Goal: Information Seeking & Learning: Check status

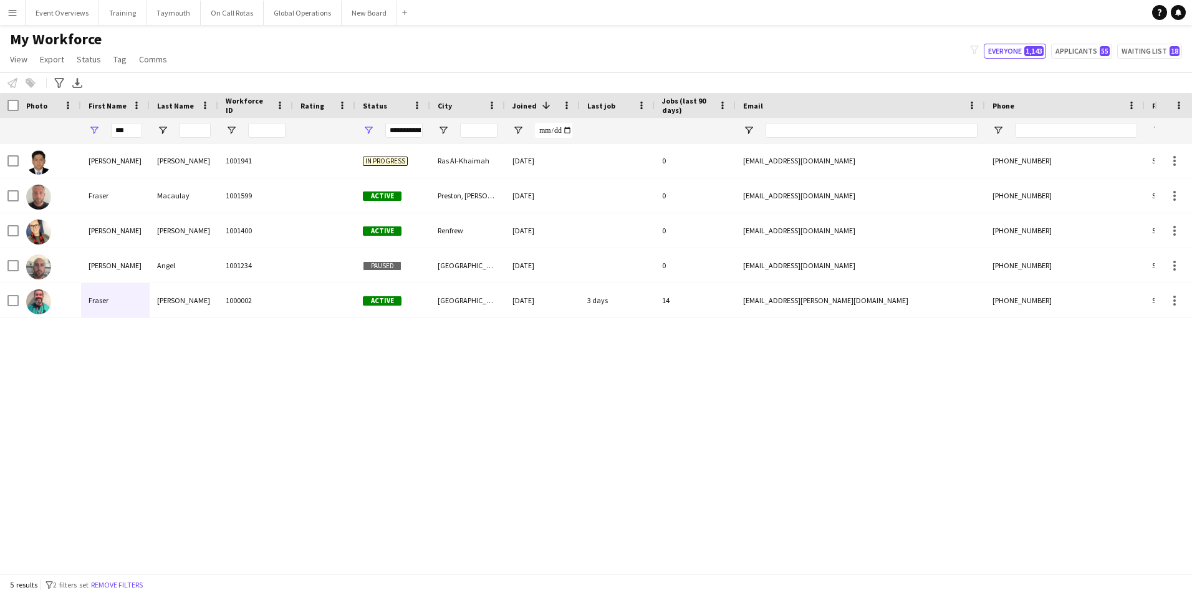
click at [16, 14] on app-icon "Menu" at bounding box center [12, 12] width 10 height 10
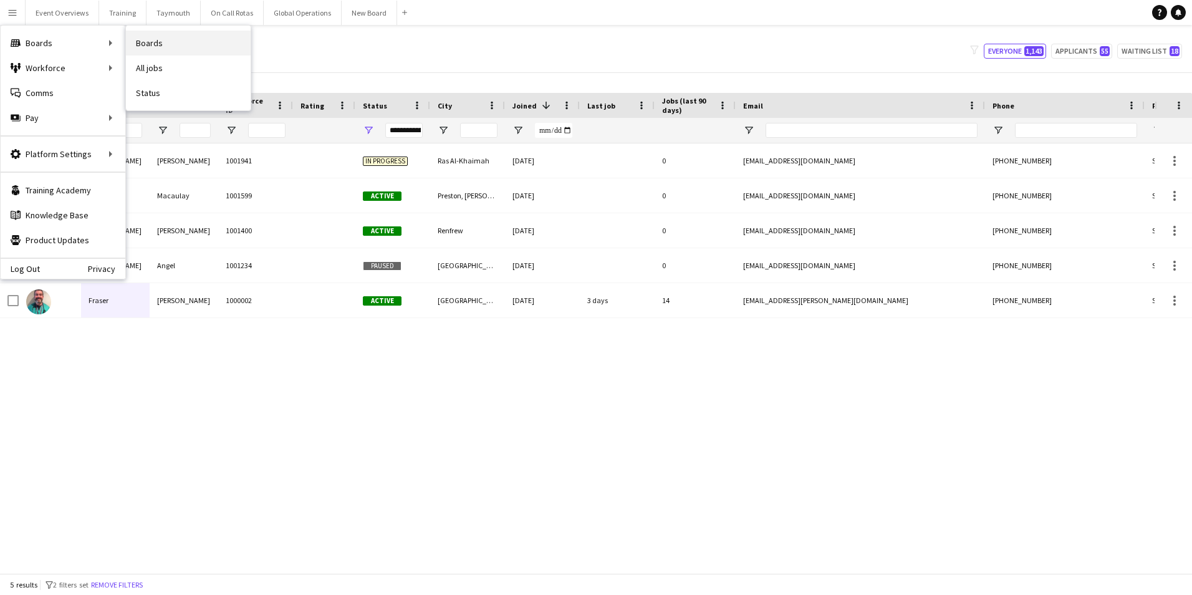
click at [146, 41] on link "Boards" at bounding box center [188, 43] width 125 height 25
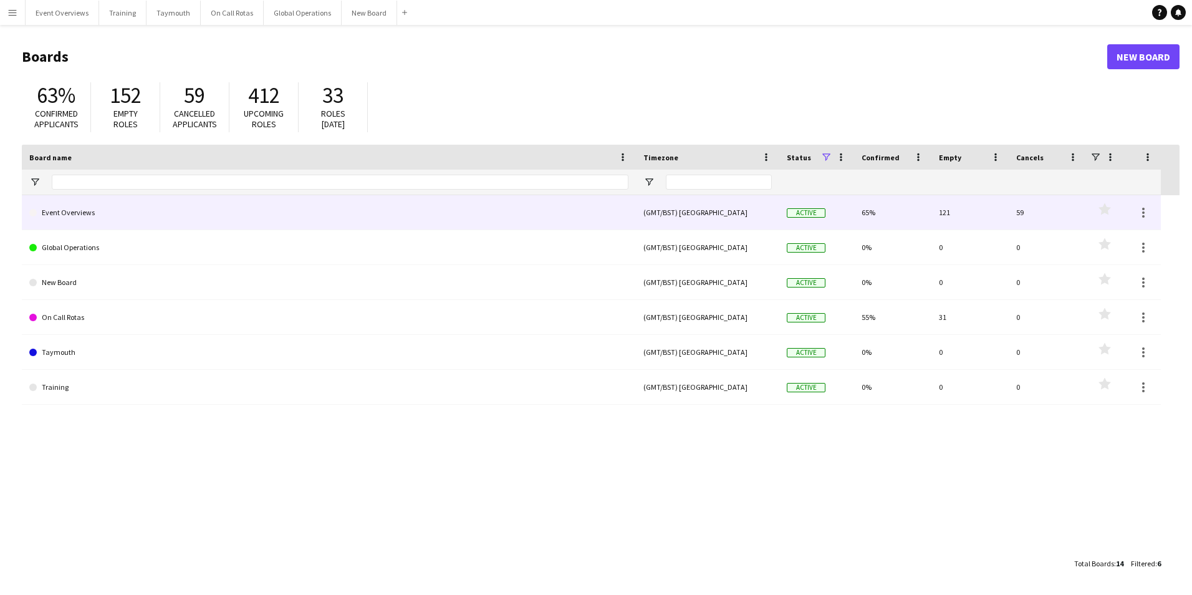
click at [94, 211] on link "Event Overviews" at bounding box center [328, 212] width 599 height 35
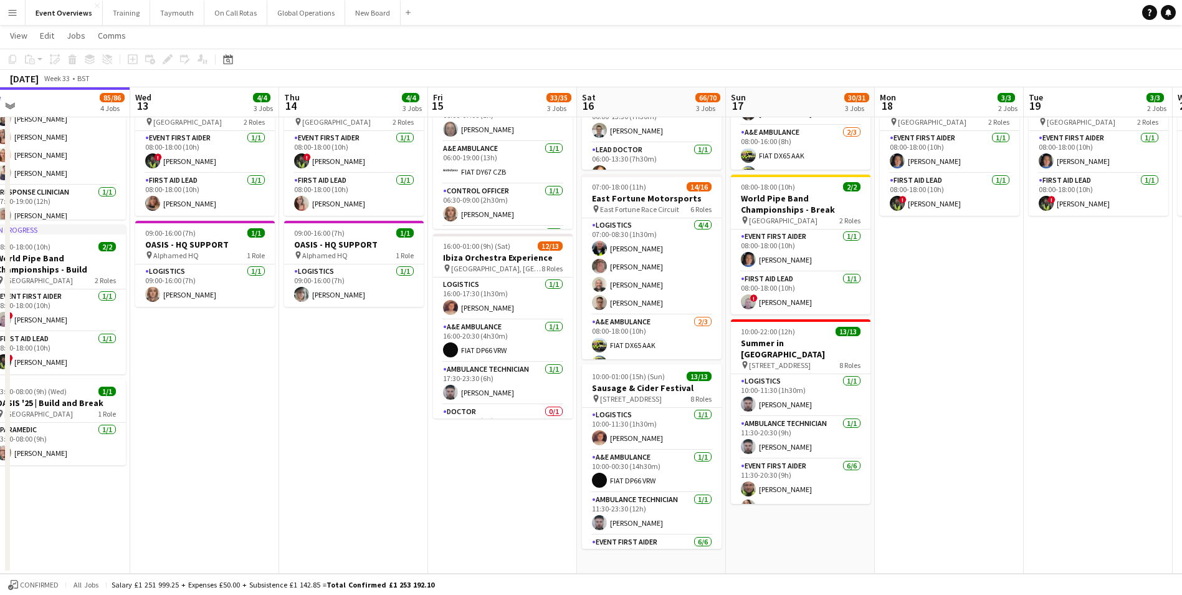
drag, startPoint x: 504, startPoint y: 424, endPoint x: 333, endPoint y: 433, distance: 171.0
click at [333, 433] on app-calendar-viewport "Sat 9 94/95 2 Jobs Sun 10 13/13 1 Job Mon 11 2/2 1 Job Tue 12 85/86 4 Jobs Wed …" at bounding box center [591, 231] width 1182 height 684
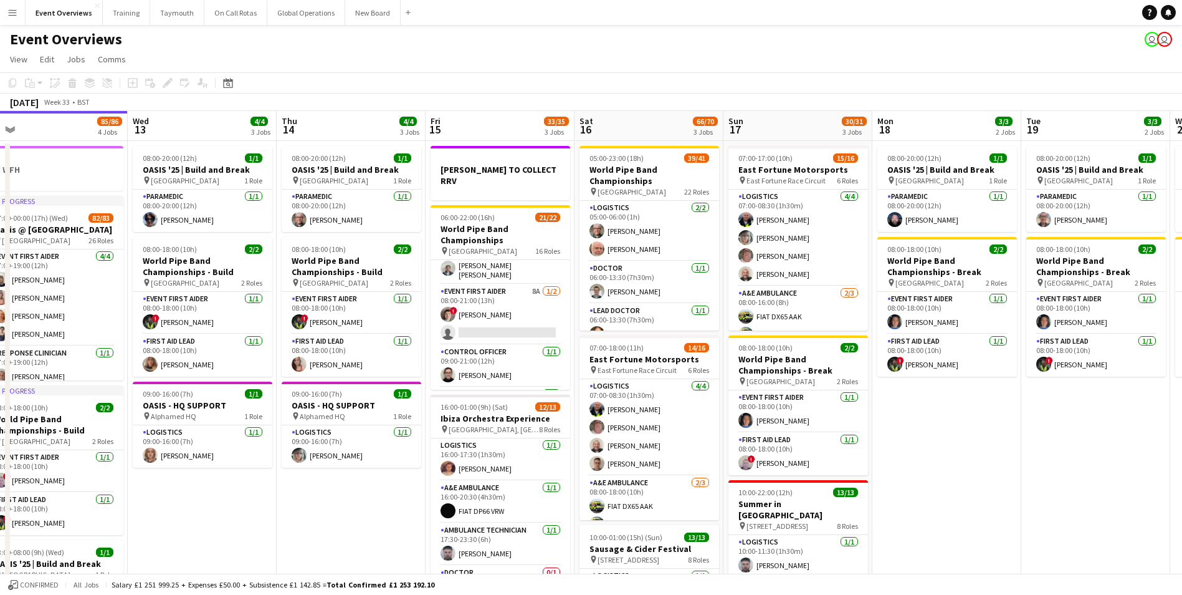
scroll to position [436, 0]
click at [310, 511] on app-date-cell "08:00-20:00 (12h) 1/1 OASIS '25 | Build and Break pin [GEOGRAPHIC_DATA] 1 Role …" at bounding box center [351, 437] width 149 height 593
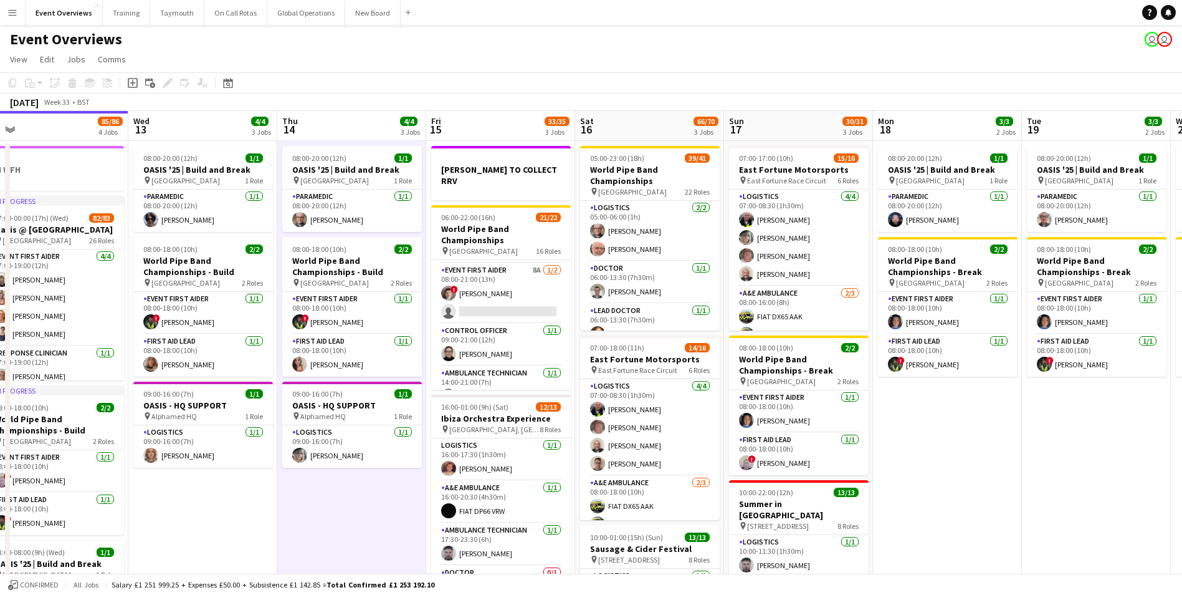
click at [934, 437] on app-date-cell "08:00-20:00 (12h) 1/1 OASIS '25 | Build and Break pin [GEOGRAPHIC_DATA] 1 Role …" at bounding box center [947, 437] width 149 height 593
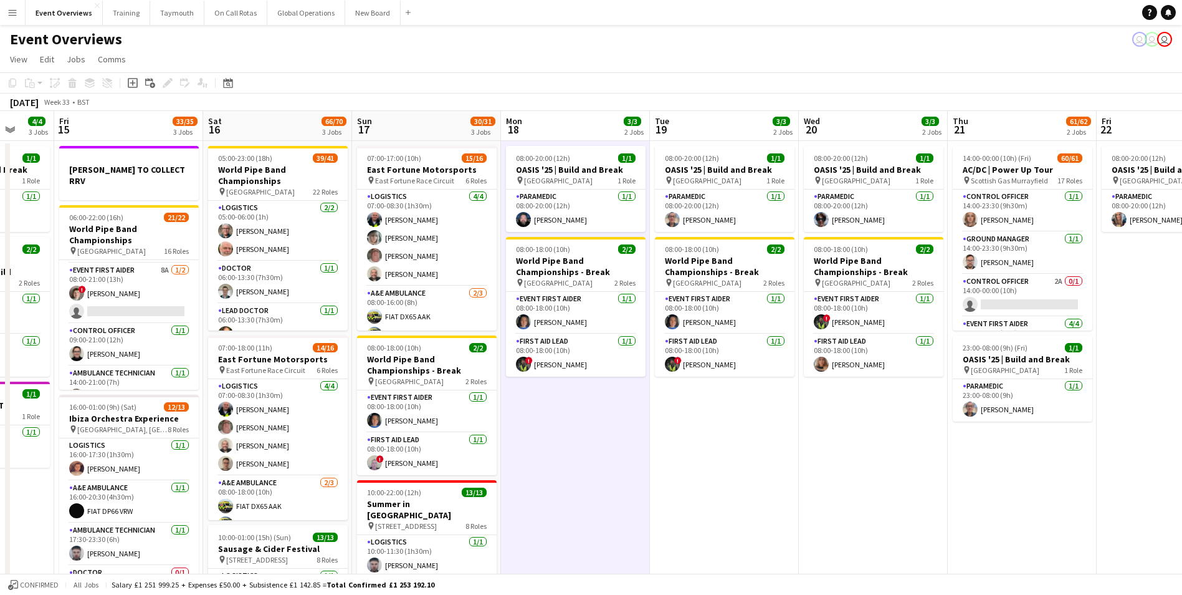
scroll to position [0, 405]
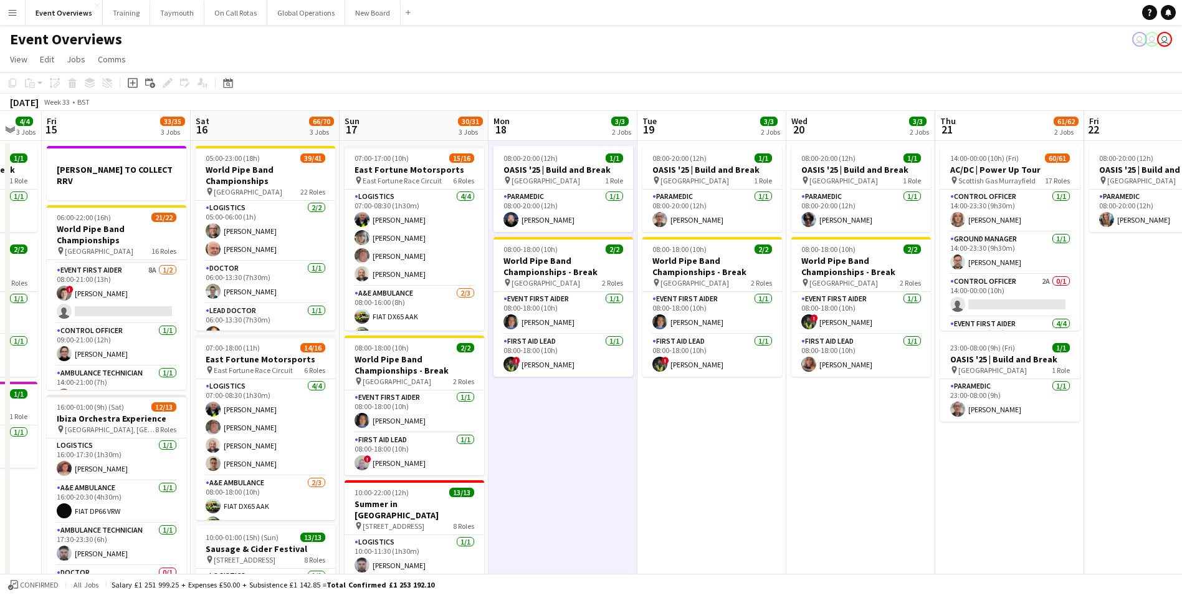
drag, startPoint x: 950, startPoint y: 469, endPoint x: 565, endPoint y: 502, distance: 385.9
click at [565, 502] on app-calendar-viewport "Tue 12 85/86 4 Jobs Wed 13 4/4 3 Jobs Thu 14 4/4 3 Jobs Fri 15 33/35 3 Jobs Sat…" at bounding box center [591, 506] width 1182 height 790
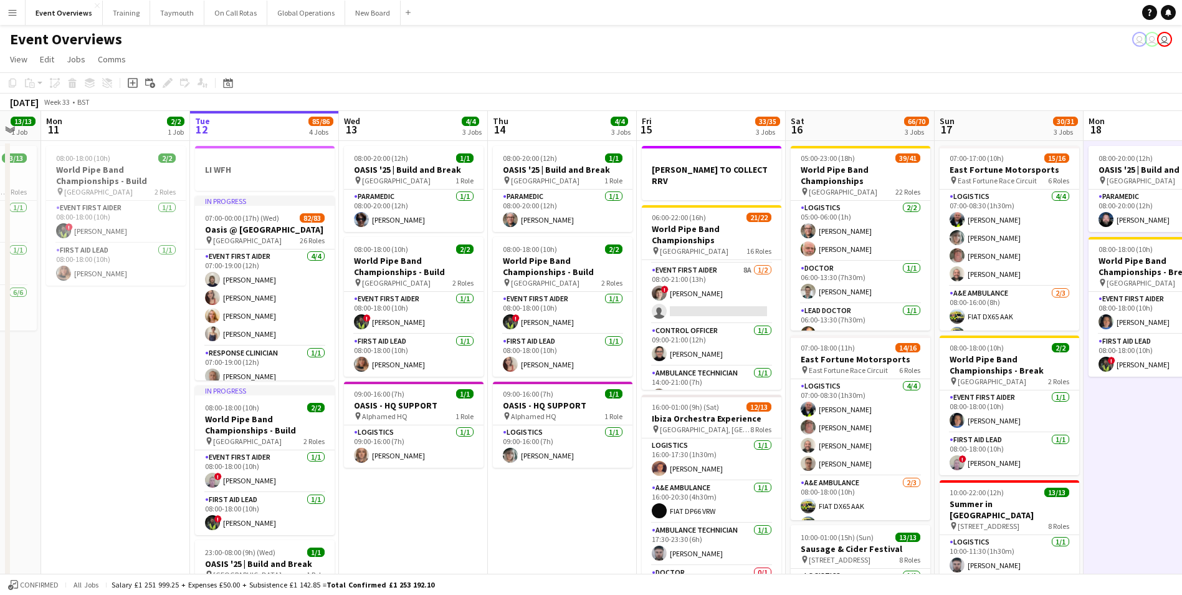
drag, startPoint x: 671, startPoint y: 484, endPoint x: 1204, endPoint y: 462, distance: 533.4
click at [1182, 462] on html "Menu Boards Boards Boards All jobs Status Workforce Workforce My Workforce Recr…" at bounding box center [591, 461] width 1182 height 922
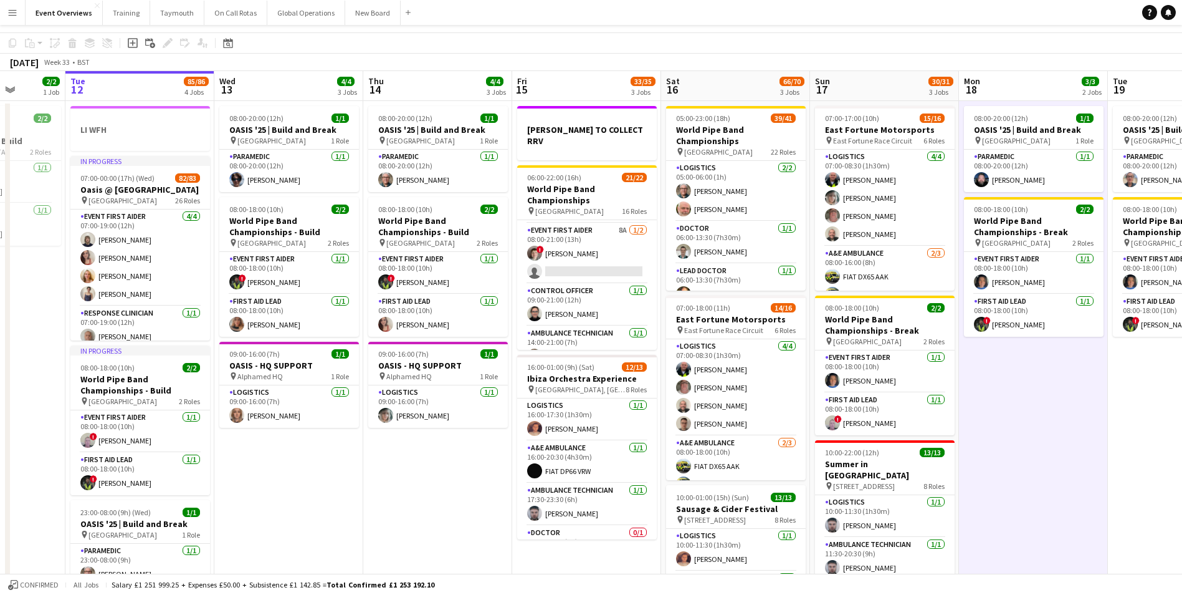
scroll to position [0, 0]
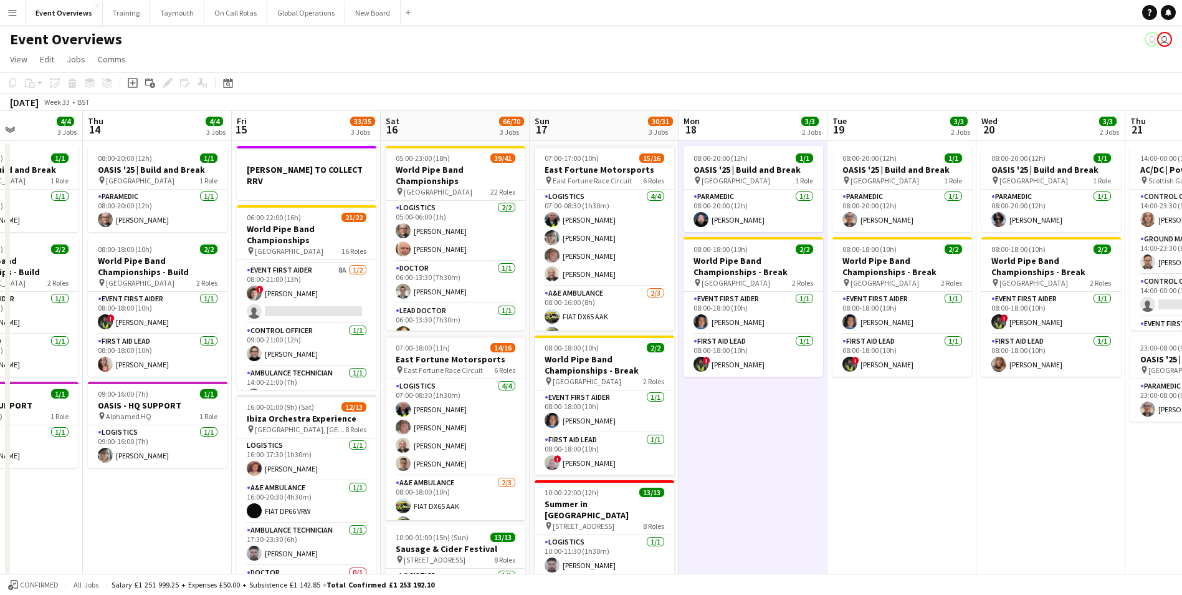
drag, startPoint x: 1028, startPoint y: 439, endPoint x: 735, endPoint y: 497, distance: 299.2
click at [738, 496] on app-calendar-viewport "Mon 11 2/2 1 Job Tue 12 85/86 4 Jobs Wed 13 4/4 3 Jobs Thu 14 4/4 3 Jobs Fri 15…" at bounding box center [591, 506] width 1182 height 790
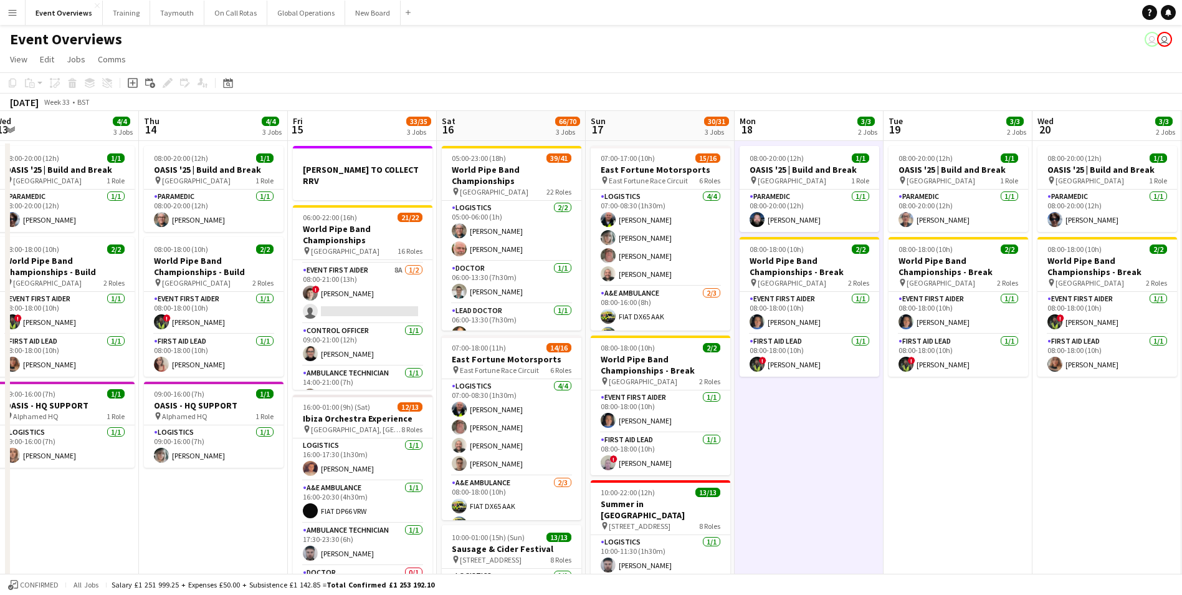
drag, startPoint x: 772, startPoint y: 489, endPoint x: 1004, endPoint y: 475, distance: 232.9
click at [1004, 475] on app-calendar-viewport "Mon 11 2/2 1 Job Tue 12 85/86 4 Jobs Wed 13 4/4 3 Jobs Thu 14 4/4 3 Jobs Fri 15…" at bounding box center [591, 506] width 1182 height 790
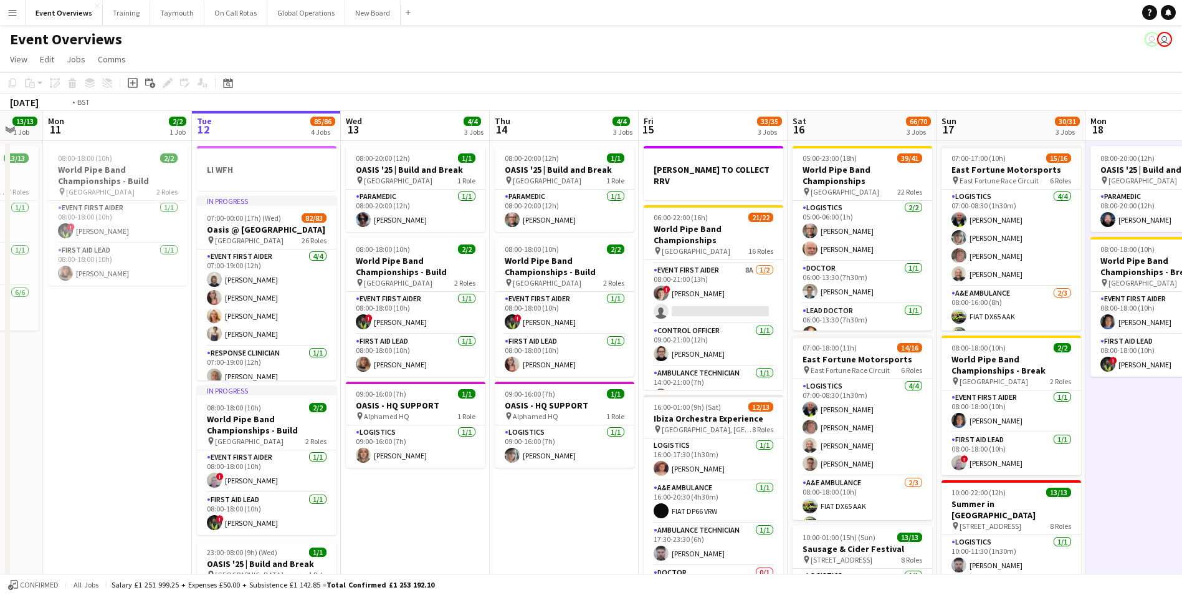
drag, startPoint x: 390, startPoint y: 542, endPoint x: 568, endPoint y: 525, distance: 179.7
click at [598, 525] on app-calendar-viewport "Sat 9 94/95 2 Jobs Sun 10 13/13 1 Job Mon 11 2/2 1 Job Tue 12 85/86 4 Jobs Wed …" at bounding box center [591, 506] width 1182 height 790
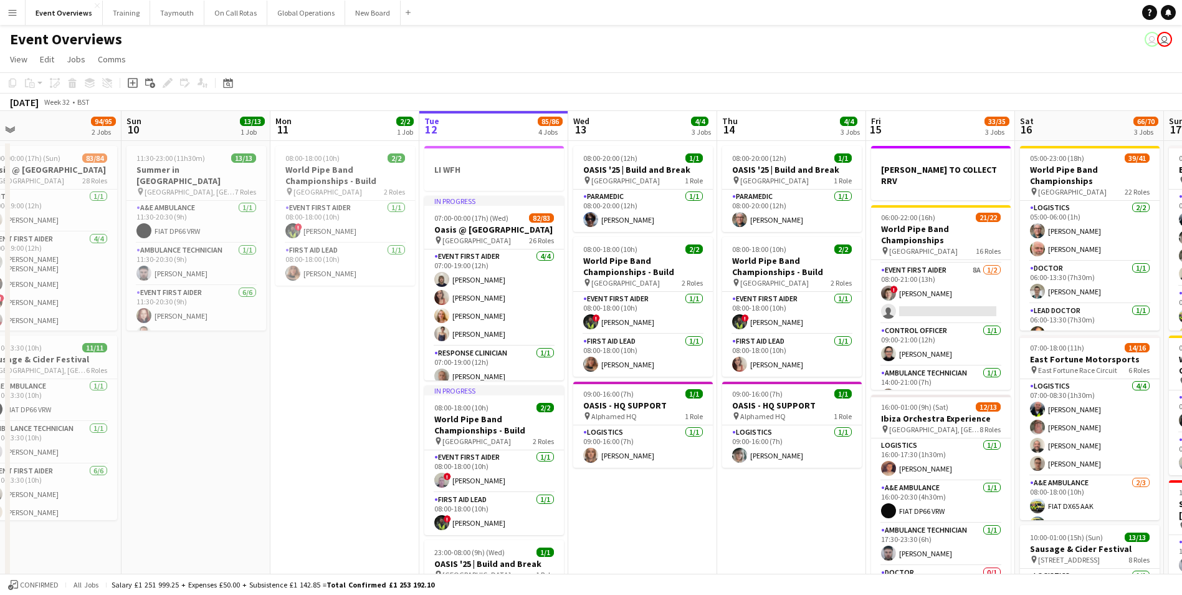
scroll to position [0, 288]
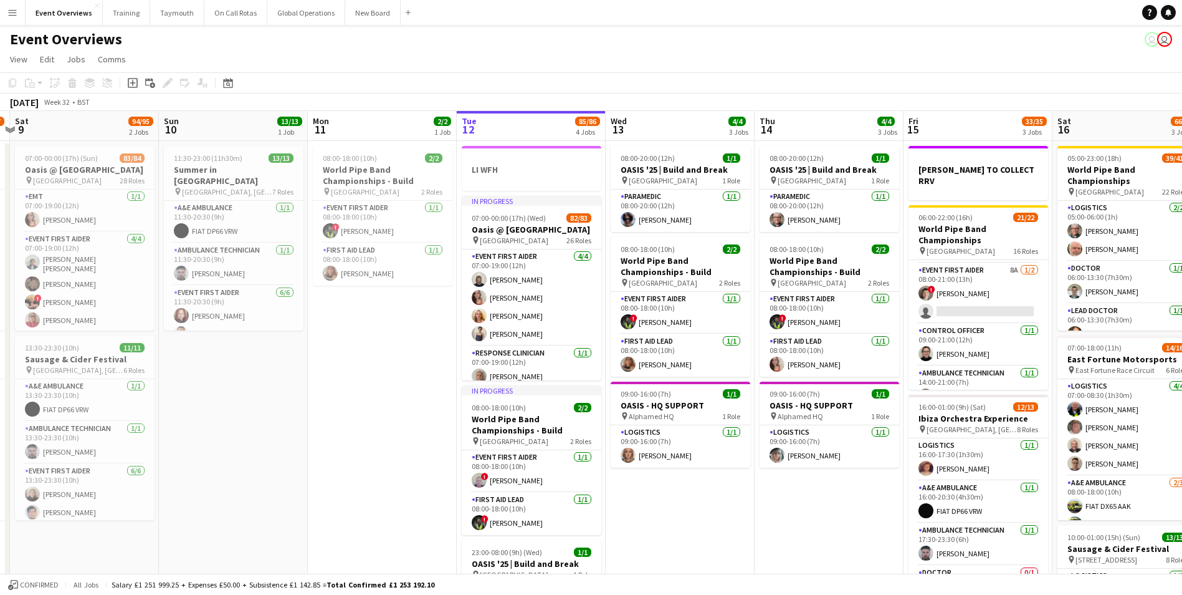
drag, startPoint x: 472, startPoint y: 517, endPoint x: 713, endPoint y: 492, distance: 242.6
click at [713, 492] on app-calendar-viewport "Thu 7 Fri 8 96/97 2 Jobs Sat 9 94/95 2 Jobs Sun 10 13/13 1 Job Mon 11 2/2 1 Job…" at bounding box center [591, 506] width 1182 height 790
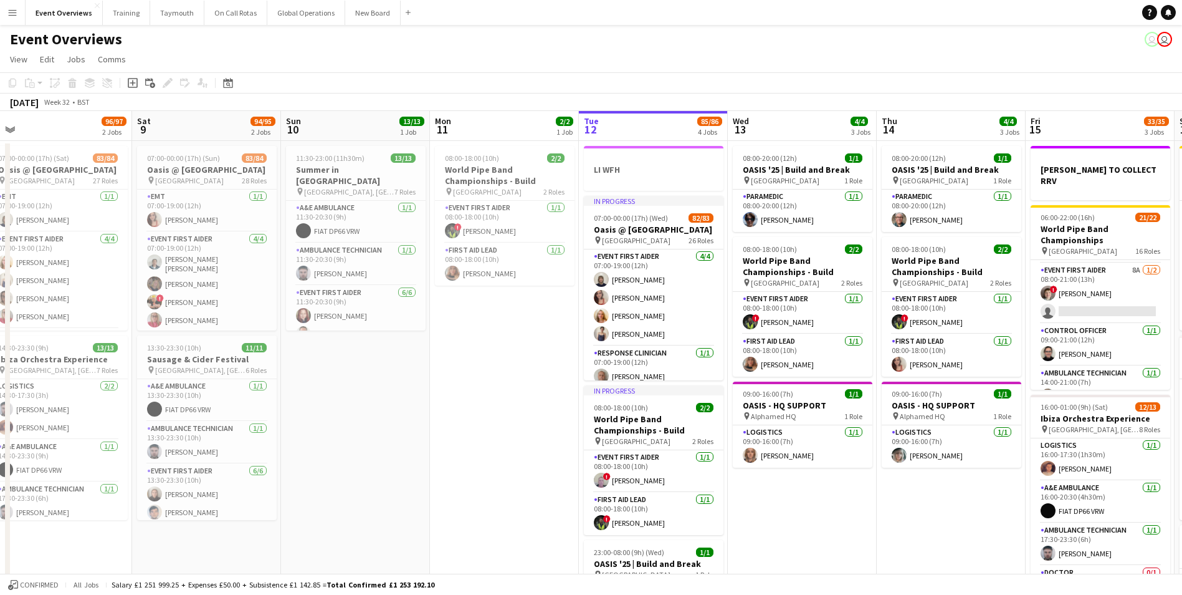
drag, startPoint x: 227, startPoint y: 502, endPoint x: 349, endPoint y: 495, distance: 122.4
click at [349, 495] on app-calendar-viewport "Wed 6 2/2 2 Jobs Thu 7 4/4 3 Jobs Fri 8 96/97 2 Jobs Sat 9 94/95 2 Jobs Sun 10 …" at bounding box center [591, 506] width 1182 height 790
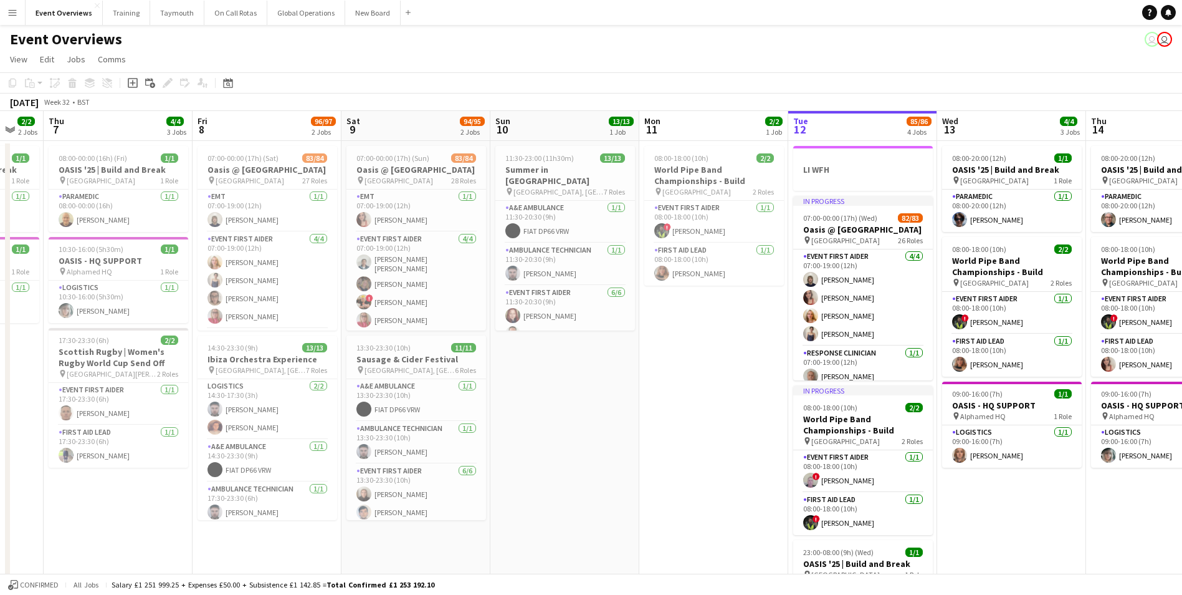
drag, startPoint x: 349, startPoint y: 495, endPoint x: 714, endPoint y: 492, distance: 365.3
click at [714, 492] on app-calendar-viewport "Tue 5 2/2 2 Jobs Wed 6 2/2 2 Jobs Thu 7 4/4 3 Jobs Fri 8 96/97 2 Jobs Sat 9 94/…" at bounding box center [591, 506] width 1182 height 790
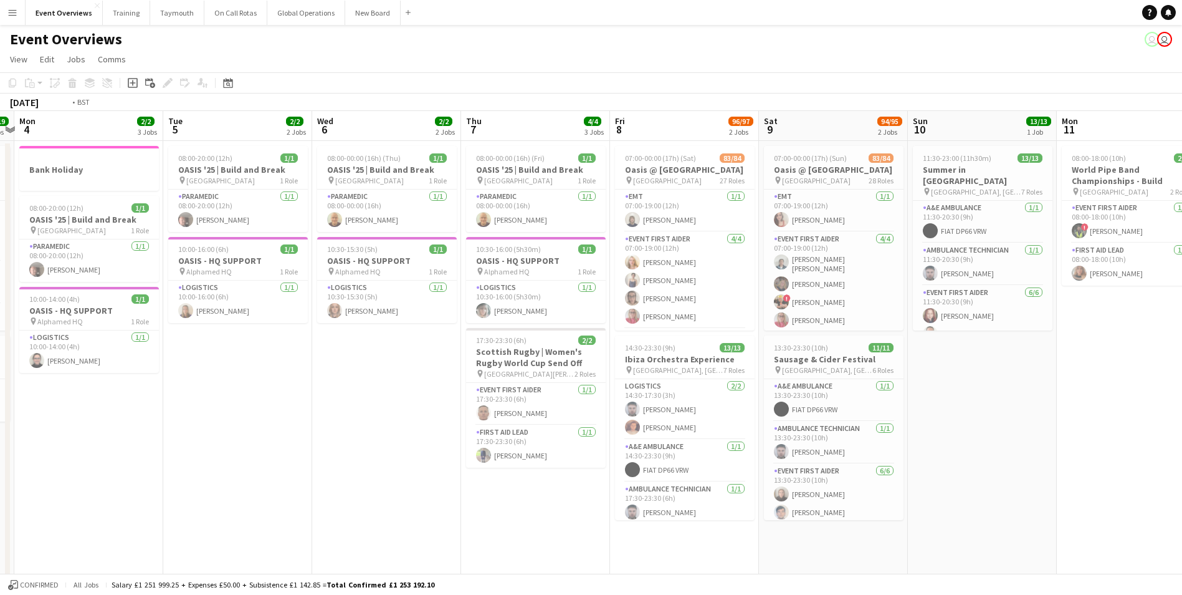
drag, startPoint x: 214, startPoint y: 522, endPoint x: 476, endPoint y: 514, distance: 261.9
click at [476, 514] on app-calendar-viewport "Sat 2 Sun 3 19/19 2 Jobs Mon 4 2/2 3 Jobs Tue 5 2/2 2 Jobs Wed 6 2/2 2 Jobs Thu…" at bounding box center [591, 506] width 1182 height 790
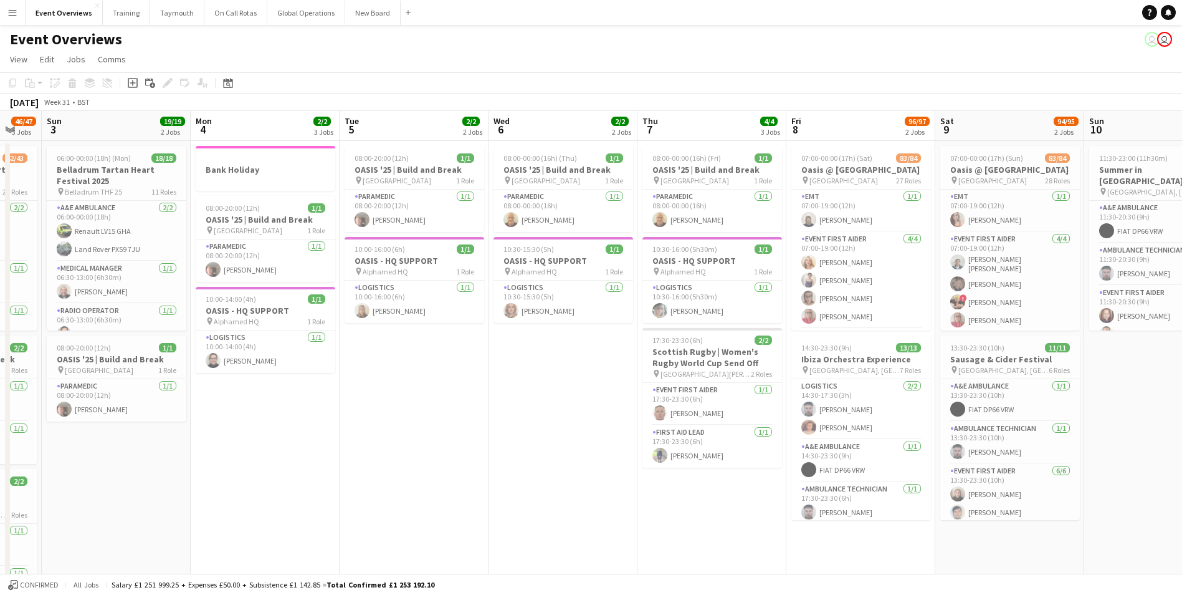
drag, startPoint x: 332, startPoint y: 513, endPoint x: 508, endPoint y: 512, distance: 176.4
click at [508, 512] on app-calendar-viewport "Fri 1 Sat 2 46/47 3 Jobs Sun 3 19/19 2 Jobs Mon 4 2/2 3 Jobs Tue 5 2/2 2 Jobs W…" at bounding box center [591, 506] width 1182 height 790
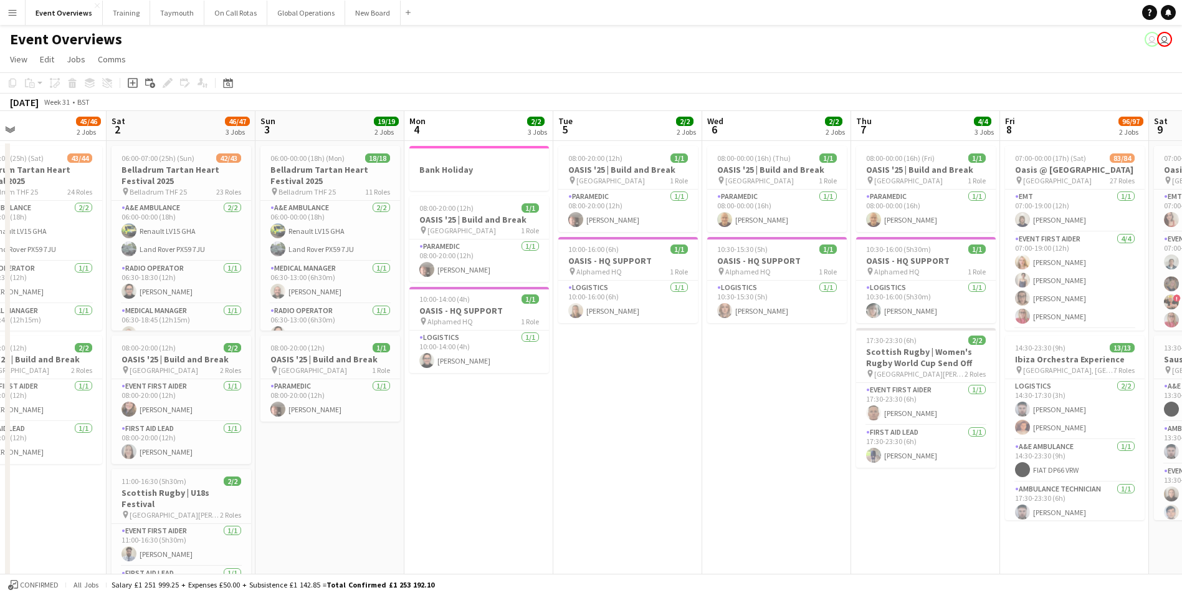
drag, startPoint x: 413, startPoint y: 513, endPoint x: 630, endPoint y: 498, distance: 217.4
click at [630, 498] on app-calendar-viewport "Wed 30 Thu 31 48/48 2 Jobs Fri 1 45/46 2 Jobs Sat 2 46/47 3 Jobs Sun 3 19/19 2 …" at bounding box center [591, 506] width 1182 height 790
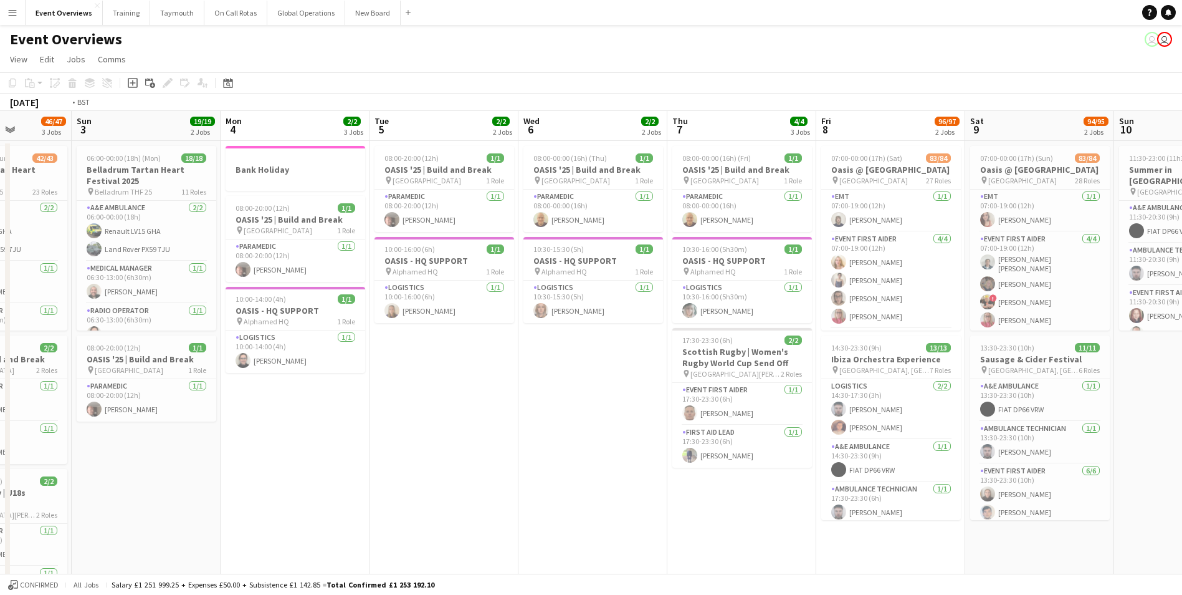
drag, startPoint x: 674, startPoint y: 482, endPoint x: 188, endPoint y: 486, distance: 485.6
click at [188, 486] on app-calendar-viewport "Thu 31 48/48 2 Jobs Fri 1 45/46 2 Jobs Sat 2 46/47 3 Jobs Sun 3 19/19 2 Jobs Mo…" at bounding box center [591, 506] width 1182 height 790
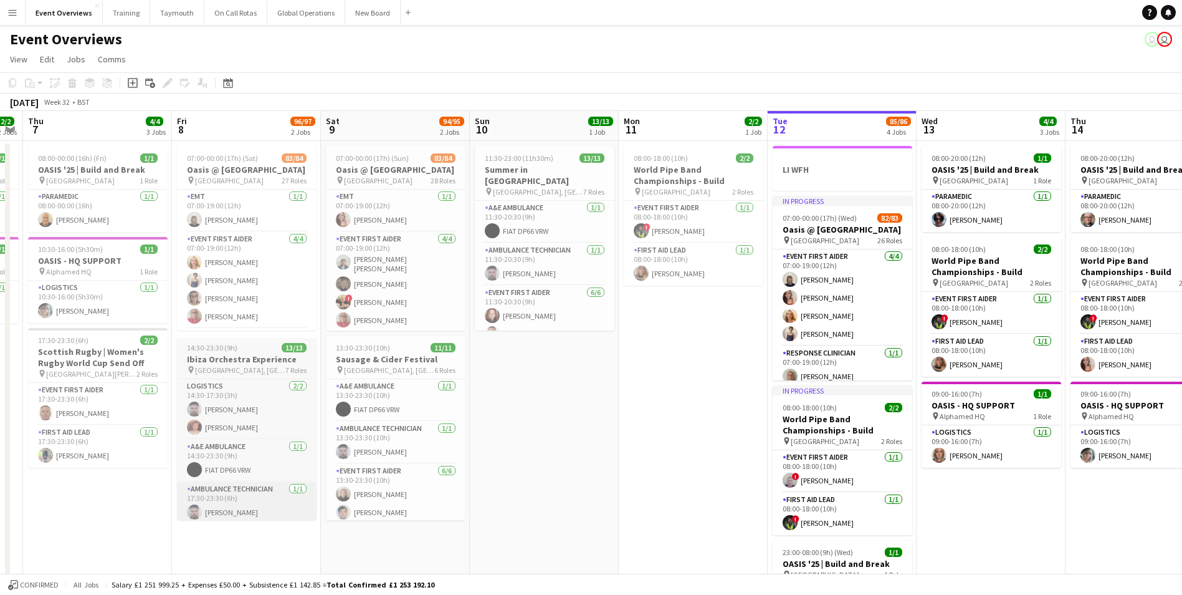
drag, startPoint x: 409, startPoint y: 507, endPoint x: 178, endPoint y: 494, distance: 231.0
click at [49, 494] on app-calendar-viewport "Mon 4 2/2 3 Jobs Tue 5 2/2 2 Jobs Wed 6 2/2 2 Jobs Thu 7 4/4 3 Jobs Fri 8 96/97…" at bounding box center [591, 506] width 1182 height 790
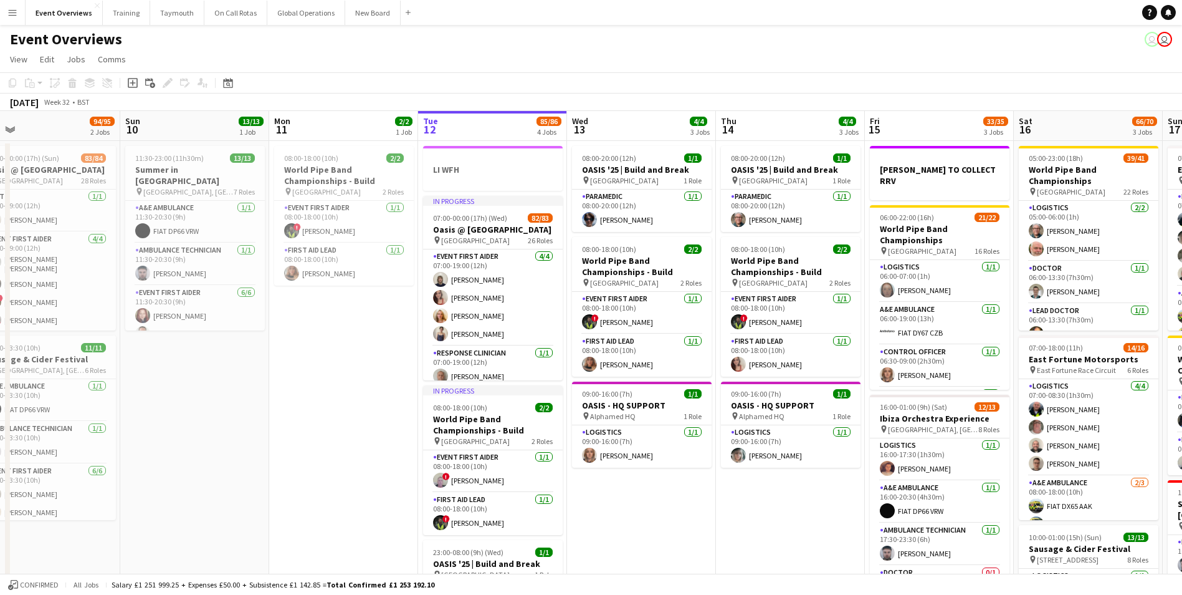
drag, startPoint x: 567, startPoint y: 468, endPoint x: 227, endPoint y: 481, distance: 339.9
click at [227, 481] on app-calendar-viewport "Wed 6 2/2 2 Jobs Thu 7 4/4 3 Jobs Fri 8 96/97 2 Jobs Sat 9 94/95 2 Jobs Sun 10 …" at bounding box center [591, 506] width 1182 height 790
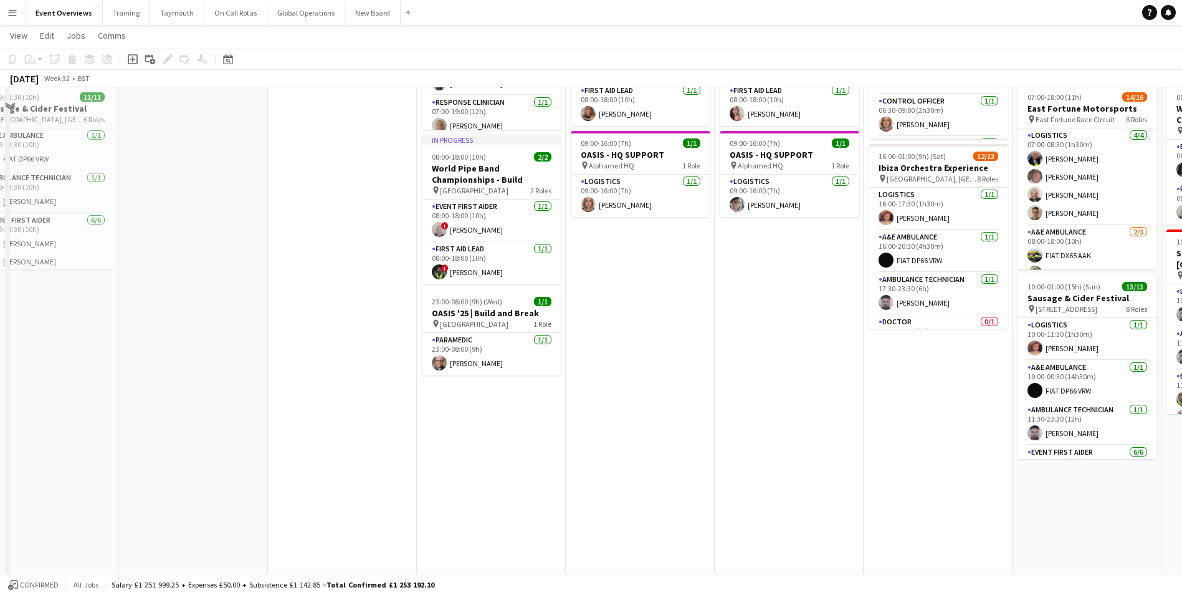
scroll to position [0, 0]
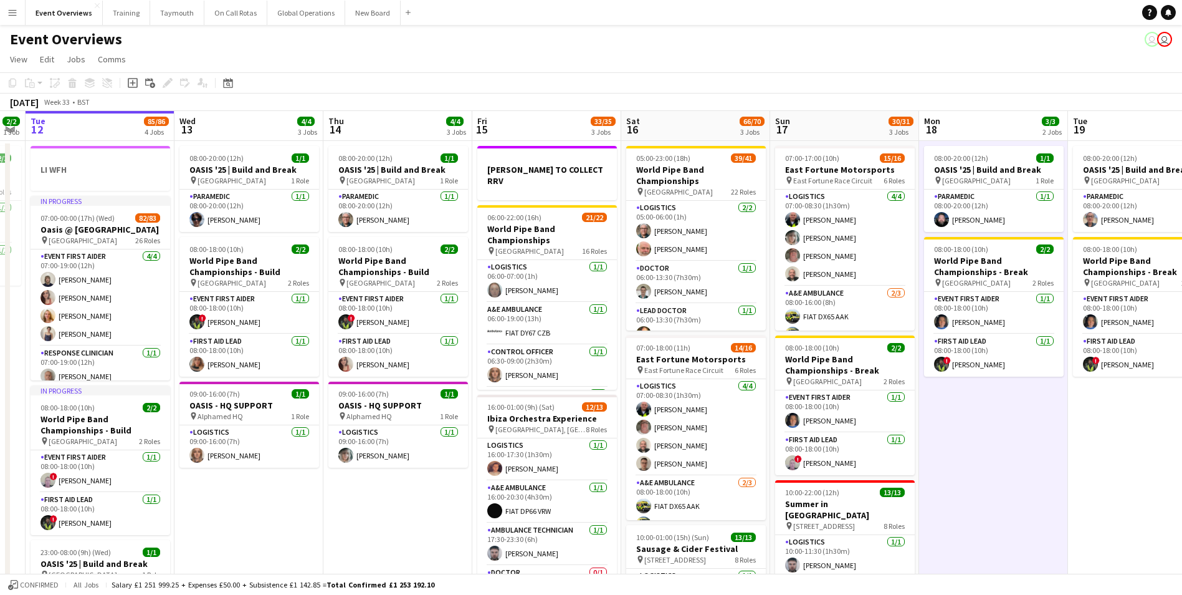
drag, startPoint x: 767, startPoint y: 492, endPoint x: 371, endPoint y: 530, distance: 397.6
click at [374, 529] on app-calendar-viewport "Sat 9 94/95 2 Jobs Sun 10 13/13 1 Job Mon 11 2/2 1 Job Tue 12 85/86 4 Jobs Wed …" at bounding box center [591, 506] width 1182 height 790
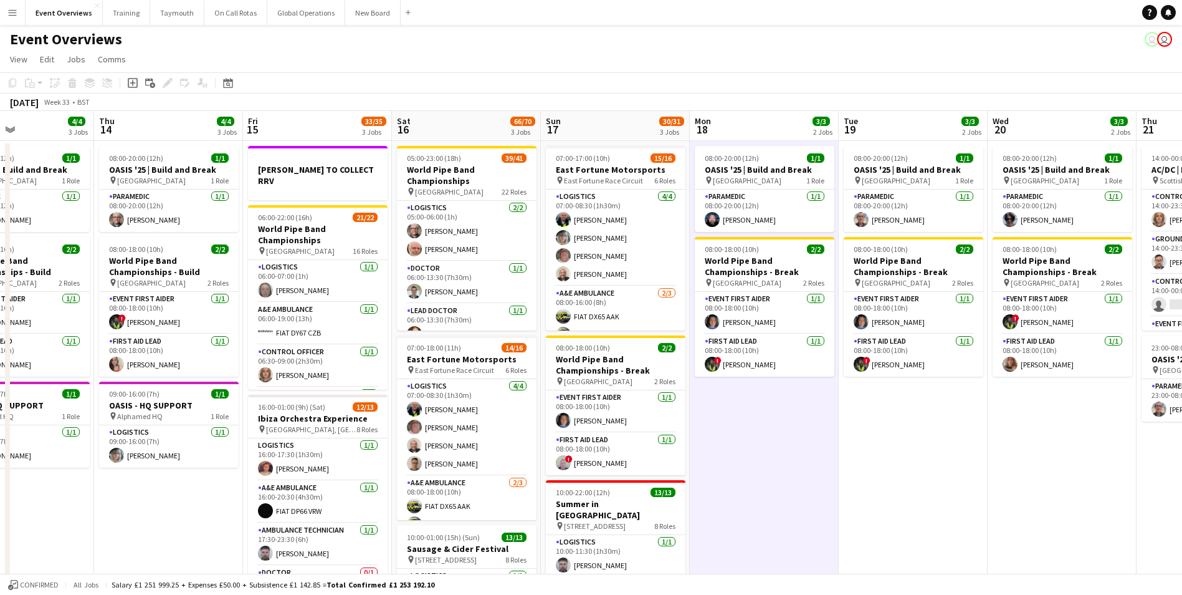
drag, startPoint x: 956, startPoint y: 458, endPoint x: 813, endPoint y: 467, distance: 143.0
click at [715, 477] on app-calendar-viewport "Sun 10 13/13 1 Job Mon 11 2/2 1 Job Tue 12 85/86 4 Jobs Wed 13 4/4 3 Jobs Thu 1…" at bounding box center [591, 506] width 1182 height 790
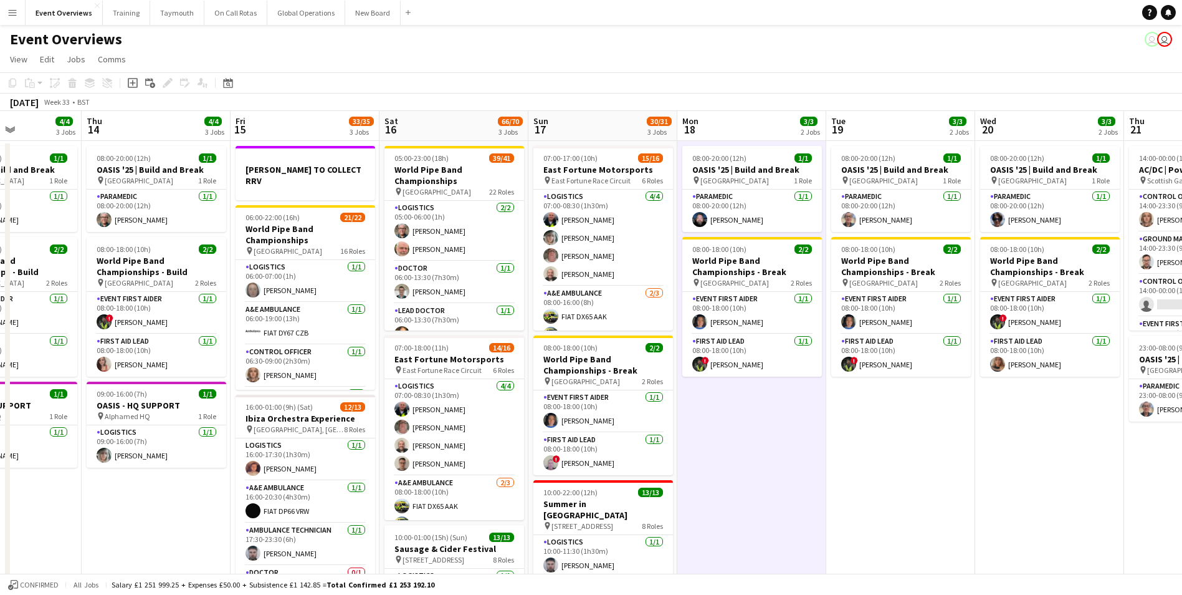
drag, startPoint x: 947, startPoint y: 458, endPoint x: 921, endPoint y: 461, distance: 25.7
click at [943, 458] on app-calendar-viewport "Mon 11 2/2 1 Job Tue 12 85/86 4 Jobs Wed 13 4/4 3 Jobs Thu 14 4/4 3 Jobs Fri 15…" at bounding box center [591, 506] width 1182 height 790
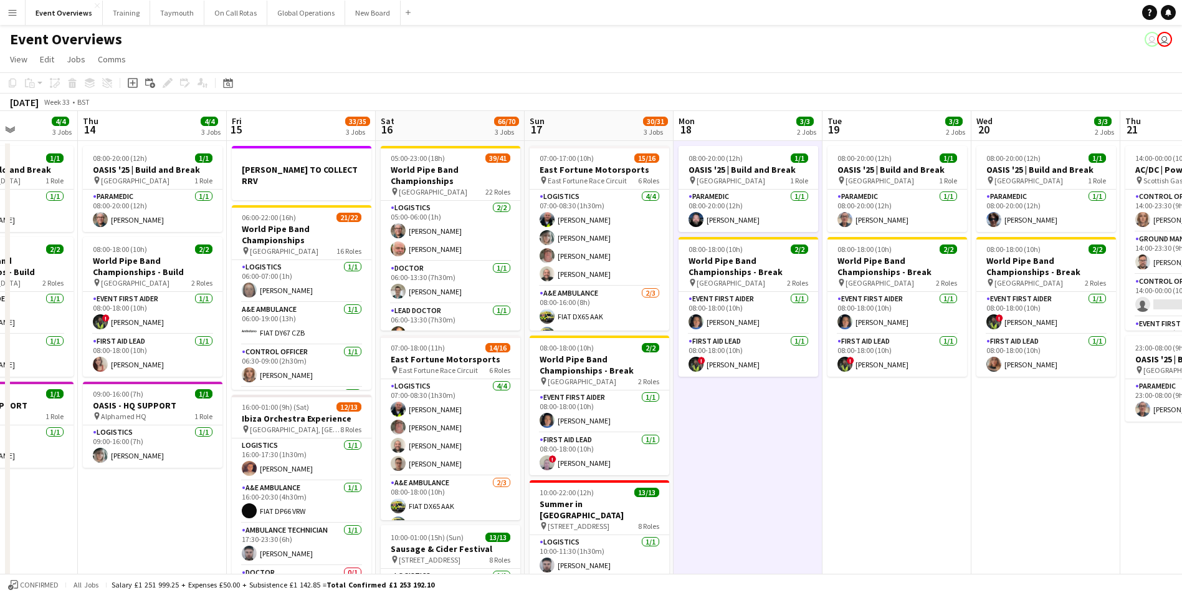
drag, startPoint x: 879, startPoint y: 471, endPoint x: 954, endPoint y: 463, distance: 75.9
click at [881, 471] on app-date-cell "08:00-20:00 (12h) 1/1 OASIS '25 | Build and Break pin [GEOGRAPHIC_DATA] 1 Role …" at bounding box center [897, 521] width 149 height 760
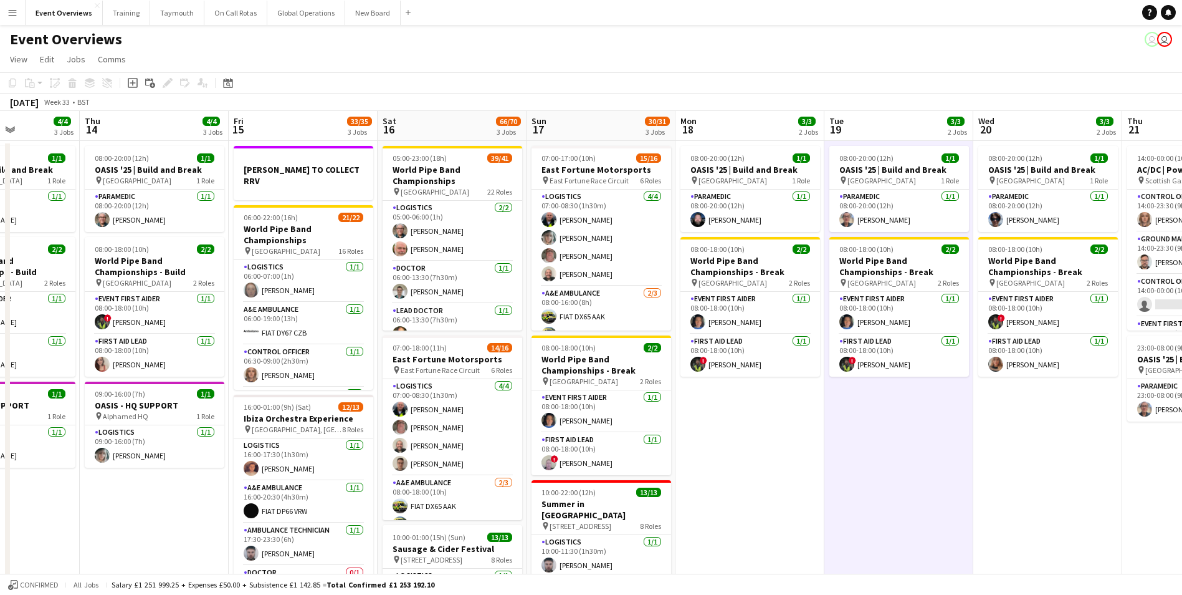
click at [1010, 453] on app-date-cell "08:00-20:00 (12h) 1/1 OASIS '25 | Build and Break pin [GEOGRAPHIC_DATA] 1 Role …" at bounding box center [1048, 521] width 149 height 760
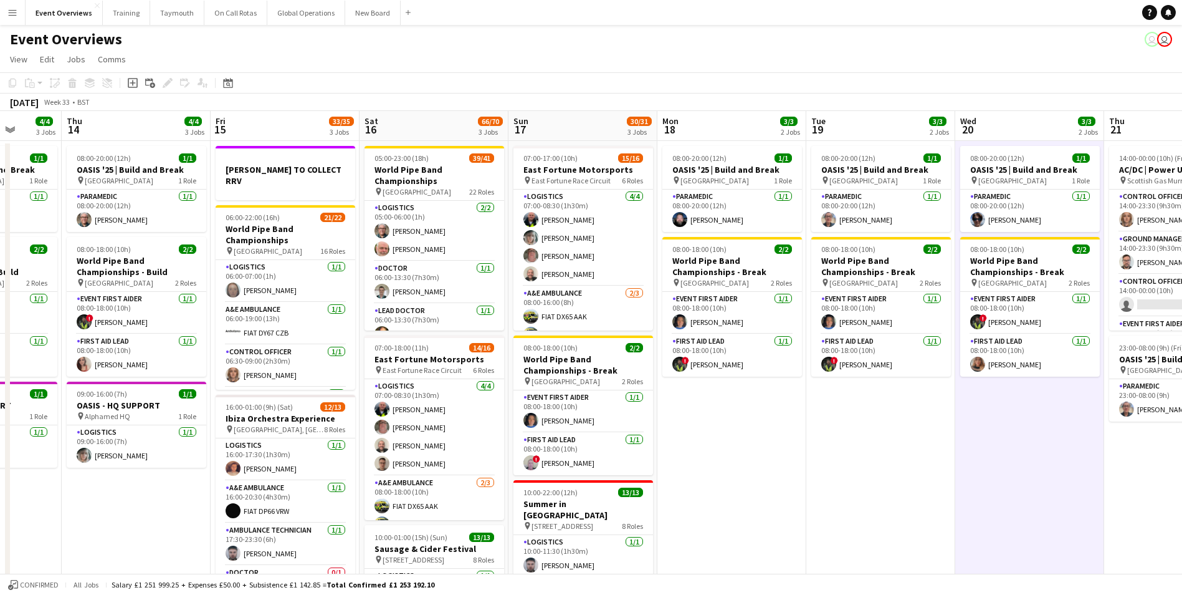
drag, startPoint x: 802, startPoint y: 488, endPoint x: 470, endPoint y: 509, distance: 332.8
click at [471, 509] on app-calendar-viewport "Mon 11 2/2 1 Job Tue 12 85/86 4 Jobs Wed 13 4/4 3 Jobs Thu 14 4/4 3 Jobs Fri 15…" at bounding box center [591, 506] width 1182 height 790
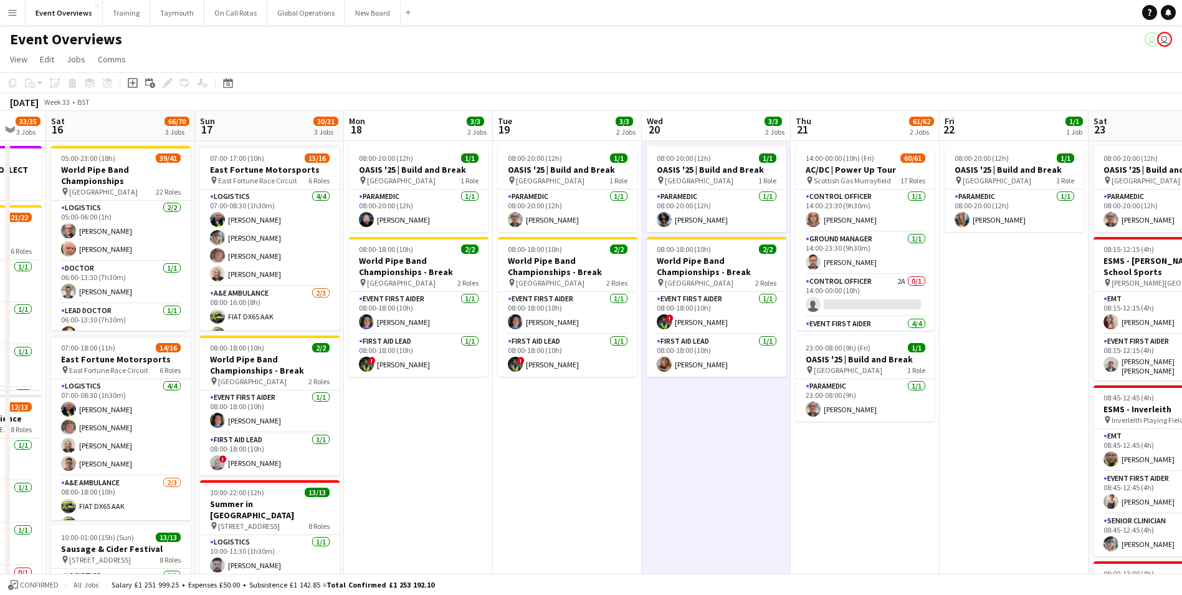
drag, startPoint x: 826, startPoint y: 478, endPoint x: 770, endPoint y: 481, distance: 56.2
click at [802, 479] on app-calendar-viewport "Wed 13 4/4 3 Jobs Thu 14 4/4 3 Jobs Fri 15 33/35 3 Jobs Sat 16 66/70 3 Jobs Sun…" at bounding box center [591, 506] width 1182 height 790
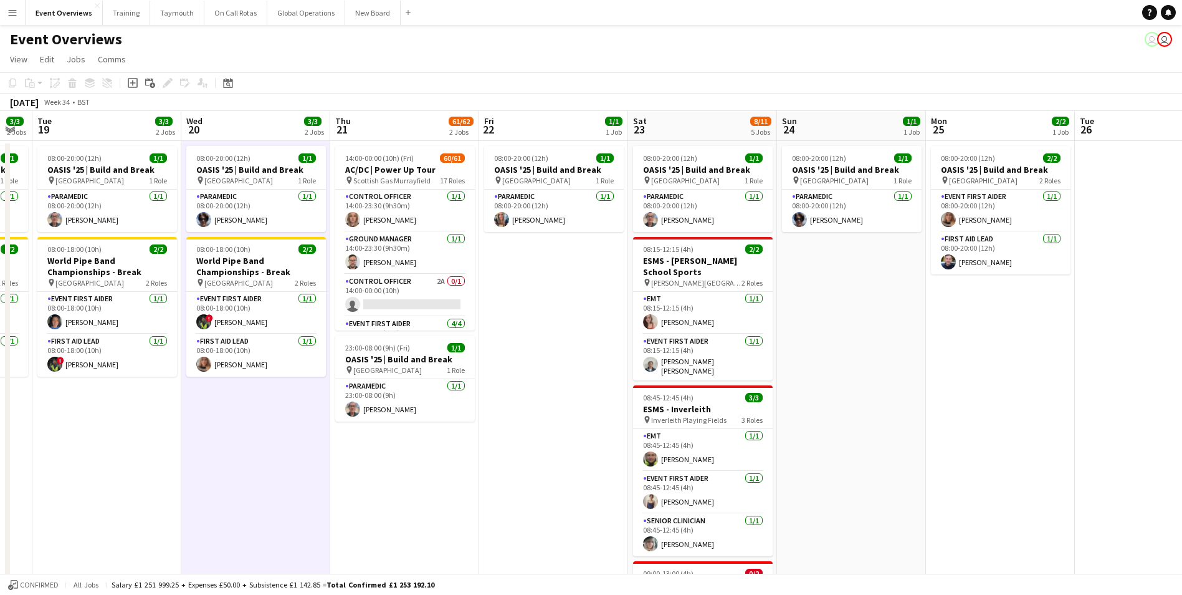
drag, startPoint x: 807, startPoint y: 482, endPoint x: 311, endPoint y: 505, distance: 496.7
click at [311, 505] on app-calendar-viewport "Sat 16 66/70 3 Jobs Sun 17 30/31 3 Jobs Mon 18 3/3 2 Jobs Tue 19 3/3 2 Jobs Wed…" at bounding box center [591, 506] width 1182 height 790
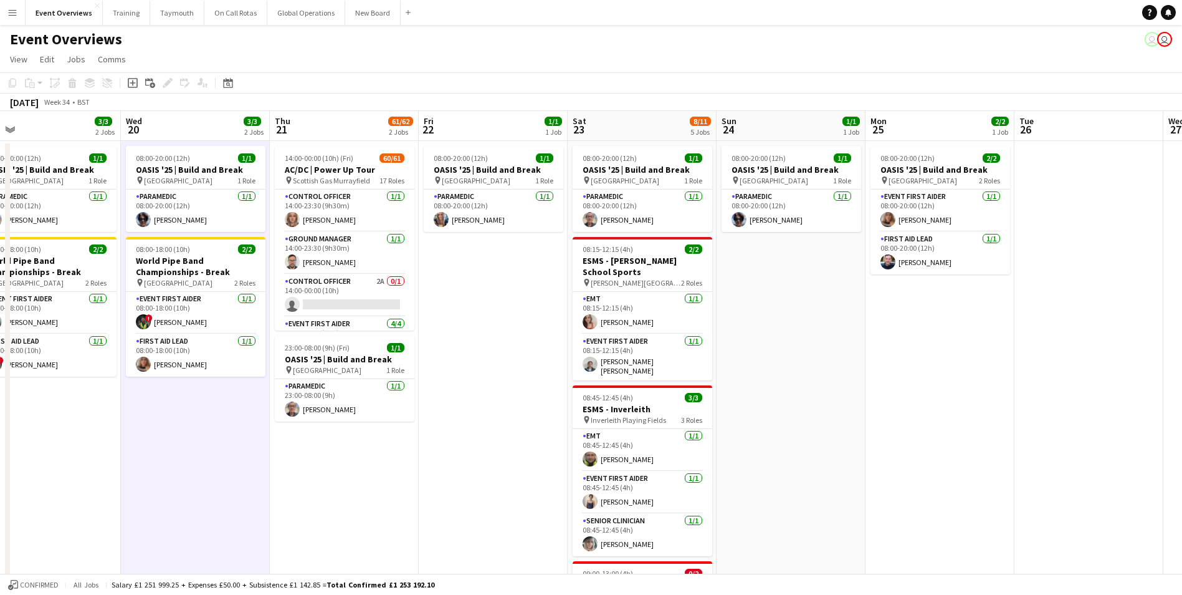
click at [500, 461] on app-date-cell "08:00-20:00 (12h) 1/1 OASIS '25 | Build and Break pin [GEOGRAPHIC_DATA] 1 Role …" at bounding box center [493, 521] width 149 height 760
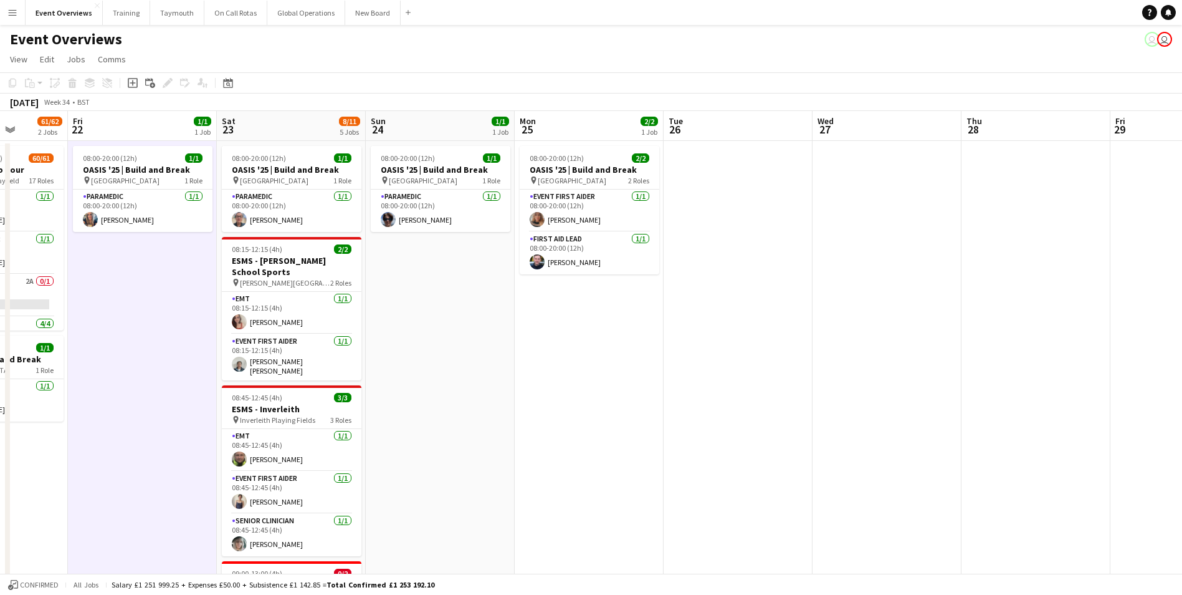
drag, startPoint x: 746, startPoint y: 440, endPoint x: 442, endPoint y: 474, distance: 306.1
click at [426, 474] on app-calendar-viewport "Tue 19 3/3 2 Jobs Wed 20 3/3 2 Jobs Thu 21 61/62 2 Jobs Fri 22 1/1 1 Job Sat 23…" at bounding box center [591, 534] width 1182 height 846
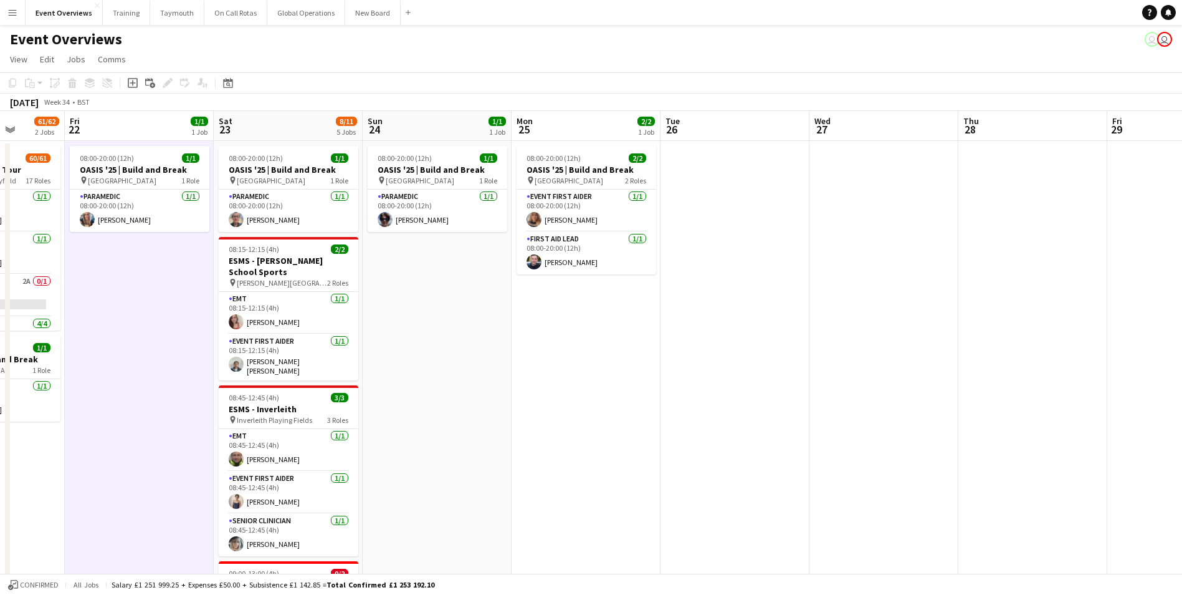
click at [595, 453] on app-date-cell "08:00-20:00 (12h) 2/2 OASIS '25 | Build and Break pin [GEOGRAPHIC_DATA] 2 Roles…" at bounding box center [586, 549] width 149 height 817
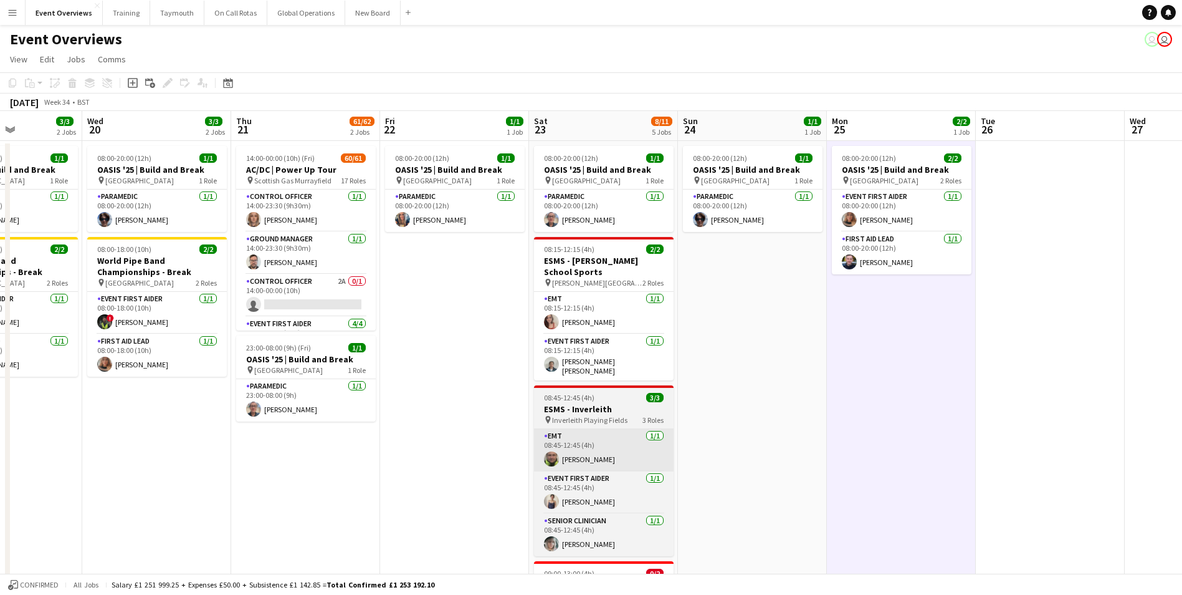
drag, startPoint x: 361, startPoint y: 487, endPoint x: 593, endPoint y: 458, distance: 233.6
click at [668, 455] on app-calendar-viewport "Sun 17 30/31 3 Jobs Mon 18 3/3 2 Jobs Tue 19 3/3 2 Jobs Wed 20 3/3 2 Jobs Thu 2…" at bounding box center [591, 534] width 1182 height 846
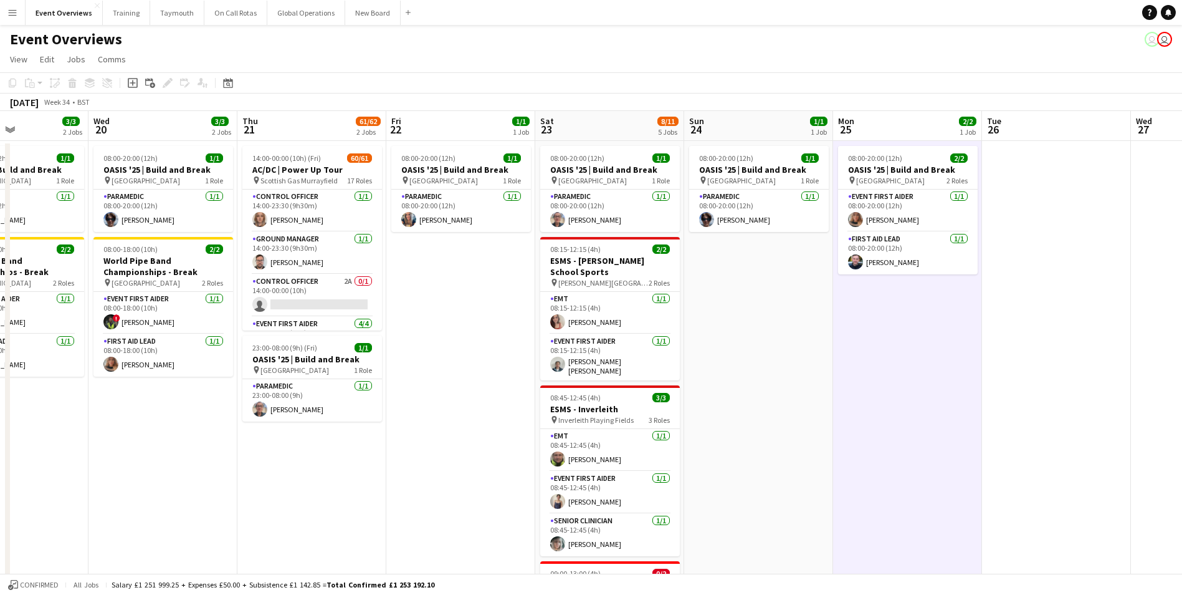
drag, startPoint x: 459, startPoint y: 478, endPoint x: 580, endPoint y: 469, distance: 121.2
click at [572, 469] on app-calendar-viewport "Sun 17 30/31 3 Jobs Mon 18 3/3 2 Jobs Tue 19 3/3 2 Jobs Wed 20 3/3 2 Jobs Thu 2…" at bounding box center [591, 534] width 1182 height 846
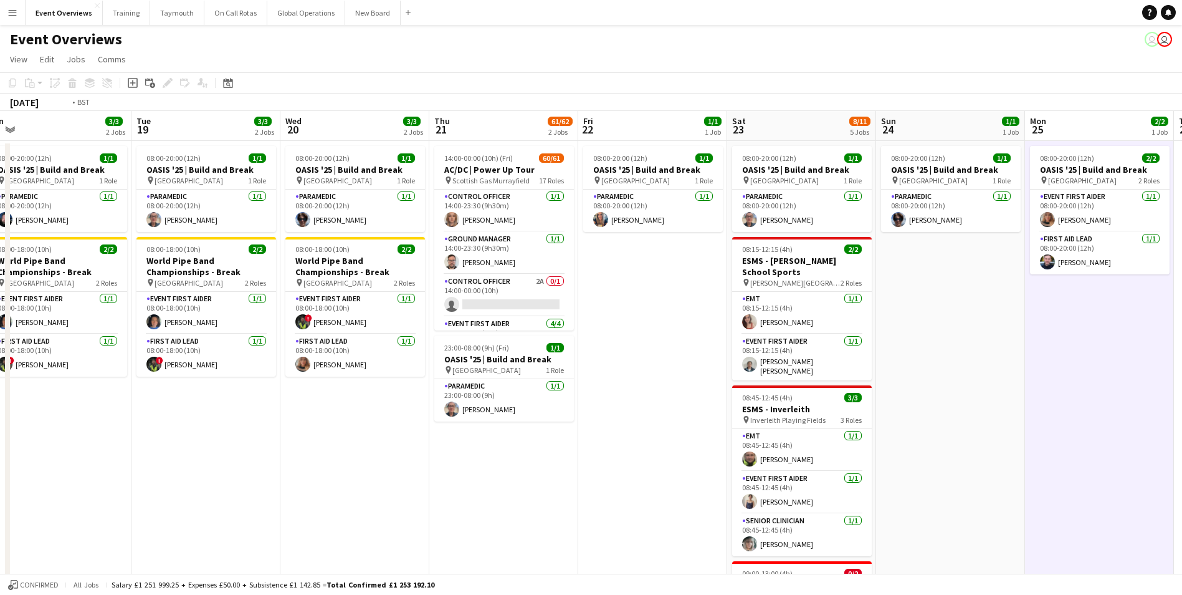
drag, startPoint x: 322, startPoint y: 499, endPoint x: 687, endPoint y: 461, distance: 367.8
click at [684, 461] on app-calendar-viewport "Sat 16 66/70 3 Jobs Sun 17 30/31 3 Jobs Mon 18 3/3 2 Jobs Tue 19 3/3 2 Jobs Wed…" at bounding box center [591, 534] width 1182 height 846
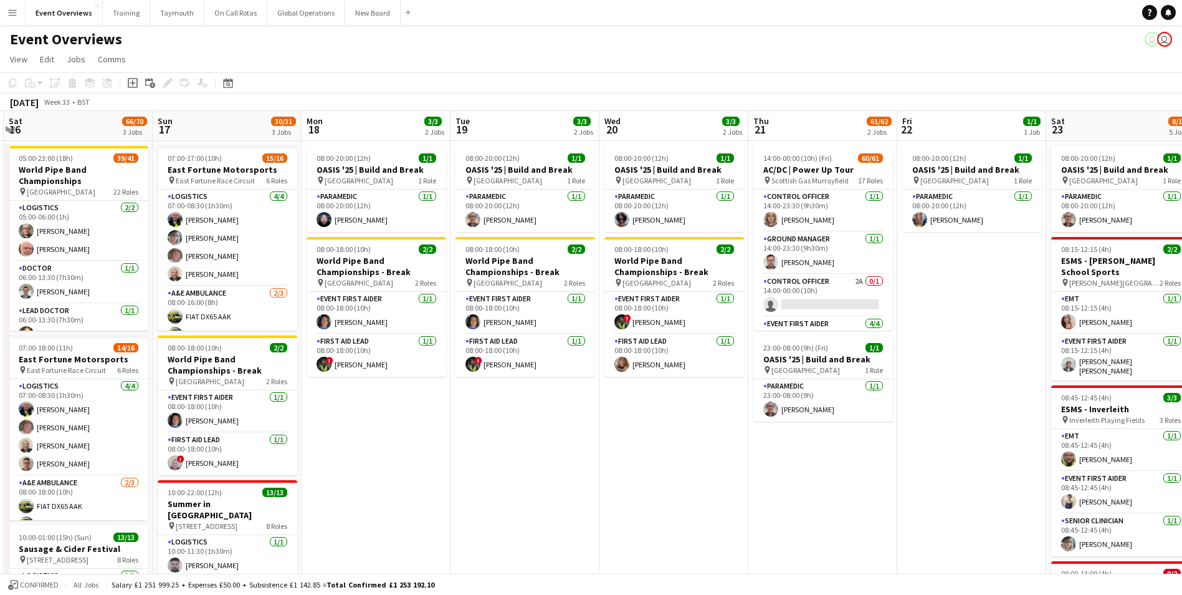
click at [757, 454] on app-calendar-viewport "Thu 14 4/4 3 Jobs Fri 15 33/35 3 Jobs Sat 16 66/70 3 Jobs Sun 17 30/31 3 Jobs M…" at bounding box center [591, 534] width 1182 height 846
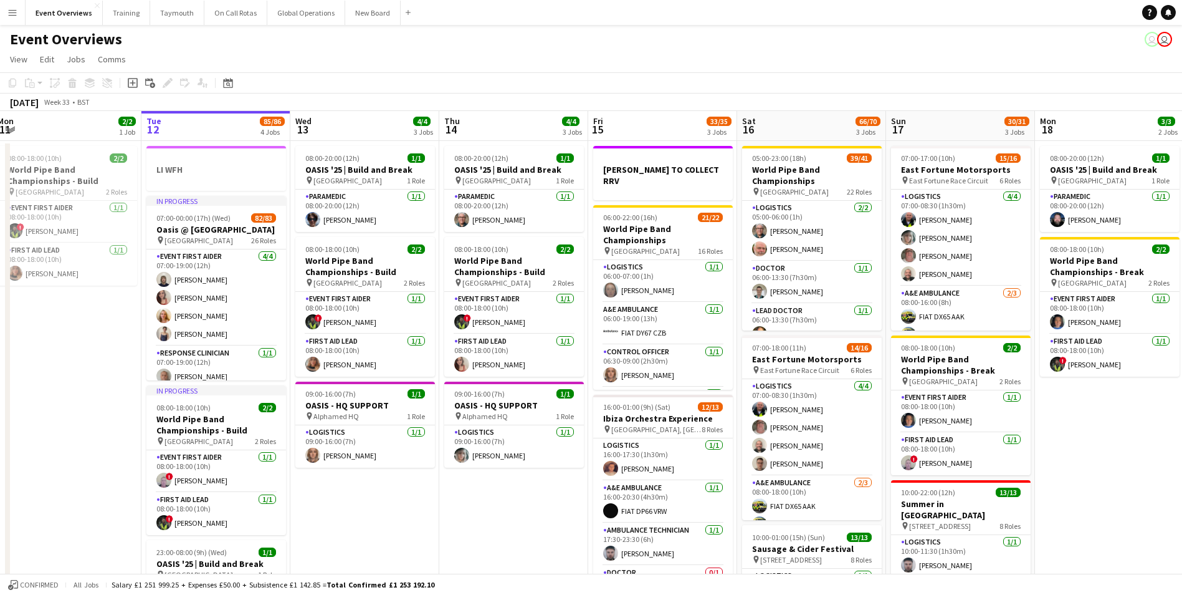
drag, startPoint x: 89, startPoint y: 526, endPoint x: 412, endPoint y: 501, distance: 324.4
click at [517, 495] on app-calendar-viewport "Sat 9 94/95 2 Jobs Sun 10 13/13 1 Job Mon 11 2/2 1 Job Tue 12 85/86 4 Jobs Wed …" at bounding box center [591, 534] width 1182 height 846
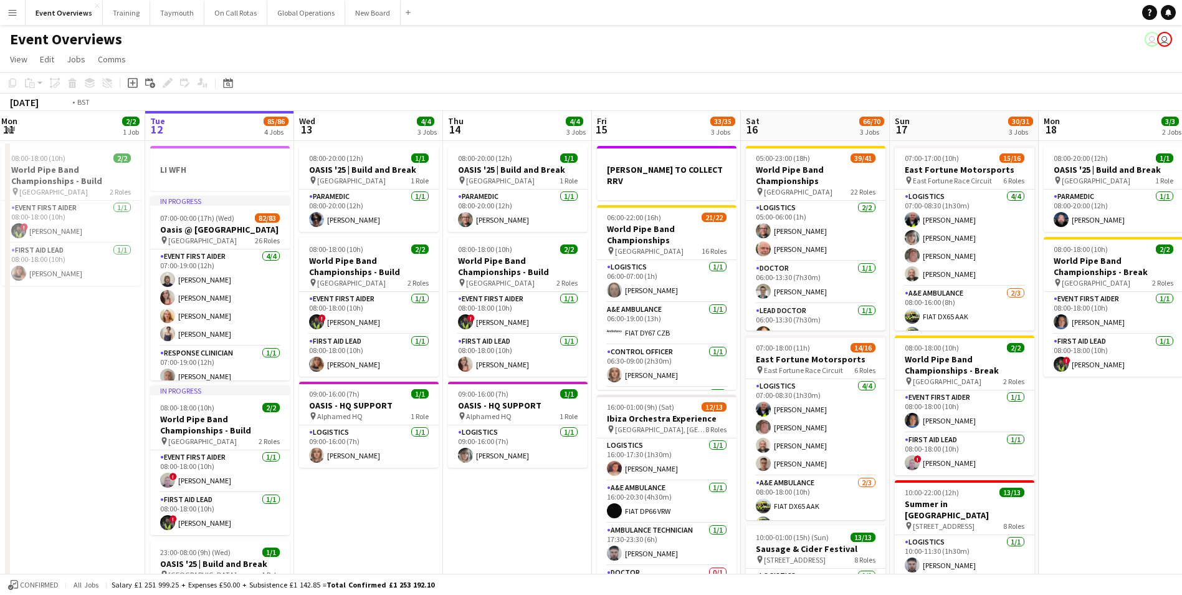
scroll to position [0, 263]
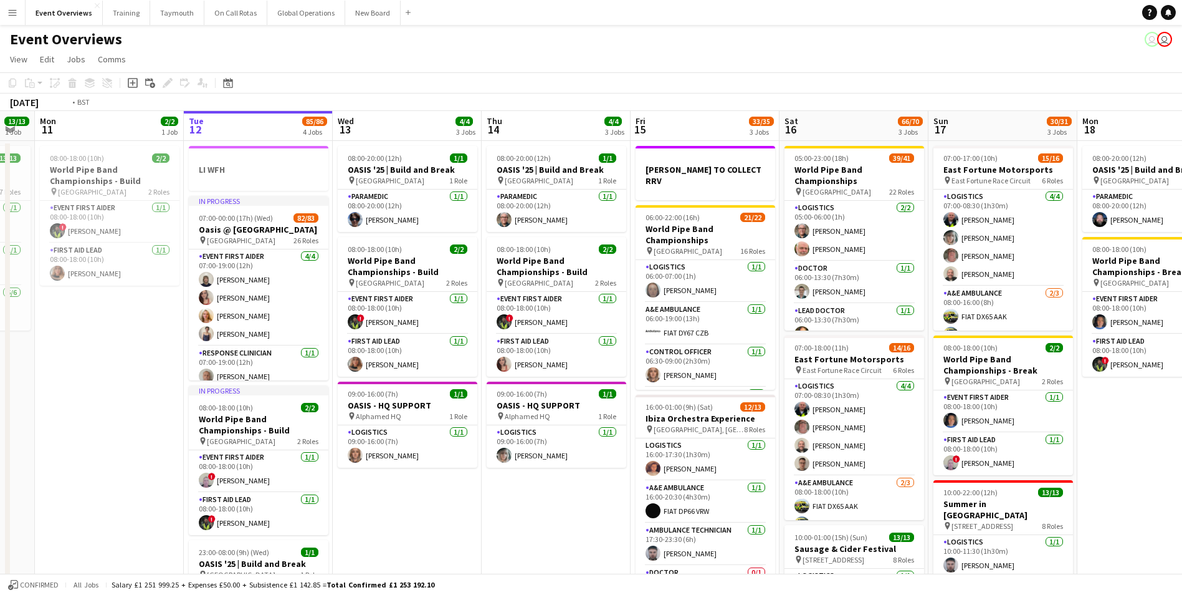
drag, startPoint x: 81, startPoint y: 523, endPoint x: 269, endPoint y: 515, distance: 188.4
click at [269, 516] on app-calendar-viewport "Sat 9 94/95 2 Jobs Sun 10 13/13 1 Job Mon 11 2/2 1 Job Tue 12 85/86 4 Jobs Wed …" at bounding box center [591, 534] width 1182 height 846
drag, startPoint x: 608, startPoint y: 508, endPoint x: 382, endPoint y: 519, distance: 225.9
click at [383, 519] on app-calendar-viewport "Fri 8 96/97 2 Jobs Sat 9 94/95 2 Jobs Sun 10 13/13 1 Job Mon 11 2/2 1 Job Tue 1…" at bounding box center [591, 534] width 1182 height 846
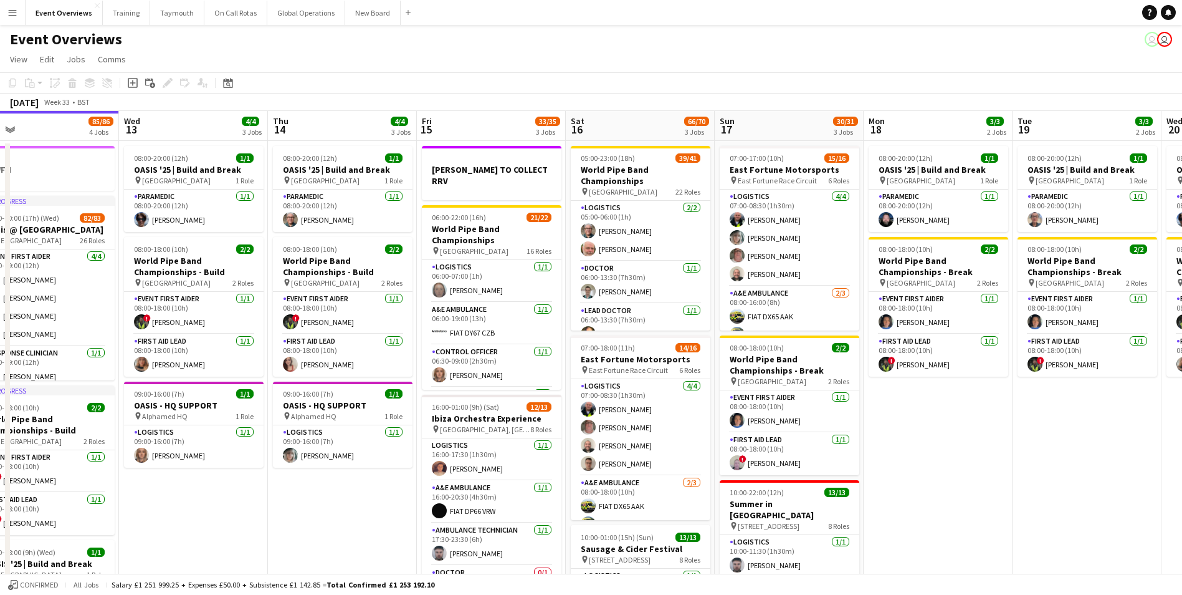
drag, startPoint x: 463, startPoint y: 521, endPoint x: 273, endPoint y: 542, distance: 191.2
click at [272, 542] on app-calendar-viewport "Sat 9 94/95 2 Jobs Sun 10 13/13 1 Job Mon 11 2/2 1 Job Tue 12 85/86 4 Jobs Wed …" at bounding box center [591, 534] width 1182 height 846
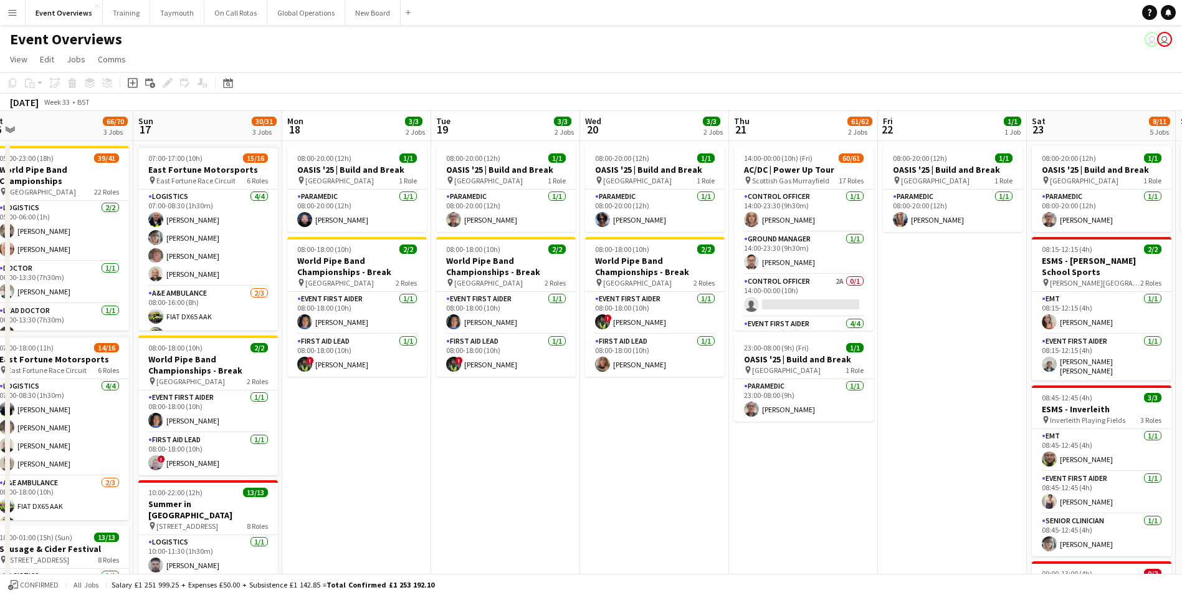
drag, startPoint x: 845, startPoint y: 457, endPoint x: 299, endPoint y: 502, distance: 547.8
click at [299, 502] on app-calendar-viewport "Wed 13 4/4 3 Jobs Thu 14 4/4 3 Jobs Fri 15 33/35 3 Jobs Sat 16 66/70 3 Jobs Sun…" at bounding box center [591, 534] width 1182 height 846
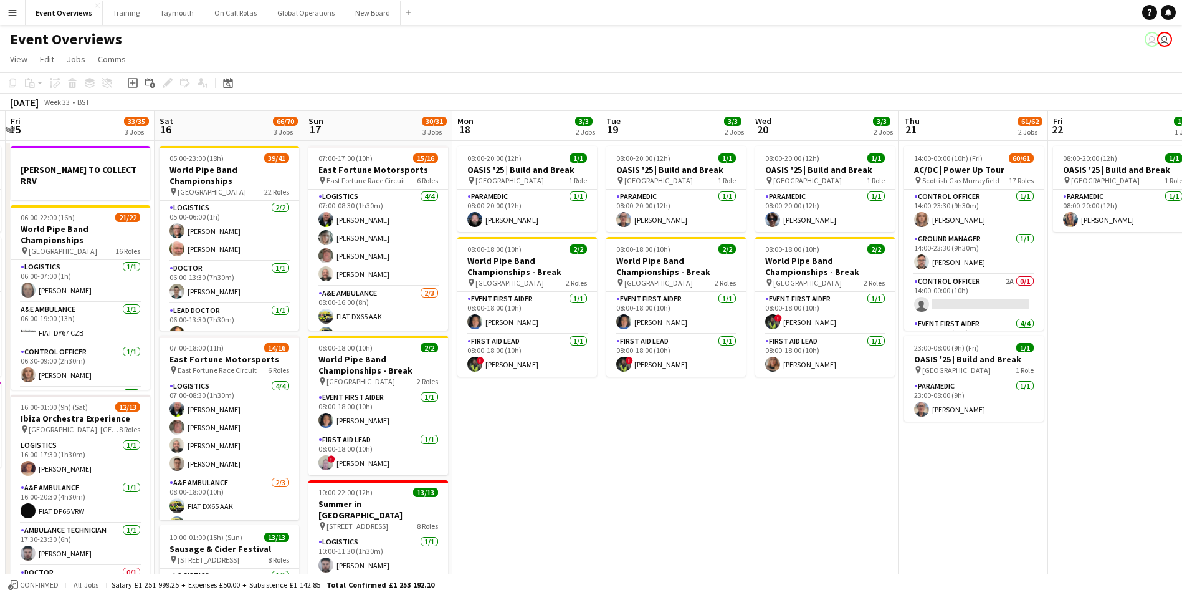
drag, startPoint x: 368, startPoint y: 499, endPoint x: 1007, endPoint y: 412, distance: 644.7
click at [1007, 412] on app-calendar-viewport "Wed 13 4/4 3 Jobs Thu 14 4/4 3 Jobs Fri 15 33/35 3 Jobs Sat 16 66/70 3 Jobs Sun…" at bounding box center [591, 534] width 1182 height 846
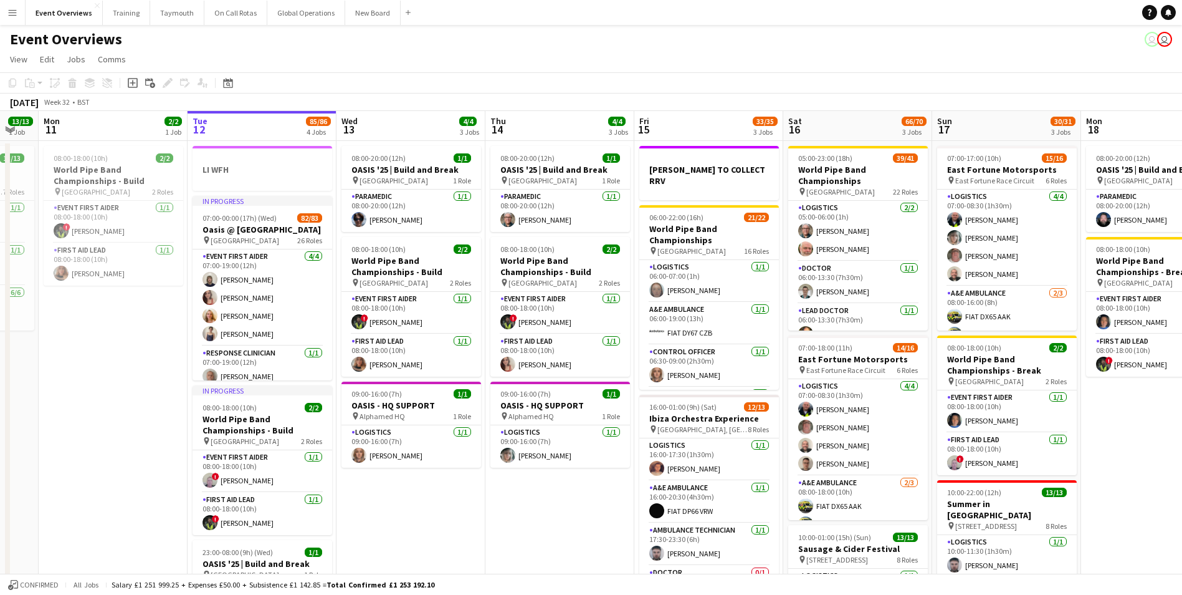
drag, startPoint x: 377, startPoint y: 501, endPoint x: 855, endPoint y: 432, distance: 482.3
click at [855, 432] on app-calendar-viewport "Sat 9 94/95 2 Jobs Sun 10 13/13 1 Job Mon 11 2/2 1 Job Tue 12 85/86 4 Jobs Wed …" at bounding box center [591, 534] width 1182 height 846
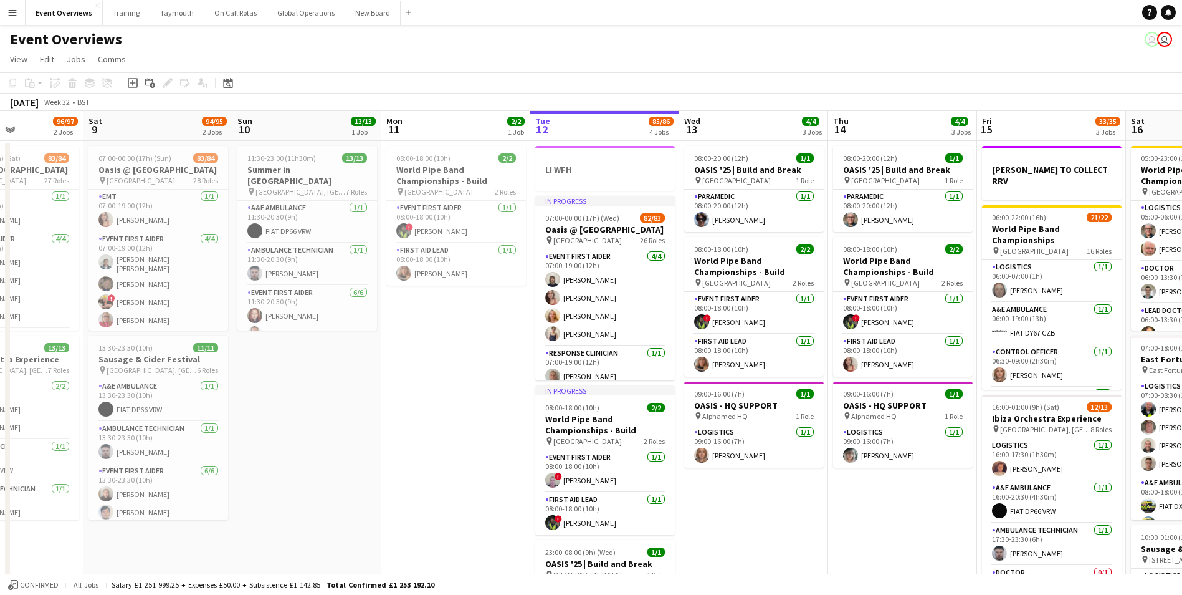
scroll to position [0, 324]
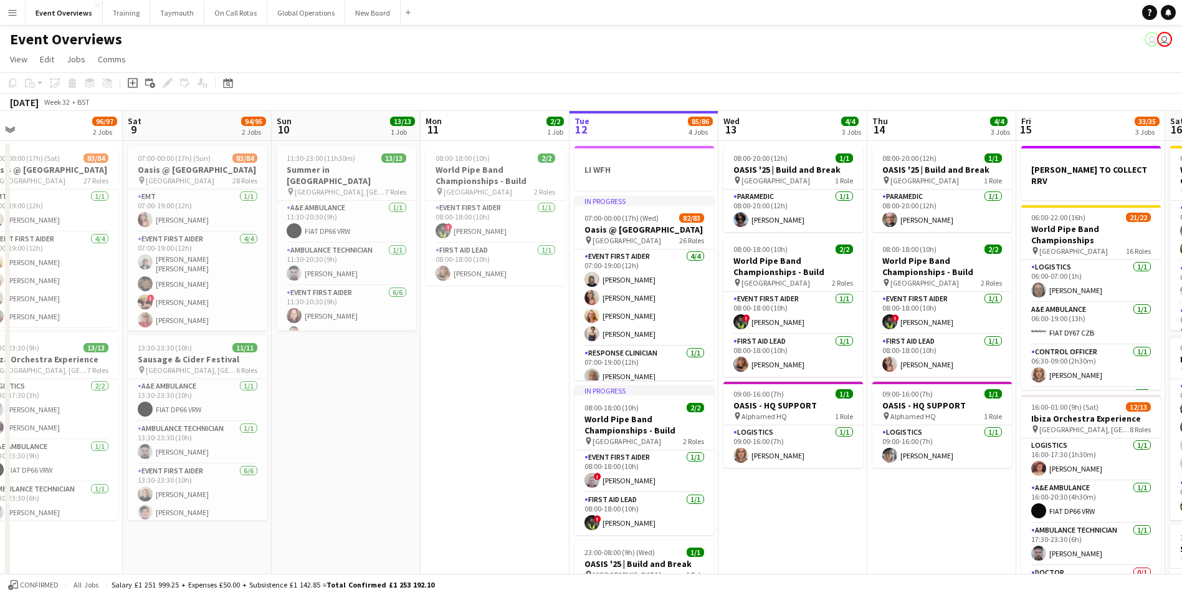
drag
click at [613, 446] on app-calendar-viewport "Wed 6 2/2 2 Jobs Thu 7 4/4 3 Jobs Fri 8 96/97 2 Jobs Sat 9 94/95 2 Jobs Sun 10 …" at bounding box center [591, 534] width 1182 height 846
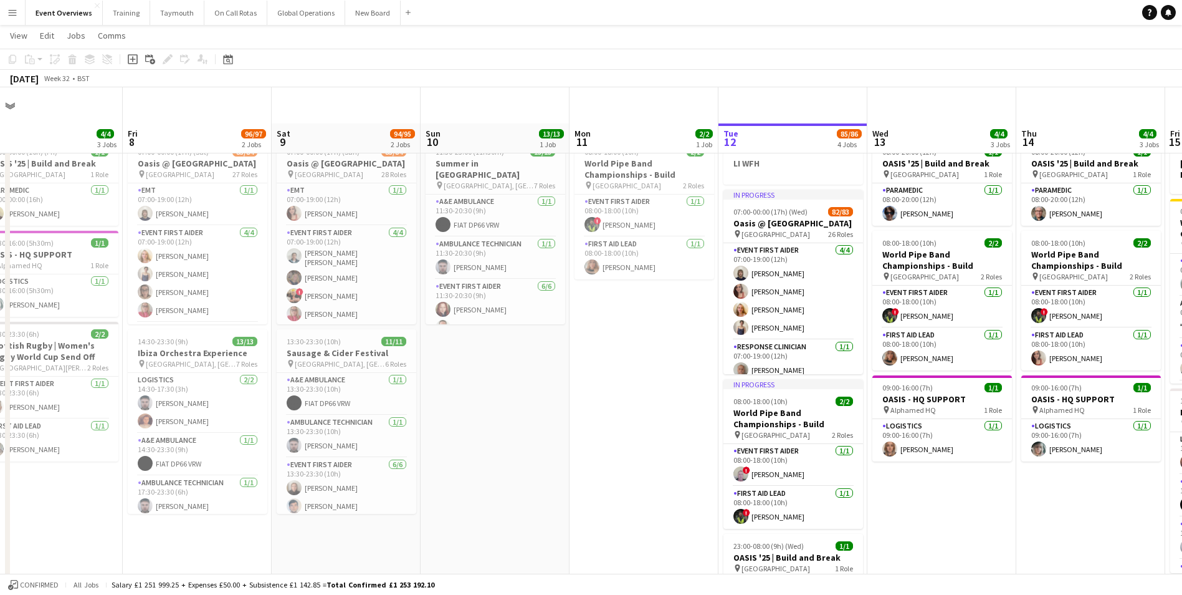
scroll to position [0, 0]
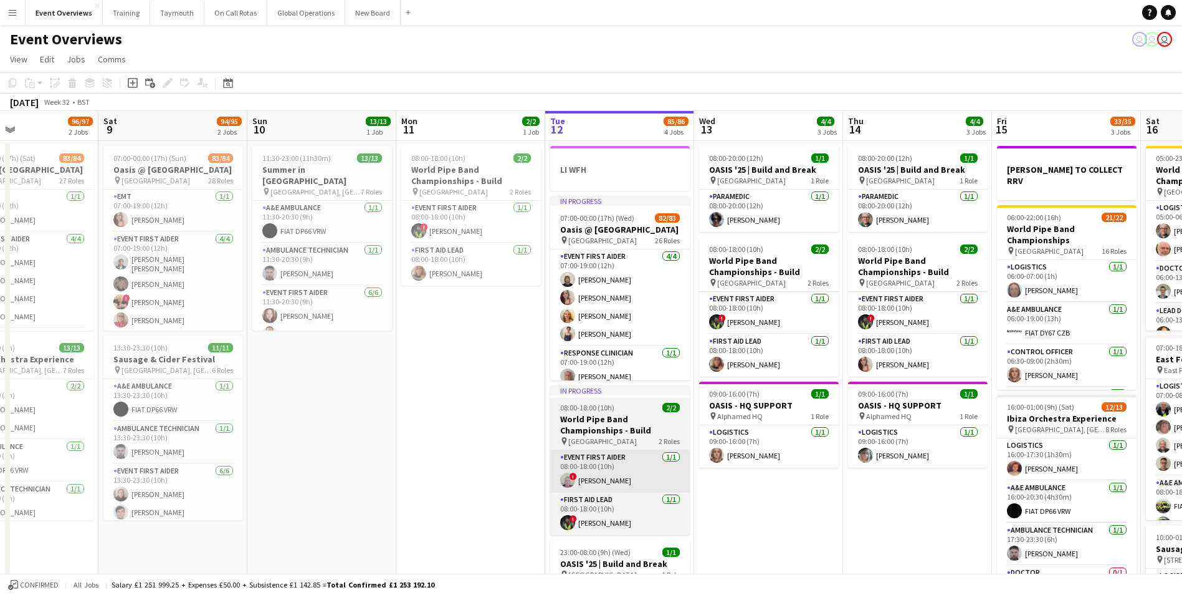
drag, startPoint x: 613, startPoint y: 446, endPoint x: 512, endPoint y: 488, distance: 109.3
click at [363, 467] on app-calendar-viewport "Tue 5 2/2 2 Jobs Wed 6 2/2 2 Jobs Thu 7 4/4 3 Jobs Fri 8 96/97 2 Jobs Sat 9 94/…" at bounding box center [591, 534] width 1182 height 846
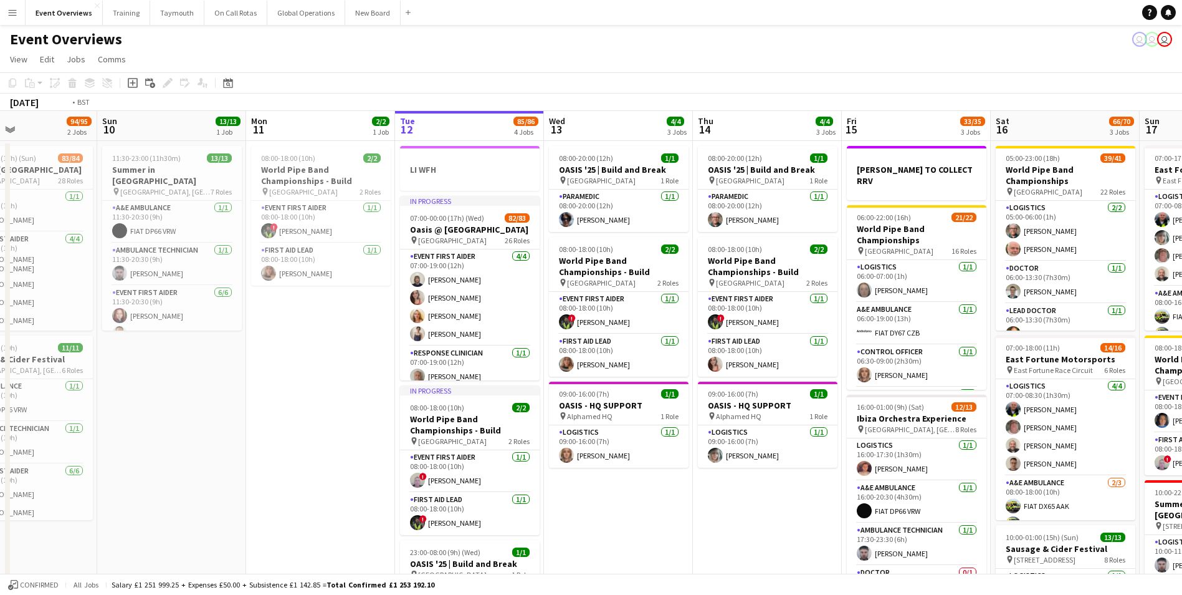
drag, startPoint x: 737, startPoint y: 510, endPoint x: 364, endPoint y: 533, distance: 373.4
click at [365, 533] on app-calendar-viewport "Thu 7 4/4 3 Jobs Fri 8 96/97 2 Jobs Sat 9 94/95 2 Jobs Sun 10 13/13 1 Job Mon 1…" at bounding box center [591, 534] width 1182 height 846
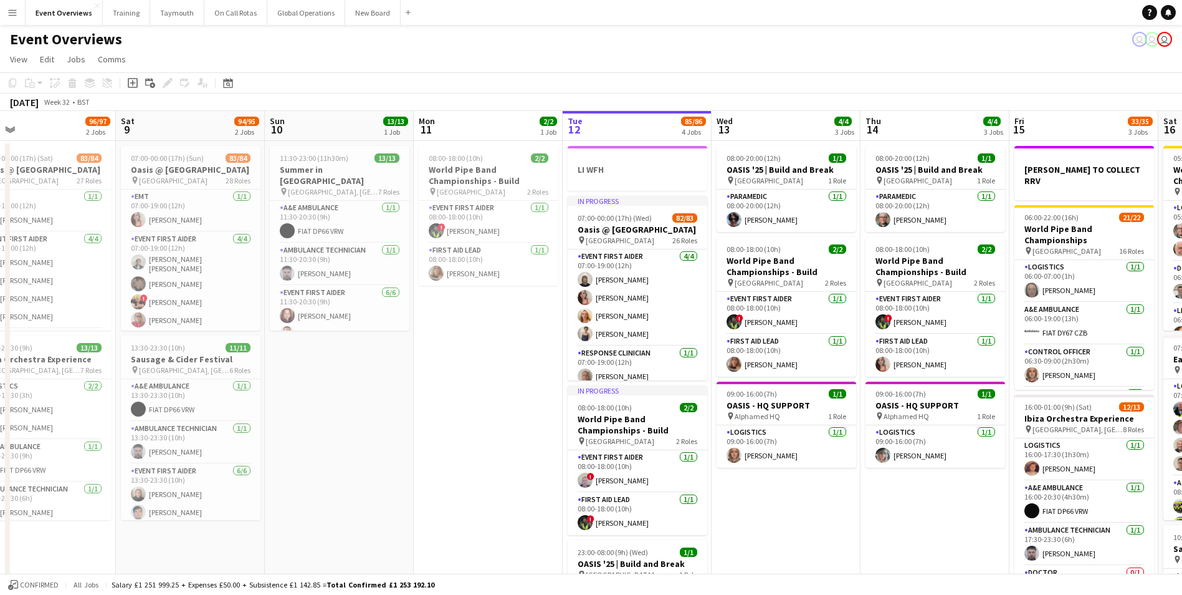
click at [858, 501] on app-calendar-viewport "Wed 6 2/2 2 Jobs Thu 7 4/4 3 Jobs Fri 8 96/97 2 Jobs Sat 9 94/95 2 Jobs Sun 10 …" at bounding box center [591, 534] width 1182 height 846
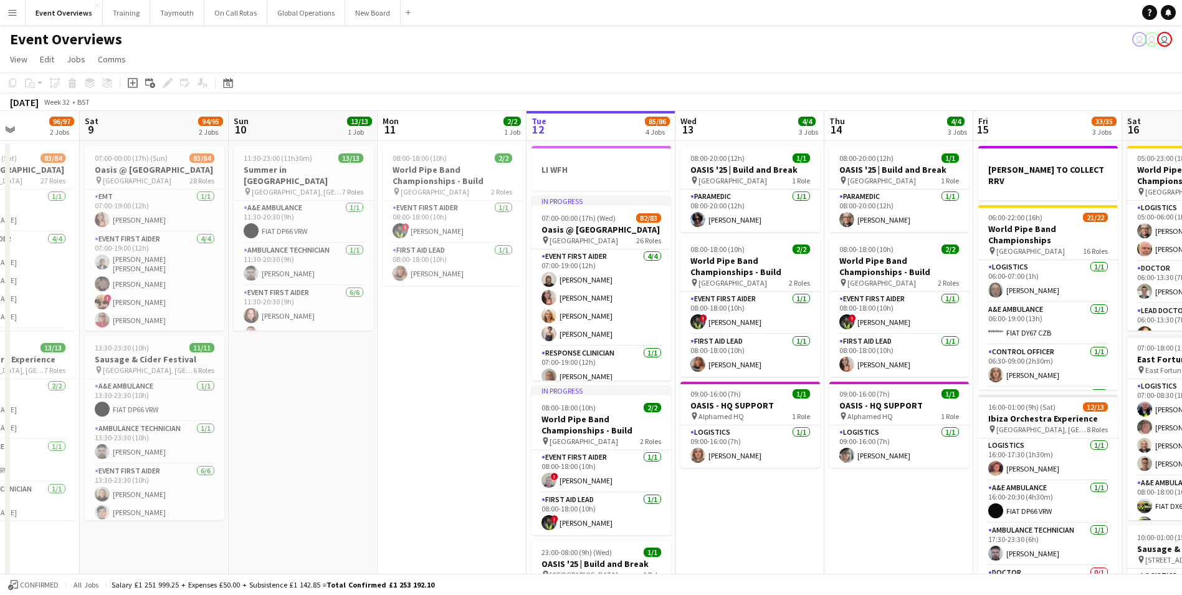
drag, startPoint x: 558, startPoint y: 499, endPoint x: 449, endPoint y: 527, distance: 112.5
click at [441, 517] on app-calendar-viewport "Wed 6 2/2 2 Jobs Thu 7 4/4 3 Jobs Fri 8 96/97 2 Jobs Sat 9 94/95 2 Jobs Sun 10 …" at bounding box center [591, 534] width 1182 height 846
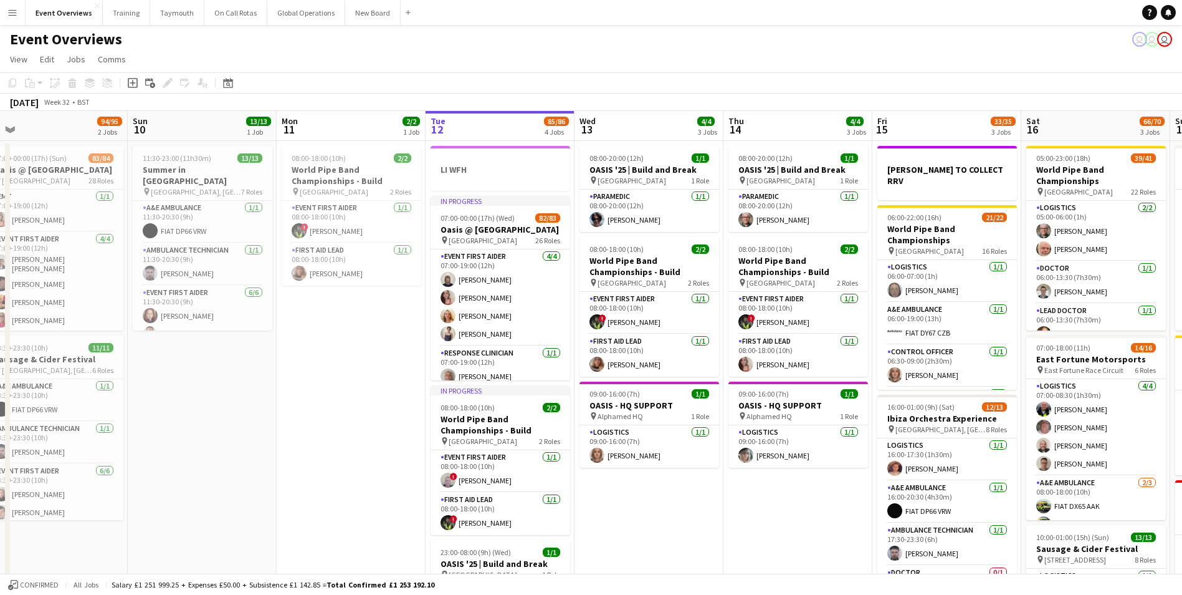
scroll to position [0, 476]
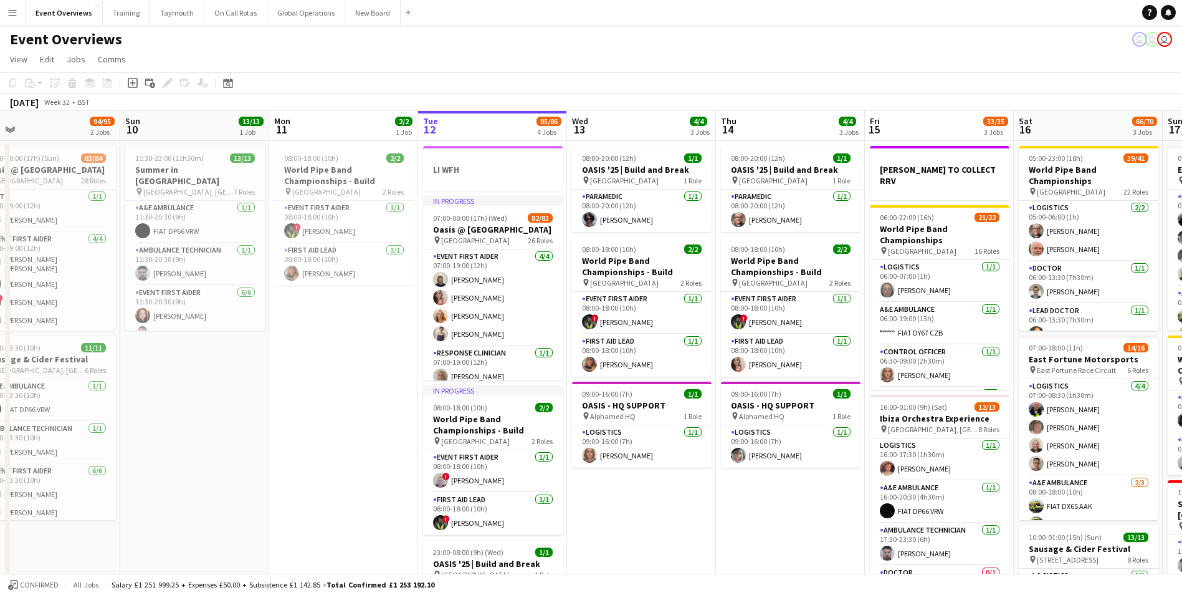
drag, startPoint x: 668, startPoint y: 519, endPoint x: 435, endPoint y: 529, distance: 233.3
click at [435, 529] on app-calendar-viewport "Wed 6 2/2 2 Jobs Thu 7 4/4 3 Jobs Fri 8 96/97 2 Jobs Sat 9 94/95 2 Jobs Sun 10 …" at bounding box center [591, 534] width 1182 height 846
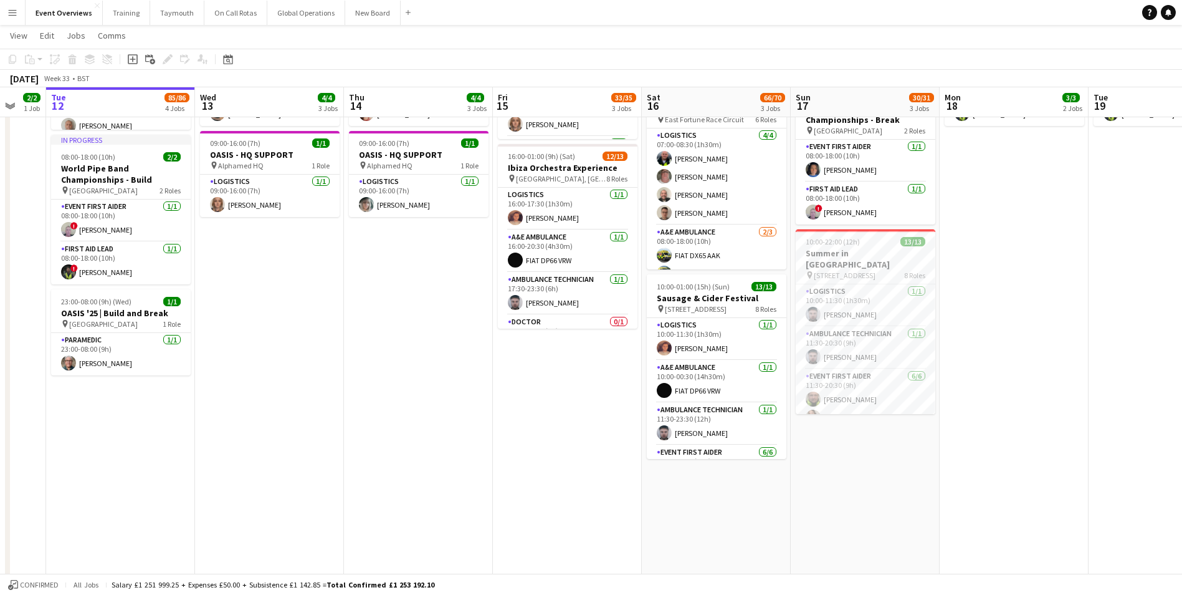
scroll to position [0, 402]
drag, startPoint x: 744, startPoint y: 506, endPoint x: 520, endPoint y: 509, distance: 224.4
click at [520, 509] on app-calendar-viewport "Sat 9 94/95 2 Jobs Sun 10 13/13 1 Job Mon 11 2/2 1 Job Tue 12 85/86 4 Jobs Wed …" at bounding box center [591, 253] width 1182 height 908
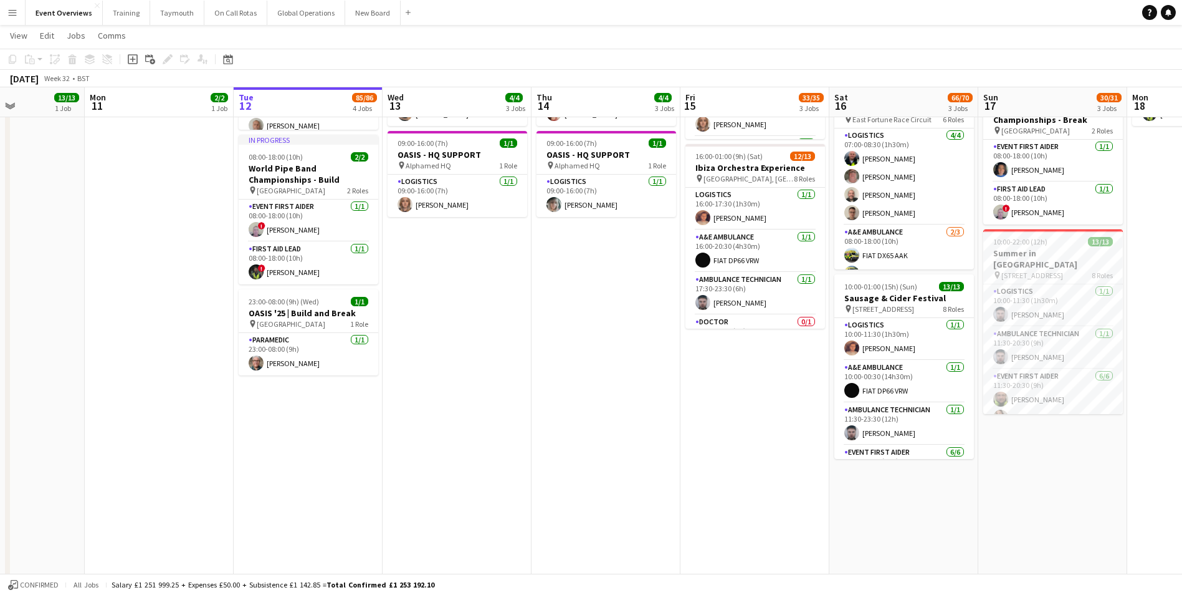
scroll to position [0, 348]
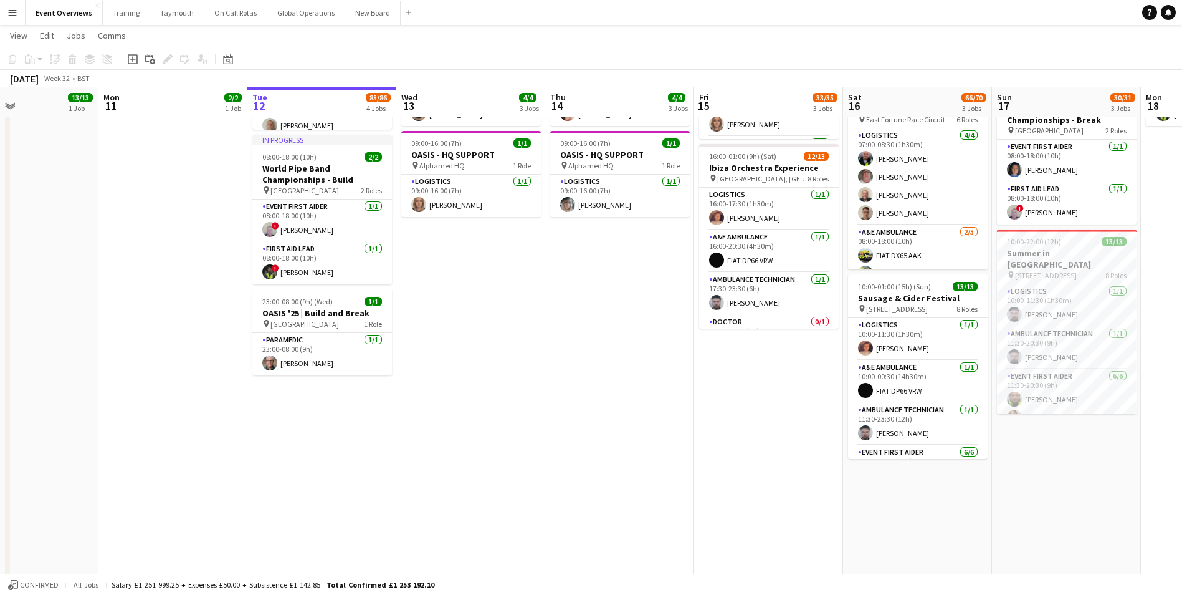
drag, startPoint x: 284, startPoint y: 492, endPoint x: 487, endPoint y: 474, distance: 203.4
click at [487, 474] on app-calendar-viewport "Fri 8 96/97 2 Jobs Sat 9 94/95 2 Jobs Sun 10 13/13 1 Job Mon 11 2/2 1 Job Tue 1…" at bounding box center [591, 253] width 1182 height 908
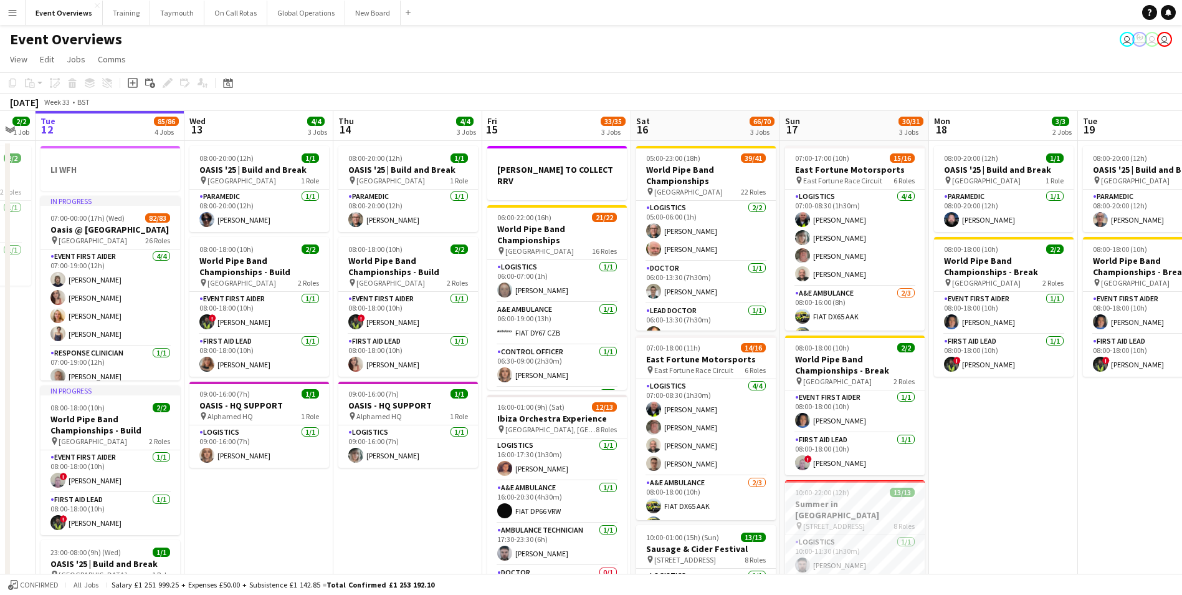
scroll to position [0, 420]
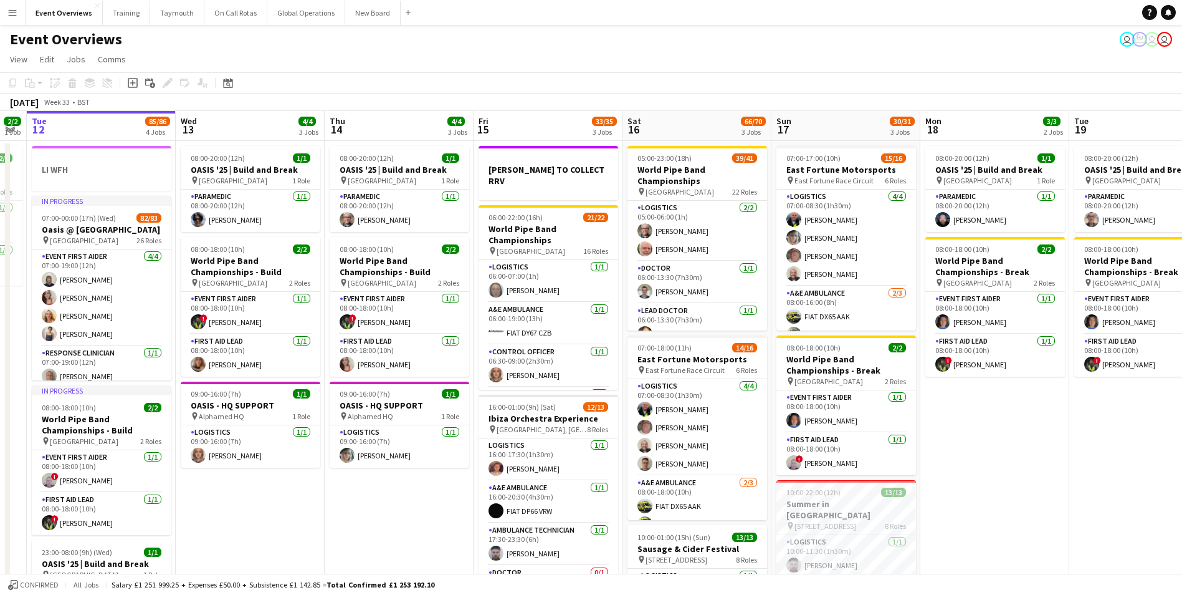
drag, startPoint x: 613, startPoint y: 525, endPoint x: 392, endPoint y: 535, distance: 220.9
click at [392, 535] on app-calendar-viewport "Sat 9 94/95 2 Jobs Sun 10 13/13 1 Job Mon 11 2/2 1 Job Tue 12 85/86 4 Jobs Wed …" at bounding box center [591, 534] width 1182 height 846
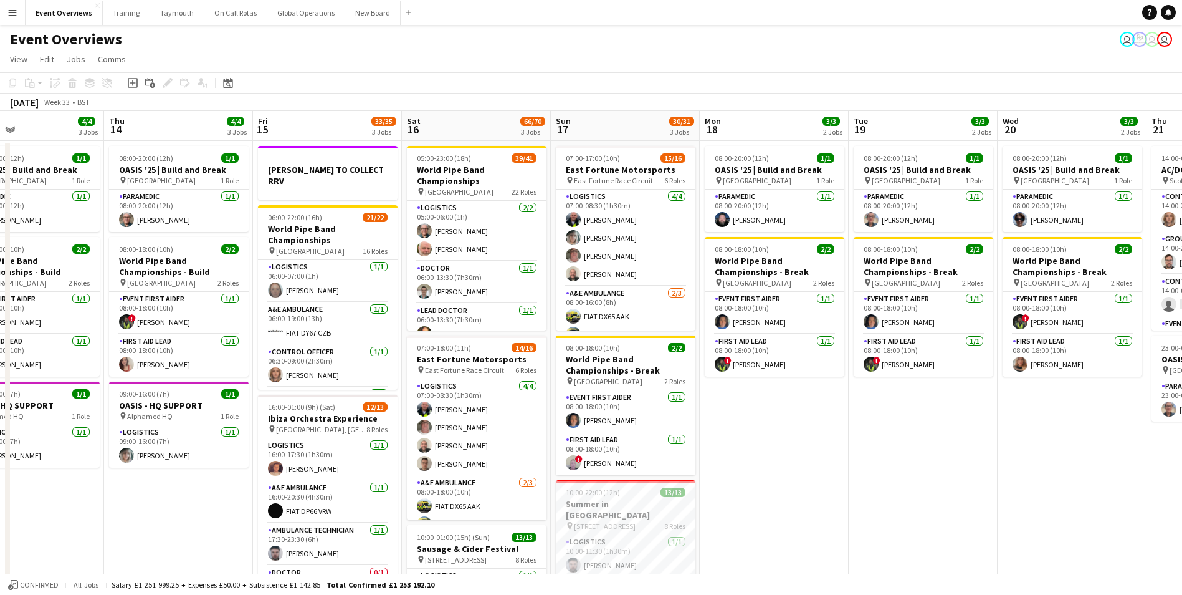
drag, startPoint x: 995, startPoint y: 473, endPoint x: 707, endPoint y: 496, distance: 288.8
click at [705, 496] on app-calendar-viewport "Sun 10 13/13 1 Job Mon 11 2/2 1 Job Tue 12 85/86 4 Jobs Wed 13 4/4 3 Jobs Thu 1…" at bounding box center [591, 534] width 1182 height 846
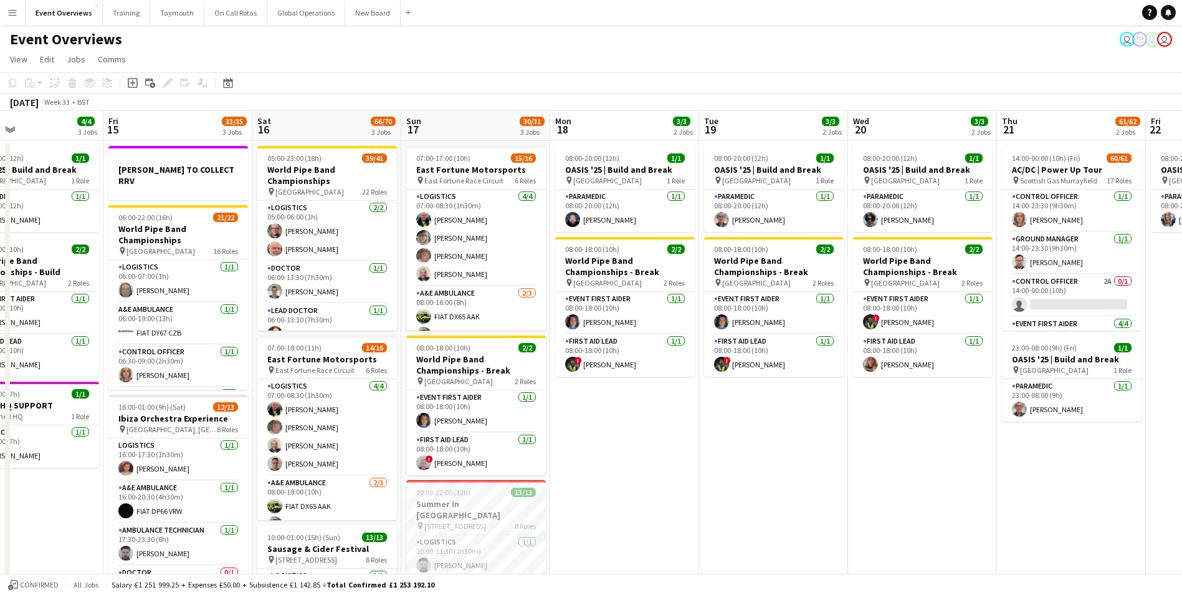
scroll to position [0, 384]
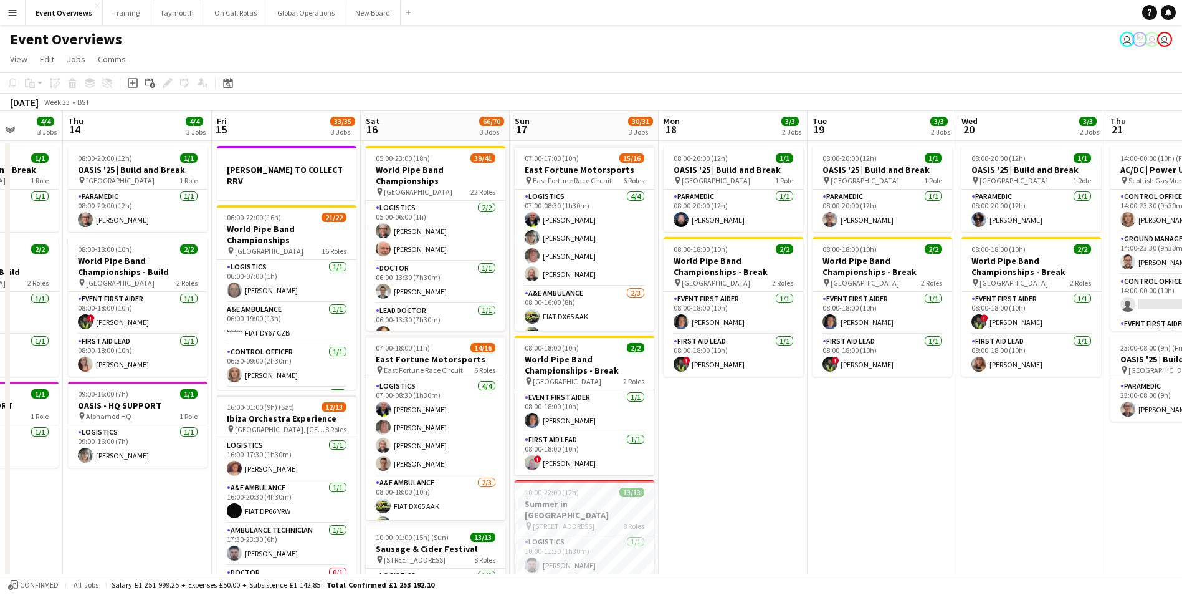
drag, startPoint x: 945, startPoint y: 484, endPoint x: 675, endPoint y: 489, distance: 269.9
click at [675, 489] on app-calendar-viewport "Mon 11 2/2 1 Job Tue 12 85/86 4 Jobs Wed 13 4/4 3 Jobs Thu 14 4/4 3 Jobs Fri 15…" at bounding box center [591, 534] width 1182 height 846
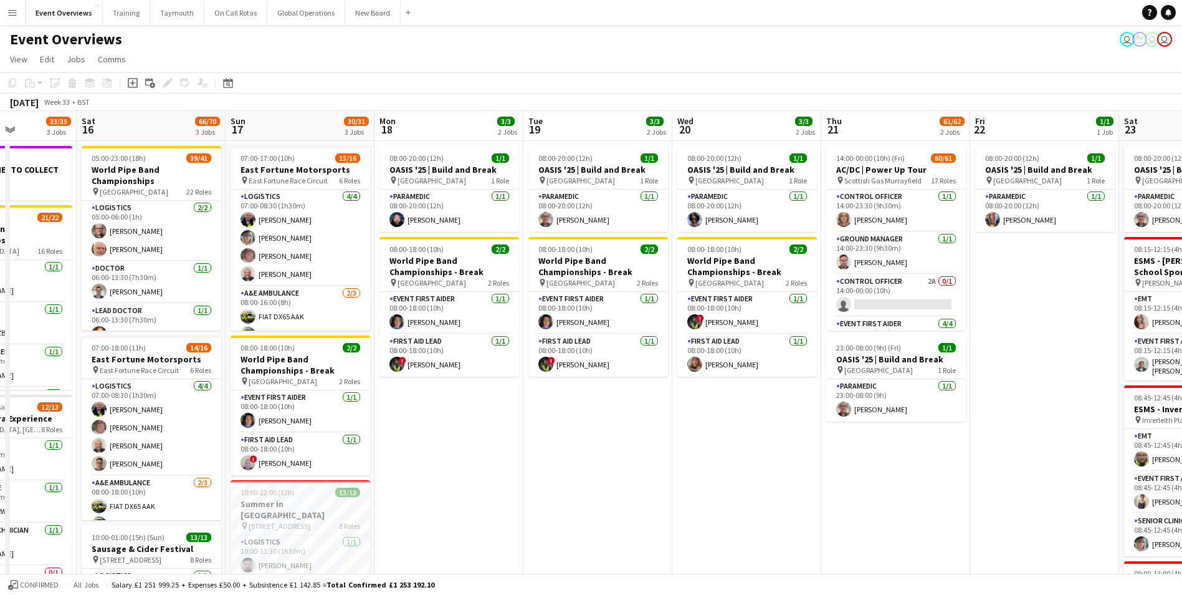
drag, startPoint x: 675, startPoint y: 489, endPoint x: 391, endPoint y: 517, distance: 285.7
click at [391, 517] on app-calendar-viewport "Wed 13 4/4 3 Jobs Thu 14 4/4 3 Jobs Fri 15 33/35 3 Jobs Sat 16 66/70 3 Jobs Sun…" at bounding box center [591, 534] width 1182 height 846
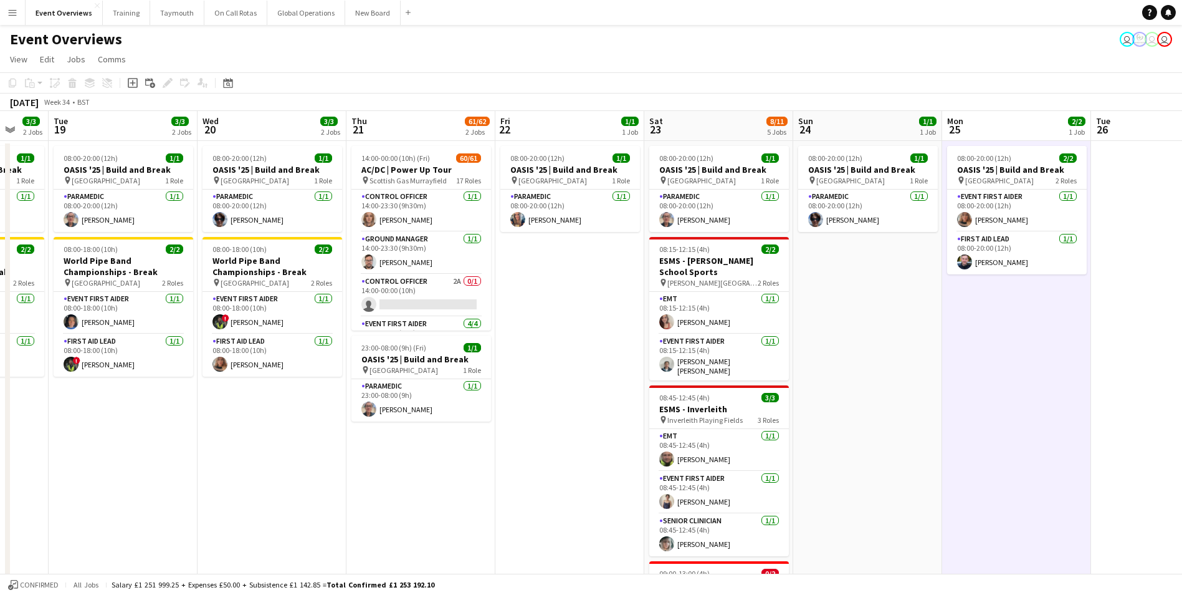
drag, startPoint x: 667, startPoint y: 515, endPoint x: 333, endPoint y: 526, distance: 333.6
click at [333, 526] on app-calendar-viewport "Sat 16 66/70 3 Jobs Sun 17 30/31 3 Jobs Mon 18 3/3 2 Jobs Tue 19 3/3 2 Jobs Wed…" at bounding box center [591, 534] width 1182 height 846
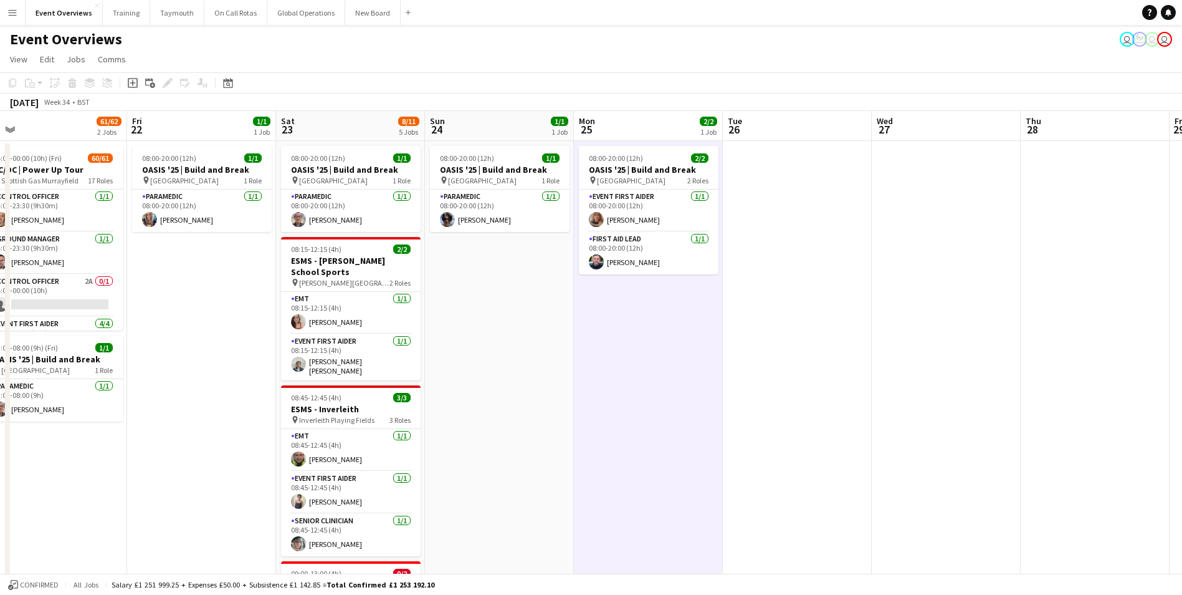
drag, startPoint x: 771, startPoint y: 450, endPoint x: 558, endPoint y: 476, distance: 214.7
click at [558, 476] on app-calendar-viewport "Mon 18 3/3 2 Jobs Tue 19 3/3 2 Jobs Wed 20 3/3 2 Jobs Thu 21 61/62 2 Jobs Fri 2…" at bounding box center [591, 534] width 1182 height 846
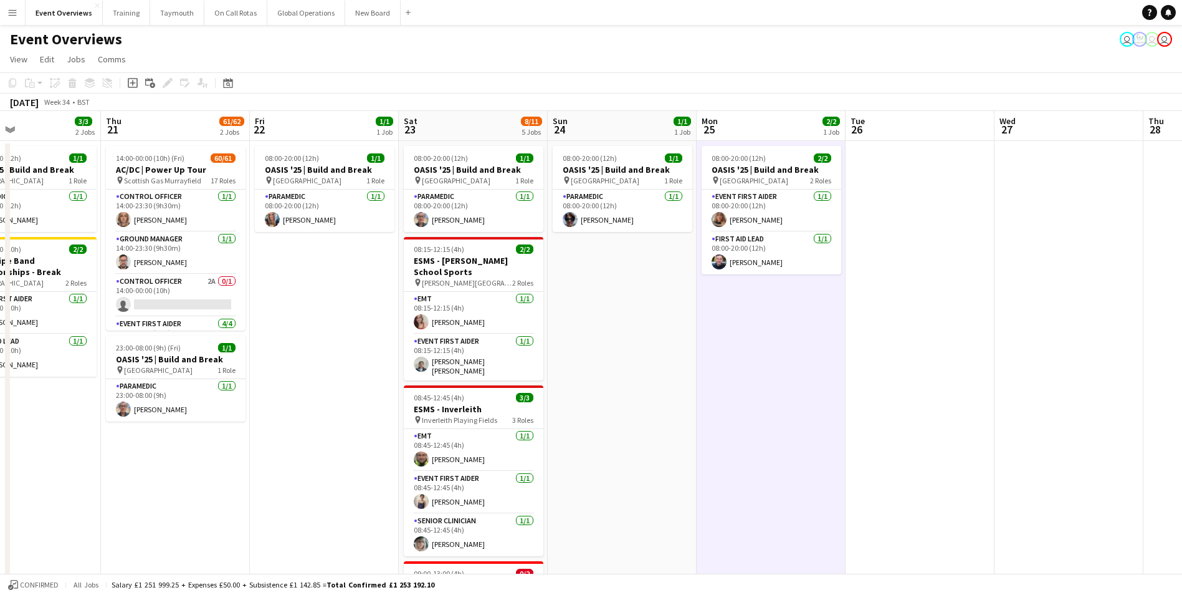
drag, startPoint x: 537, startPoint y: 479, endPoint x: 917, endPoint y: 454, distance: 380.4
click at [919, 453] on app-calendar-viewport "Mon 18 3/3 2 Jobs Tue 19 3/3 2 Jobs Wed 20 3/3 2 Jobs Thu 21 61/62 2 Jobs Fri 2…" at bounding box center [591, 534] width 1182 height 846
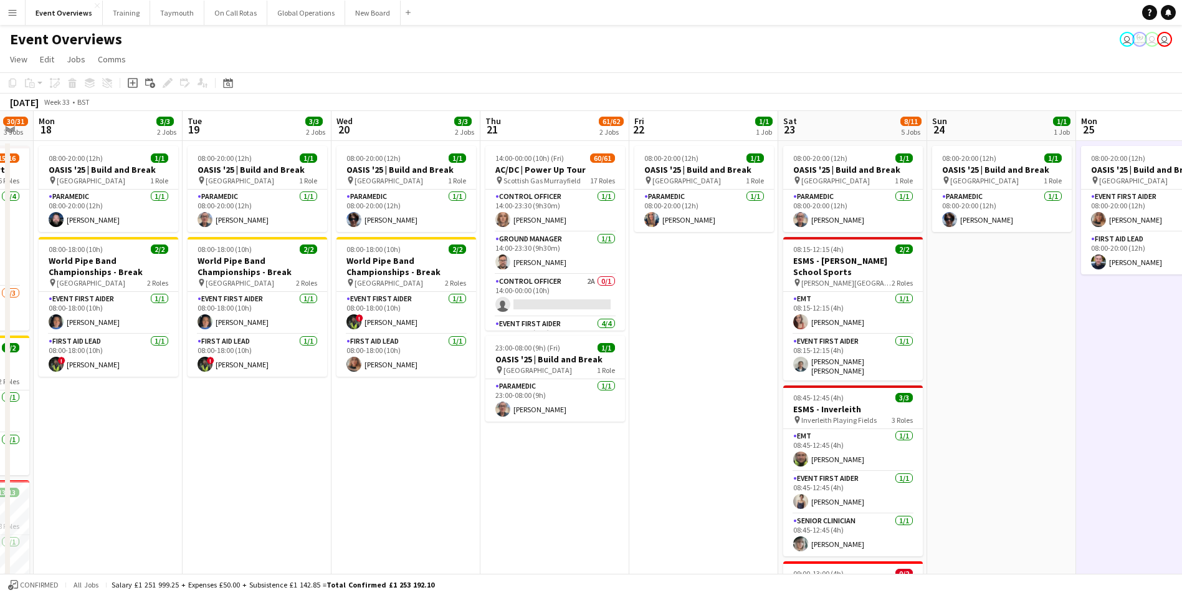
drag, startPoint x: 624, startPoint y: 520, endPoint x: 888, endPoint y: 510, distance: 264.5
click at [893, 510] on app-calendar-viewport "Sat 16 66/70 3 Jobs Sun 17 30/31 3 Jobs Mon 18 3/3 2 Jobs Tue 19 3/3 2 Jobs Wed…" at bounding box center [591, 534] width 1182 height 846
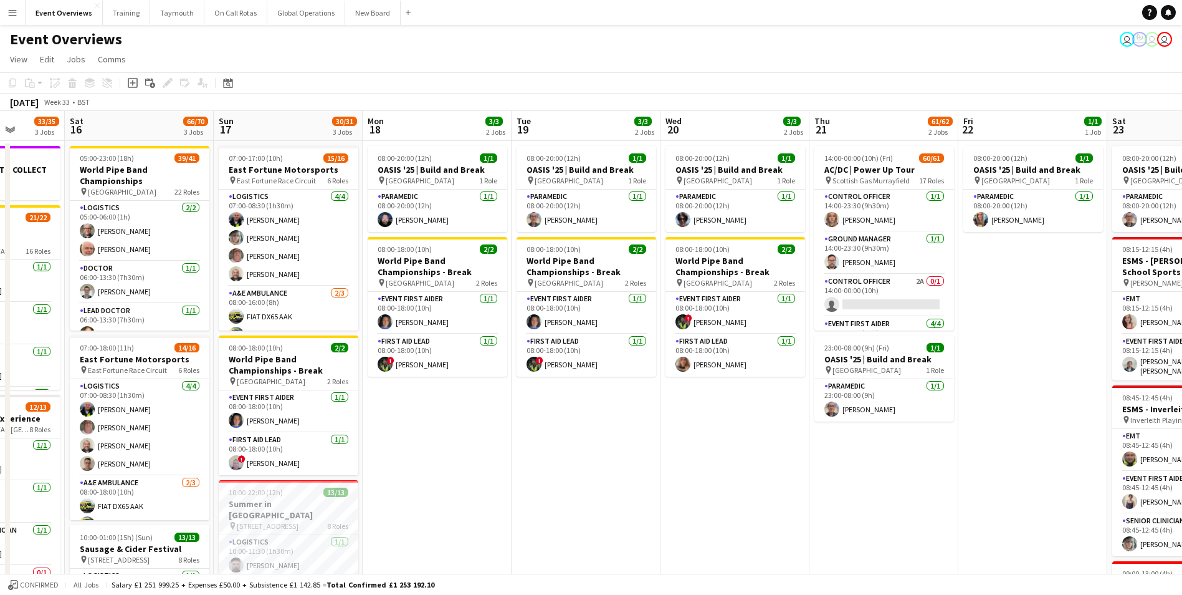
drag, startPoint x: 623, startPoint y: 525, endPoint x: 939, endPoint y: 507, distance: 317.1
click at [975, 505] on app-calendar-viewport "Thu 14 4/4 3 Jobs Fri 15 33/35 3 Jobs Sat 16 66/70 3 Jobs Sun 17 30/31 3 Jobs M…" at bounding box center [591, 534] width 1182 height 846
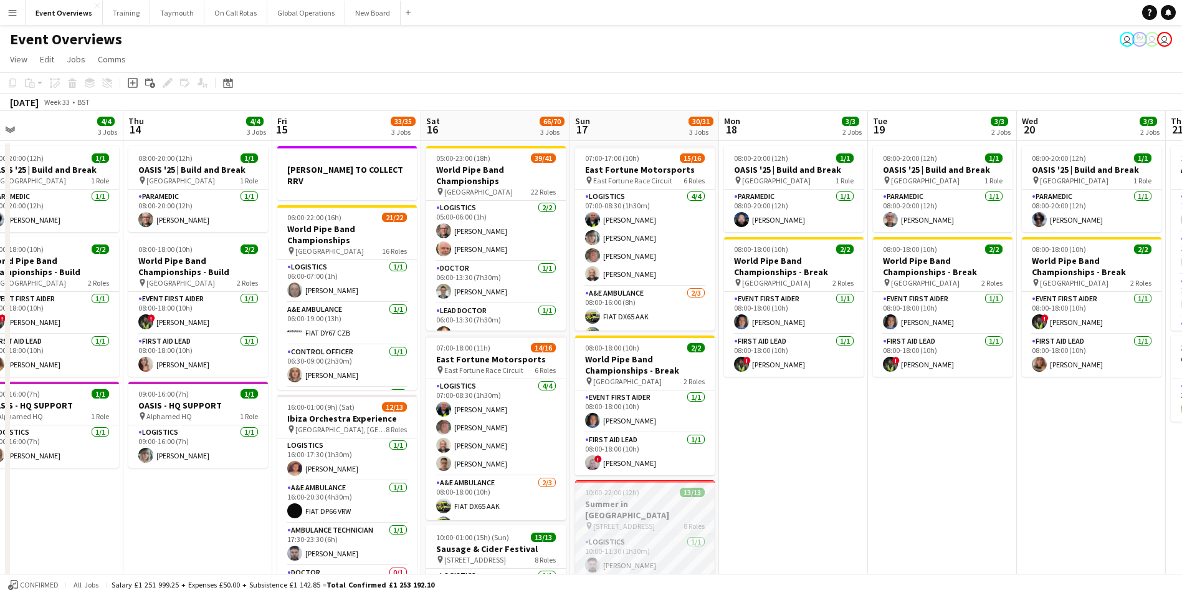
drag, startPoint x: 752, startPoint y: 518, endPoint x: 908, endPoint y: 513, distance: 155.3
click at [1010, 504] on app-calendar-viewport "Mon 11 2/2 1 Job Tue 12 85/86 4 Jobs Wed 13 4/4 3 Jobs Thu 14 4/4 3 Jobs Fri 15…" at bounding box center [591, 534] width 1182 height 846
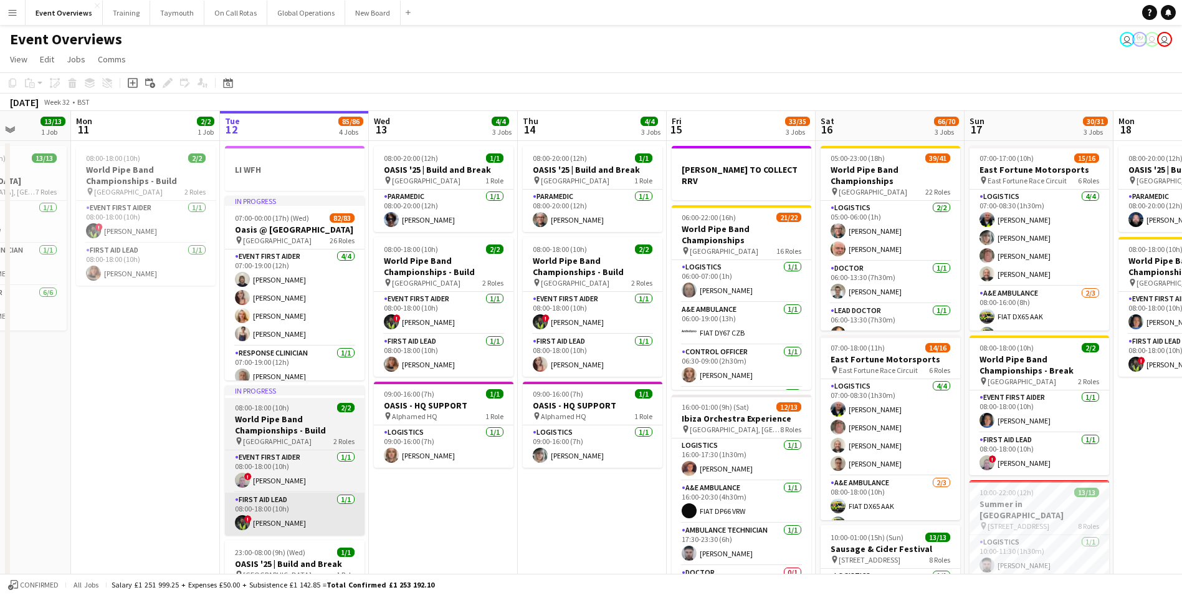
drag, startPoint x: 383, startPoint y: 537, endPoint x: 479, endPoint y: 533, distance: 95.5
click at [652, 520] on app-calendar-viewport "Fri 8 96/97 2 Jobs Sat 9 94/95 2 Jobs Sun 10 13/13 1 Job Mon 11 2/2 1 Job Tue 1…" at bounding box center [591, 534] width 1182 height 846
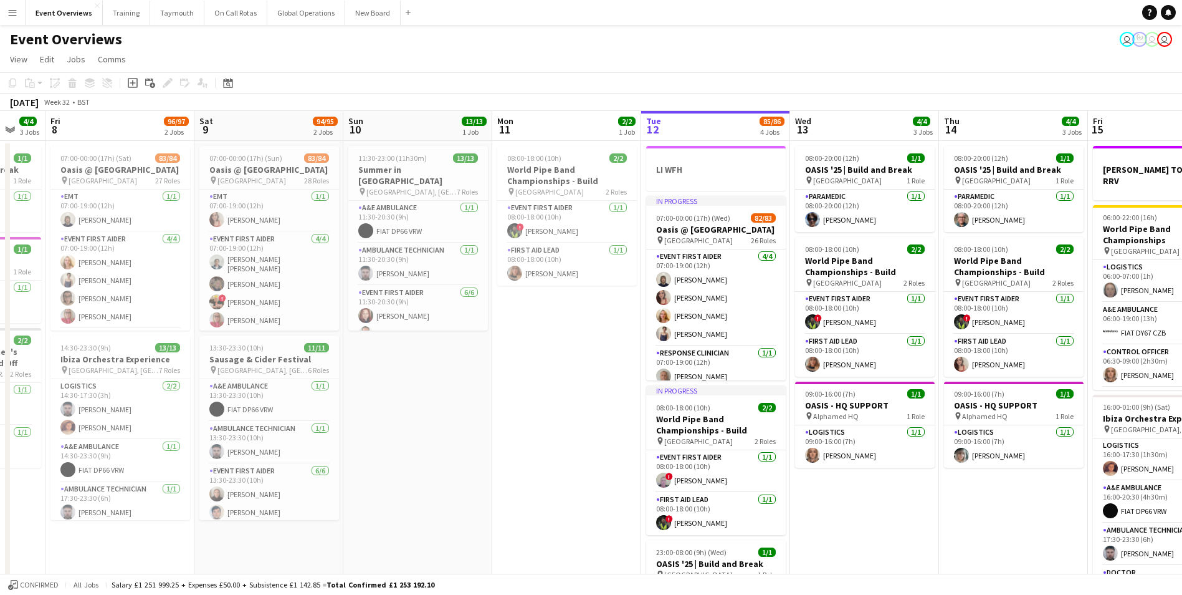
drag, startPoint x: 262, startPoint y: 537, endPoint x: 468, endPoint y: 519, distance: 207.0
click at [539, 514] on app-calendar-viewport "Wed 6 2/2 2 Jobs Thu 7 4/4 3 Jobs Fri 8 96/97 2 Jobs Sat 9 94/95 2 Jobs Sun 10 …" at bounding box center [591, 534] width 1182 height 846
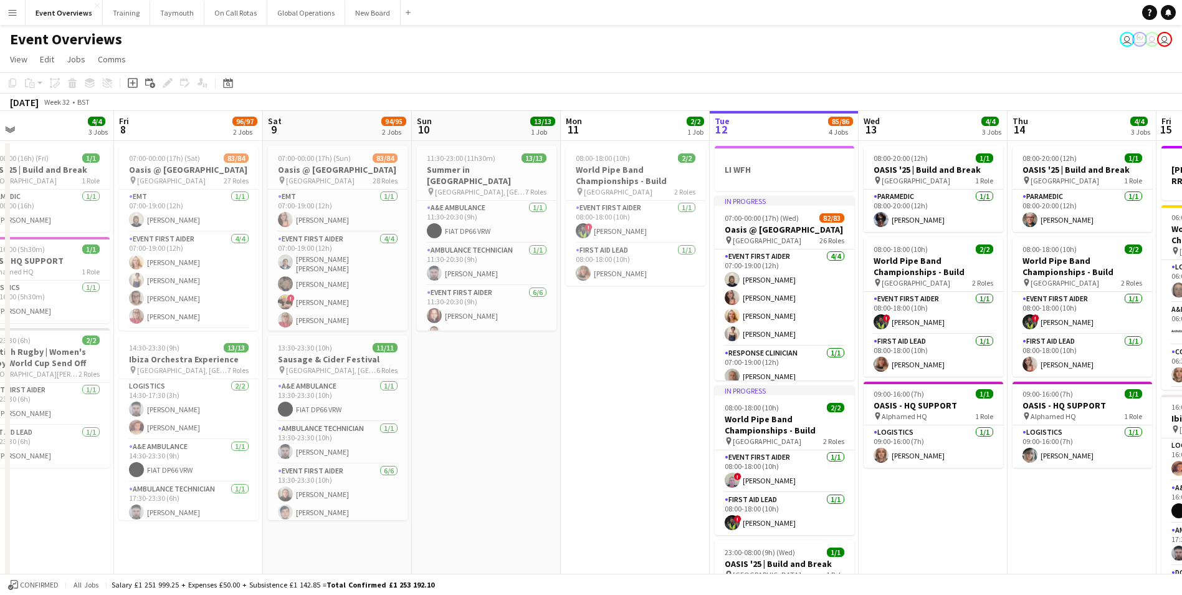
drag, startPoint x: 553, startPoint y: 509, endPoint x: 639, endPoint y: 500, distance: 86.5
click at [639, 500] on app-calendar-viewport "Tue 5 2/2 2 Jobs Wed 6 2/2 2 Jobs Thu 7 4/4 3 Jobs Fri 8 96/97 2 Jobs Sat 9 94/…" at bounding box center [591, 534] width 1182 height 846
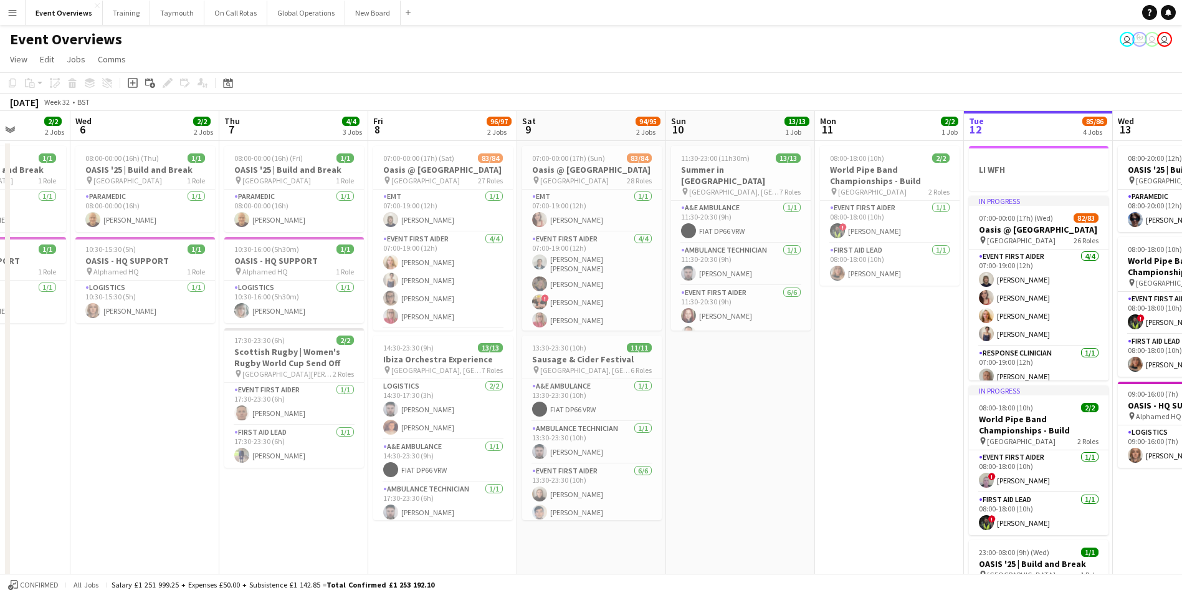
drag, startPoint x: 193, startPoint y: 532, endPoint x: 445, endPoint y: 501, distance: 253.7
click at [445, 501] on app-calendar-viewport "Sun 3 19/19 2 Jobs Mon 4 2/2 3 Jobs Tue 5 2/2 2 Jobs Wed 6 2/2 2 Jobs Thu 7 4/4…" at bounding box center [591, 534] width 1182 height 846
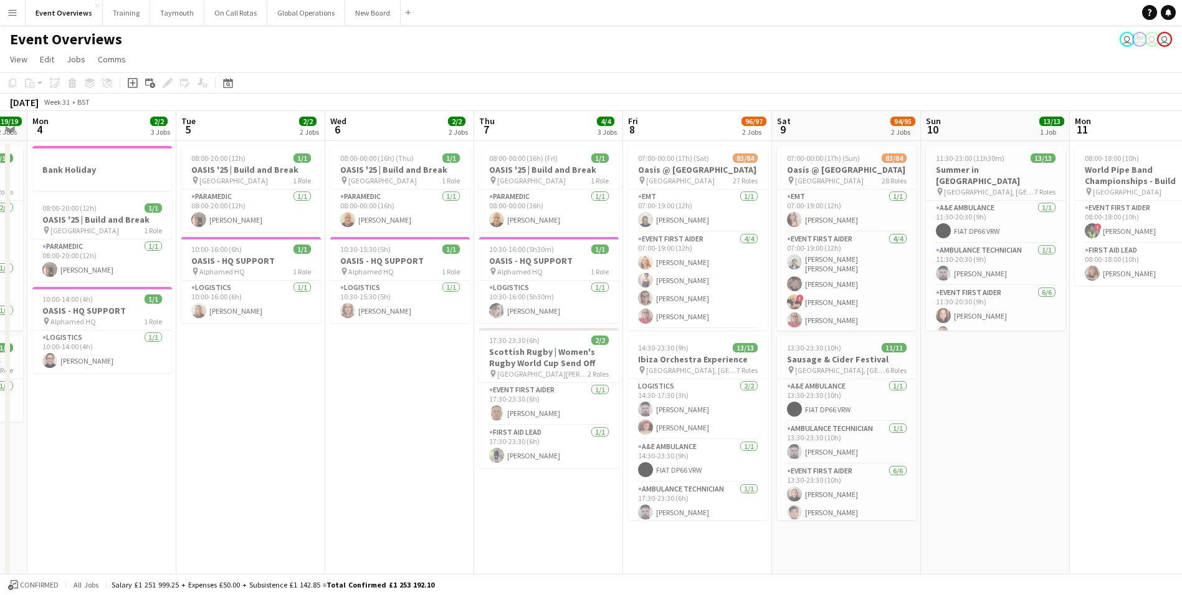
drag, startPoint x: 270, startPoint y: 515, endPoint x: 520, endPoint y: 493, distance: 250.9
click at [520, 493] on app-calendar-viewport "Sat 2 46/47 3 Jobs Sun 3 19/19 2 Jobs Mon 4 2/2 3 Jobs Tue 5 2/2 2 Jobs Wed 6 2…" at bounding box center [591, 534] width 1182 height 846
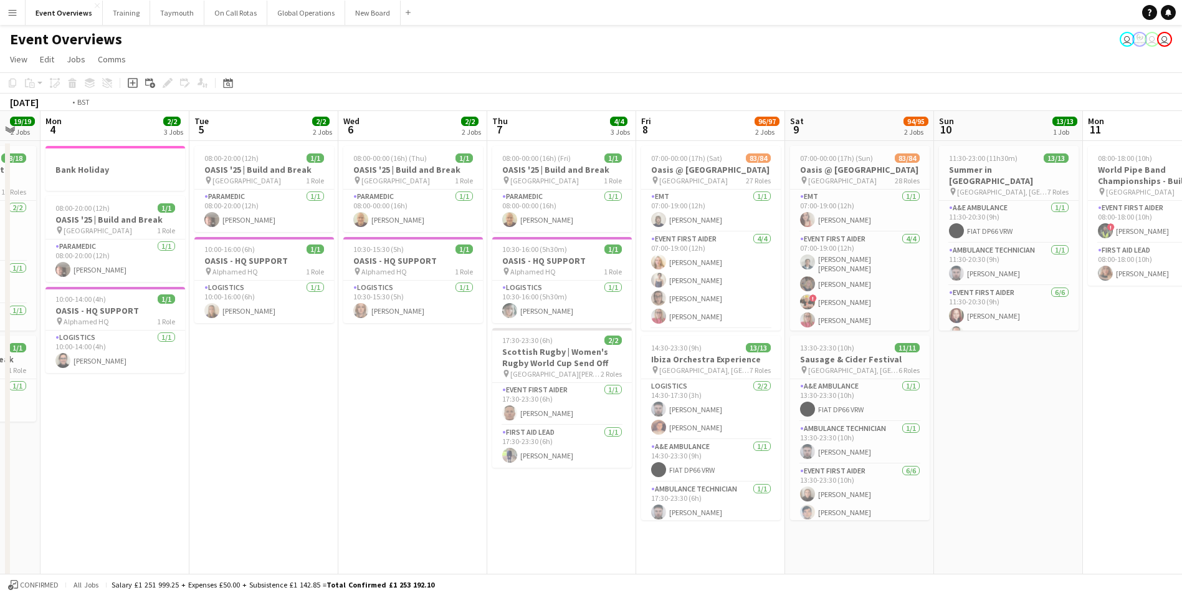
drag, startPoint x: 575, startPoint y: 499, endPoint x: 116, endPoint y: 525, distance: 460.1
click at [117, 525] on app-calendar-viewport "Fri 1 45/46 2 Jobs Sat 2 46/47 3 Jobs Sun 3 19/19 2 Jobs Mon 4 2/2 3 Jobs Tue 5…" at bounding box center [591, 534] width 1182 height 846
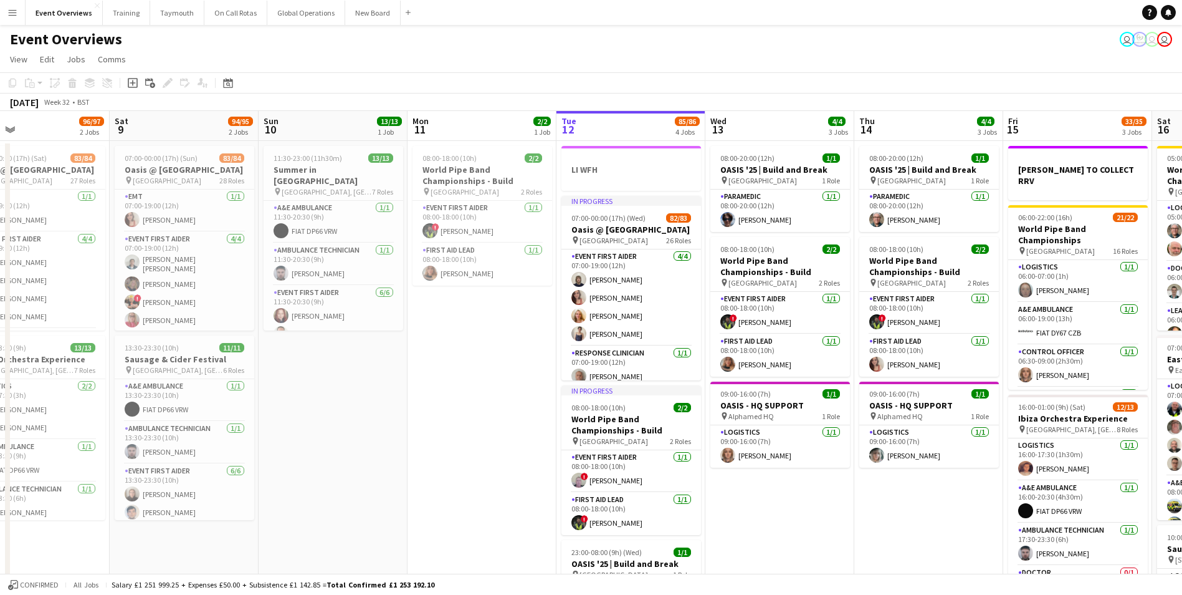
drag, startPoint x: 740, startPoint y: 465, endPoint x: 352, endPoint y: 472, distance: 389.0
click at [352, 472] on app-calendar-viewport "Tue 5 2/2 2 Jobs Wed 6 2/2 2 Jobs Thu 7 4/4 3 Jobs Fri 8 96/97 2 Jobs Sat 9 94/…" at bounding box center [591, 534] width 1182 height 846
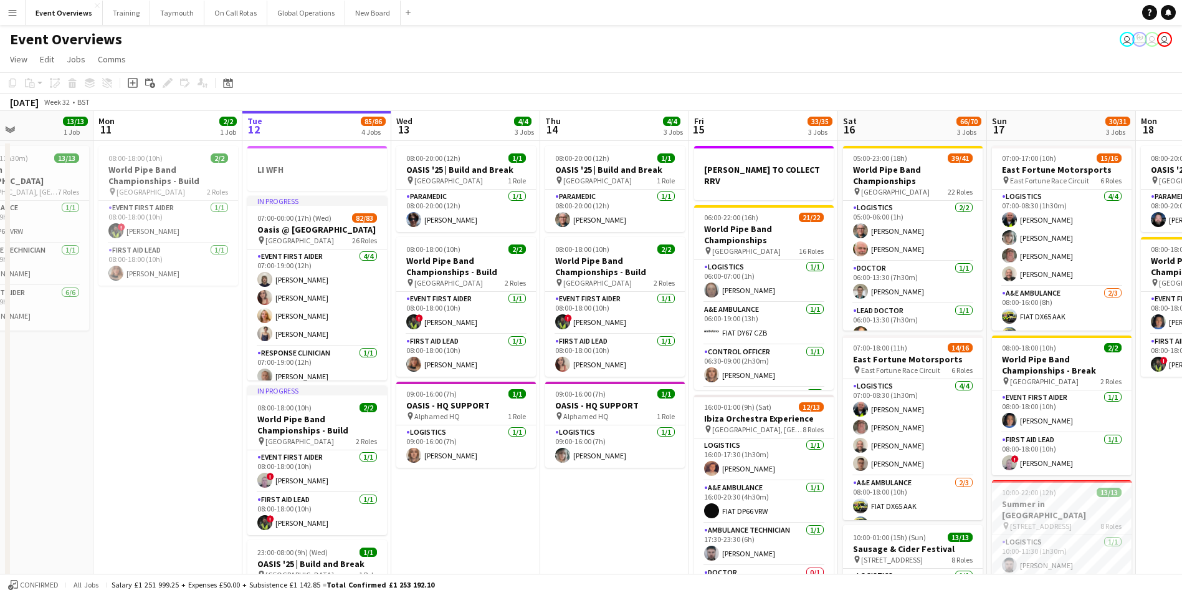
drag, startPoint x: 774, startPoint y: 492, endPoint x: 492, endPoint y: 509, distance: 282.2
click at [492, 509] on app-calendar-viewport "Thu 7 4/4 3 Jobs Fri 8 96/97 2 Jobs Sat 9 94/95 2 Jobs Sun 10 13/13 1 Job Mon 1…" at bounding box center [591, 534] width 1182 height 846
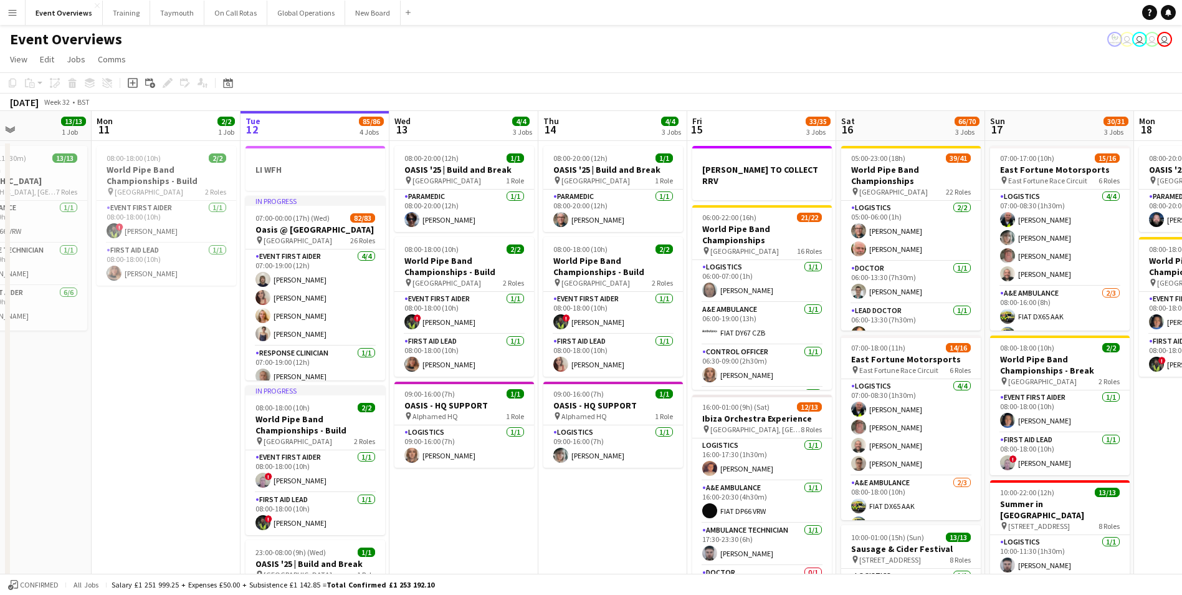
click at [601, 503] on app-date-cell "08:00-20:00 (12h) 1/1 OASIS '25 | Build and Break pin [GEOGRAPHIC_DATA] 1 Role …" at bounding box center [613, 549] width 149 height 817
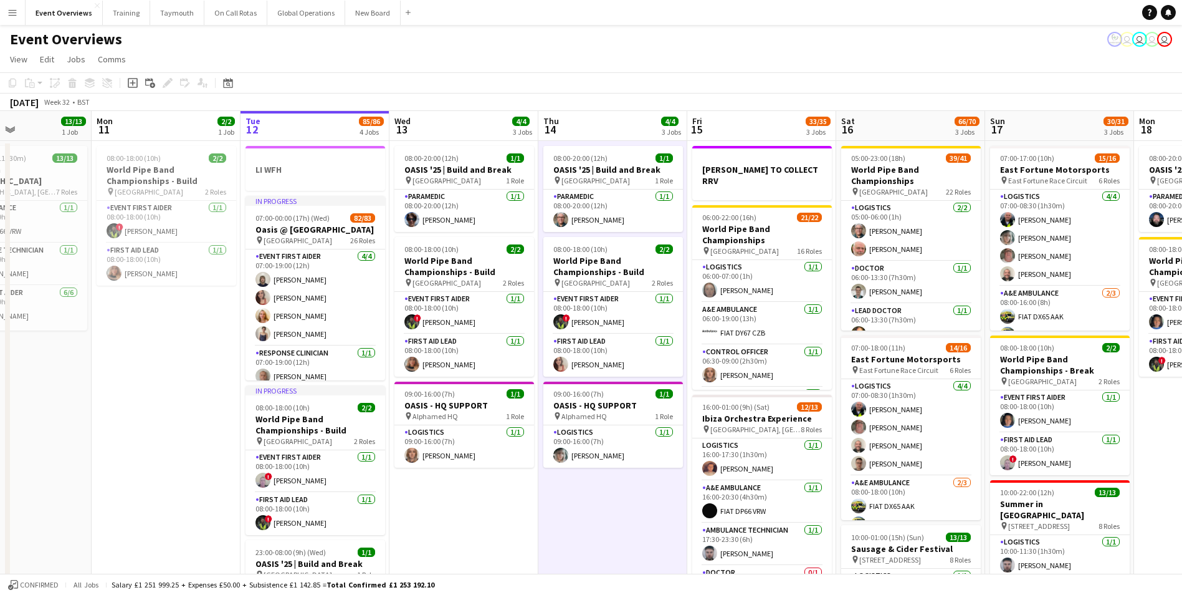
click at [145, 479] on app-date-cell "08:00-18:00 (10h) 2/2 World Pipe Band Championships - Build pin Glasgow Green 2…" at bounding box center [166, 549] width 149 height 817
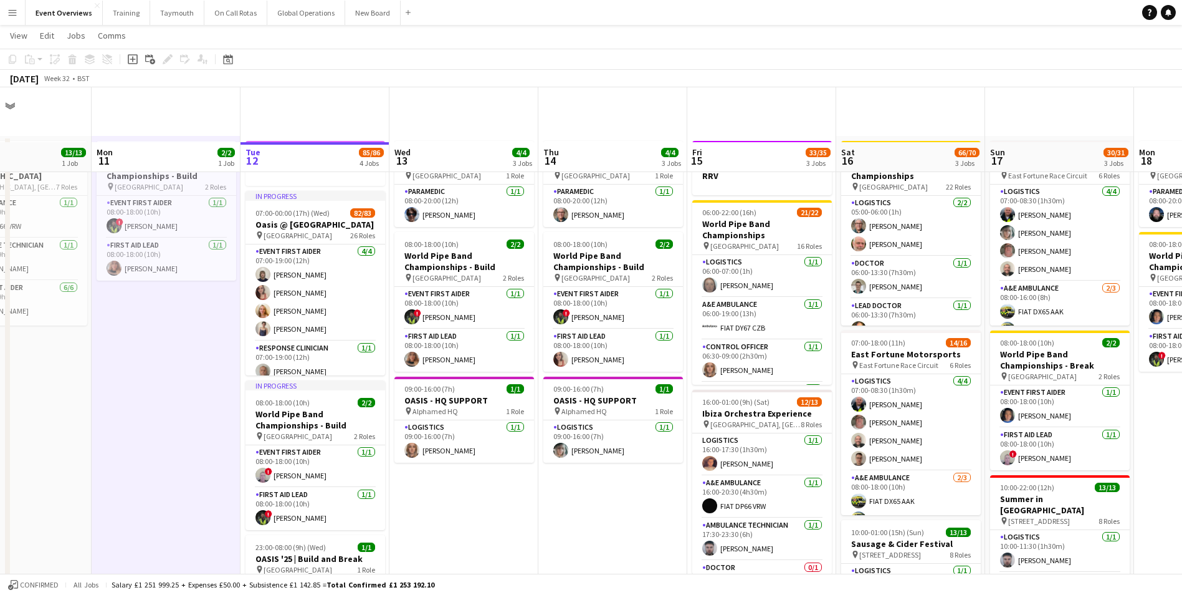
scroll to position [0, 0]
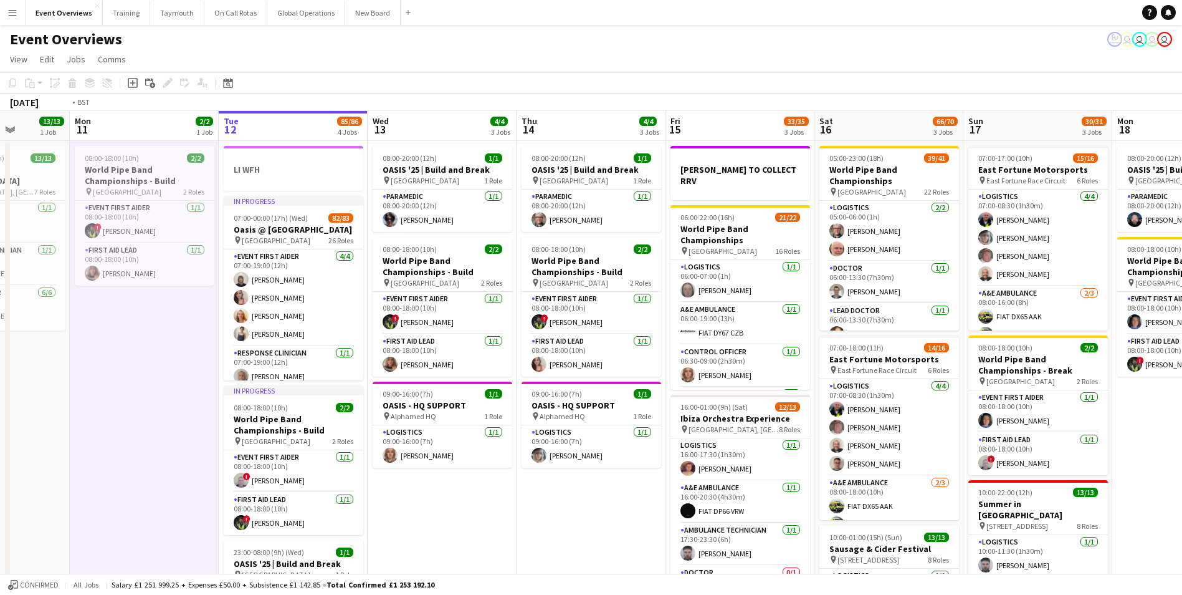
drag, startPoint x: 617, startPoint y: 517, endPoint x: 445, endPoint y: 537, distance: 173.3
click at [445, 537] on app-calendar-viewport "Fri 8 96/97 2 Jobs Sat 9 94/95 2 Jobs Sun 10 13/13 1 Job Mon 11 2/2 1 Job Tue 1…" at bounding box center [591, 534] width 1182 height 846
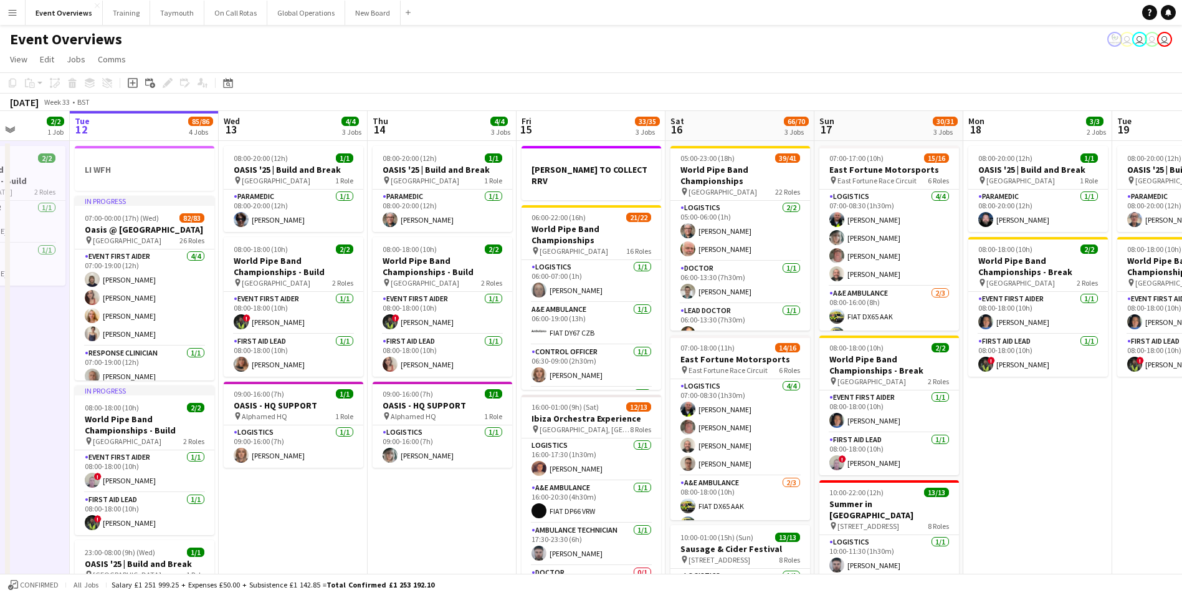
scroll to position [0, 378]
click at [1038, 464] on app-date-cell "08:00-20:00 (12h) 1/1 OASIS '25 | Build and Break pin [GEOGRAPHIC_DATA] 1 Role …" at bounding box center [1036, 549] width 149 height 817
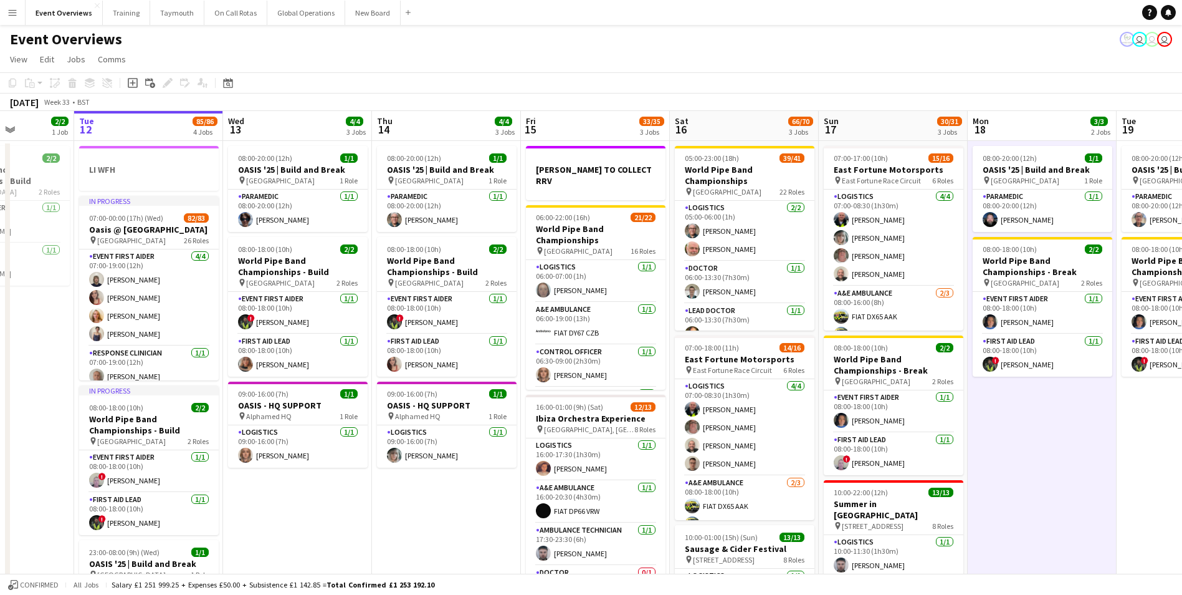
drag, startPoint x: 1038, startPoint y: 464, endPoint x: 886, endPoint y: 486, distance: 153.6
click at [886, 486] on app-calendar-viewport "Sat 9 94/95 2 Jobs Sun 10 13/13 1 Job Mon 11 2/2 1 Job Tue 12 85/86 4 Jobs Wed …" at bounding box center [591, 534] width 1182 height 846
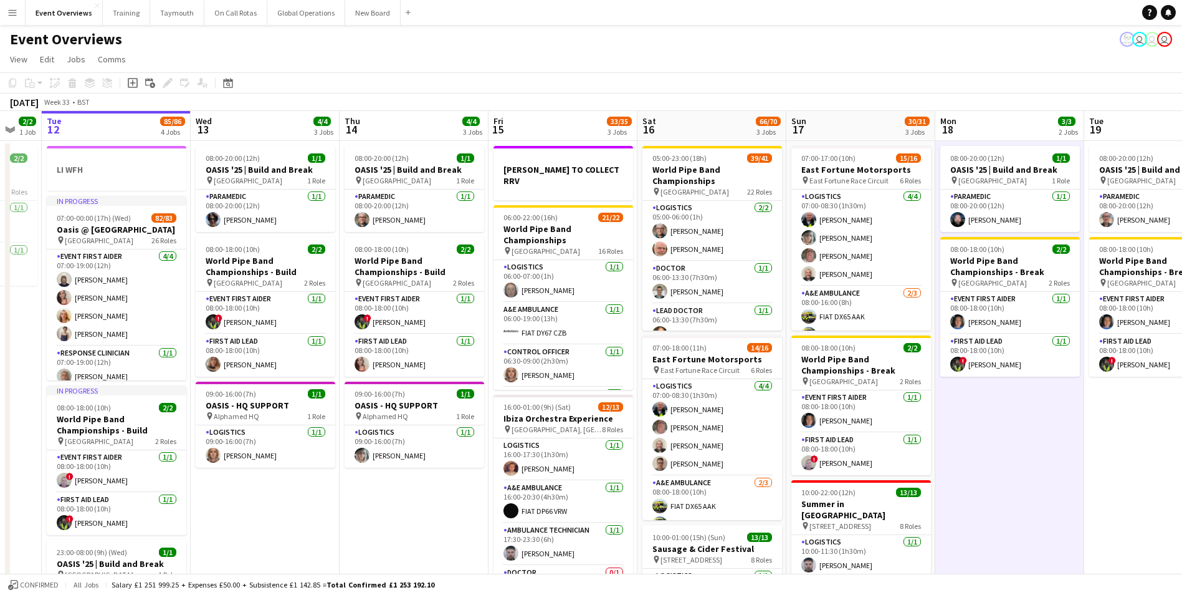
drag, startPoint x: 1006, startPoint y: 475, endPoint x: 1080, endPoint y: 467, distance: 74.5
click at [1080, 467] on app-calendar-viewport "Sun 10 13/13 1 Job Mon 11 2/2 1 Job Tue 12 85/86 4 Jobs Wed 13 4/4 3 Jobs Thu 1…" at bounding box center [591, 534] width 1182 height 846
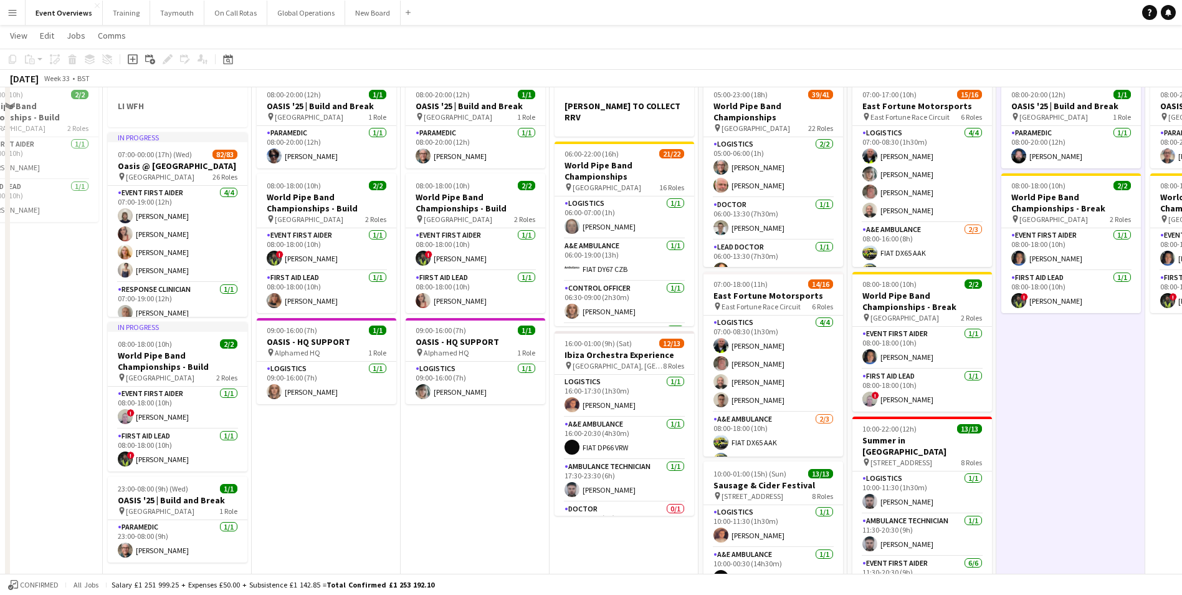
scroll to position [0, 0]
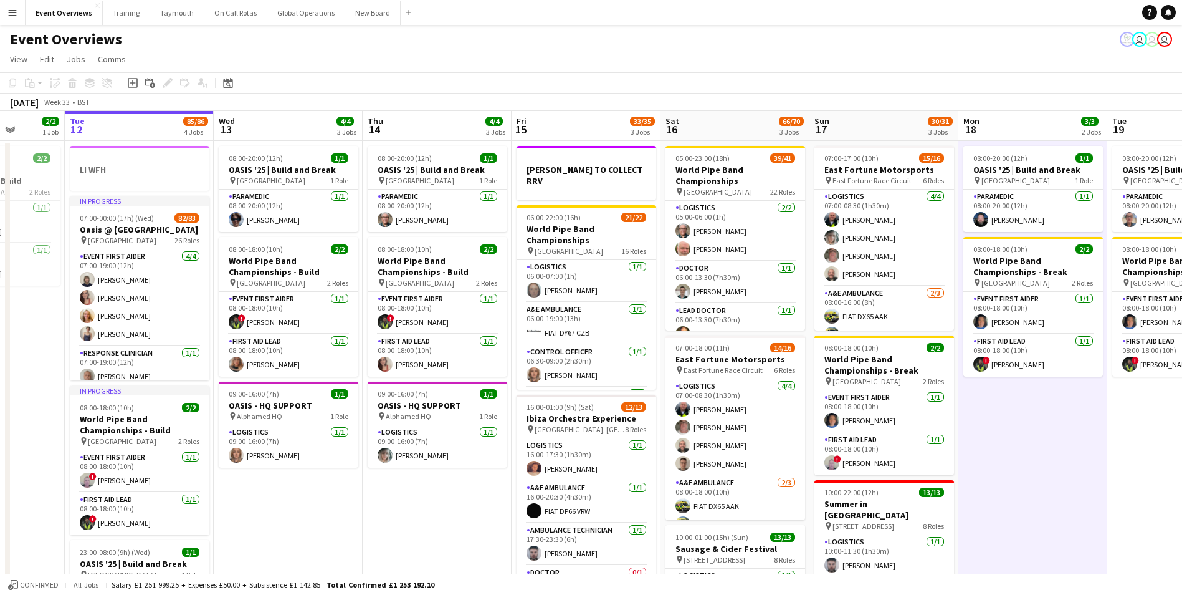
drag, startPoint x: 1074, startPoint y: 476, endPoint x: 873, endPoint y: 493, distance: 202.1
click at [879, 493] on app-calendar-viewport "Sat 9 94/95 2 Jobs Sun 10 13/13 1 Job Mon 11 2/2 1 Job Tue 12 85/86 4 Jobs Wed …" at bounding box center [591, 534] width 1182 height 846
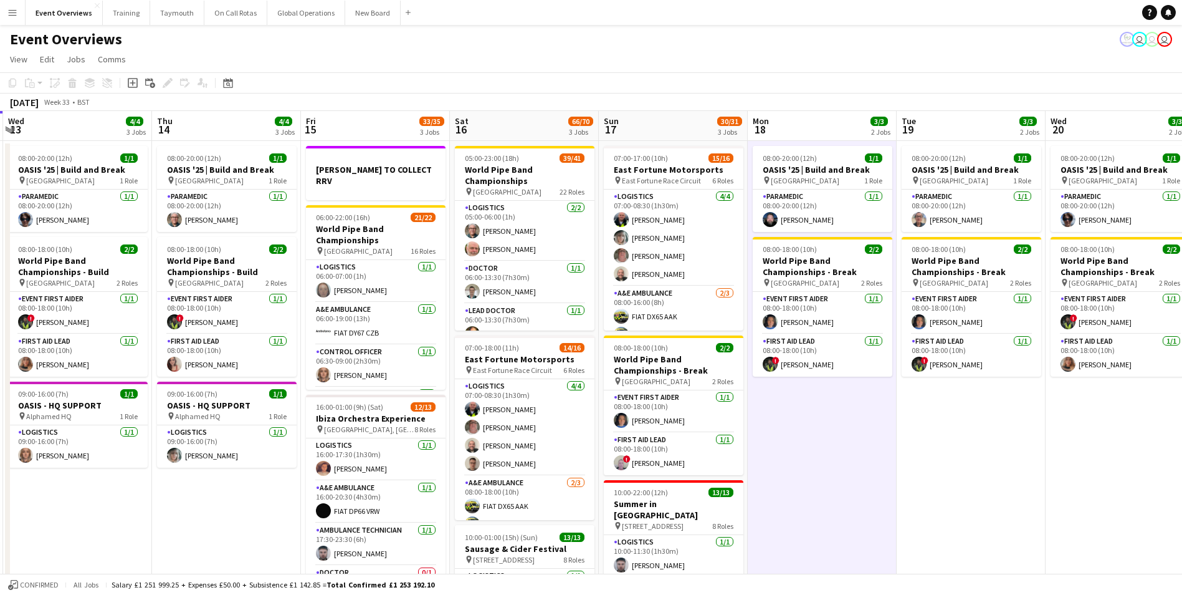
scroll to position [0, 457]
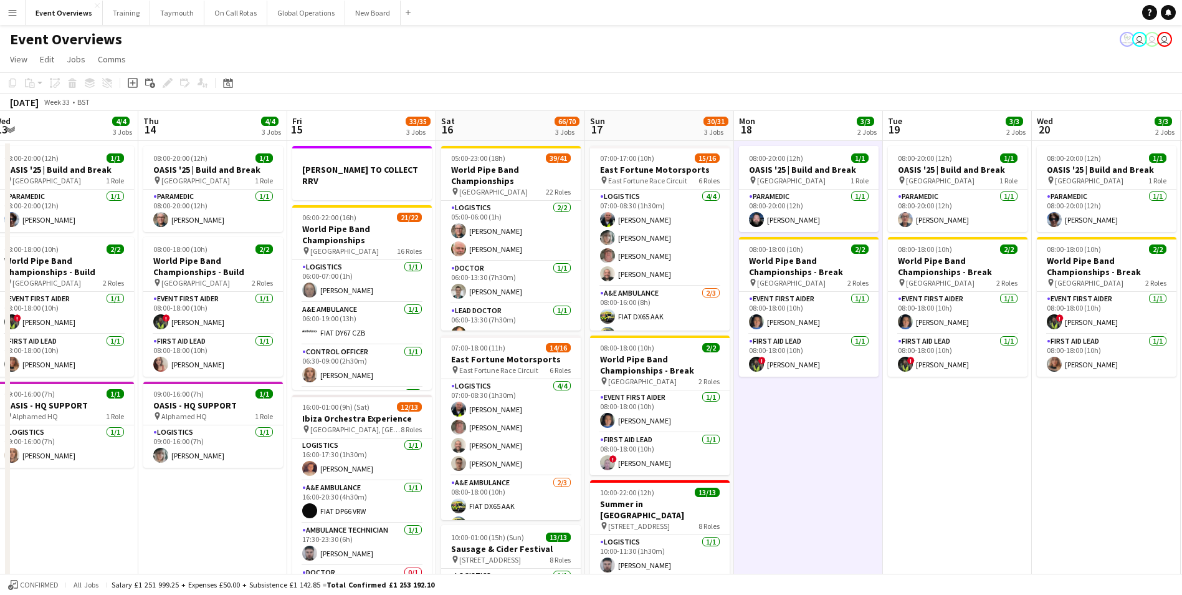
drag, startPoint x: 990, startPoint y: 501, endPoint x: 774, endPoint y: 525, distance: 217.6
click at [774, 525] on app-calendar-viewport "Sun 10 13/13 1 Job Mon 11 2/2 1 Job Tue 12 85/86 4 Jobs Wed 13 4/4 3 Jobs Thu 1…" at bounding box center [591, 534] width 1182 height 846
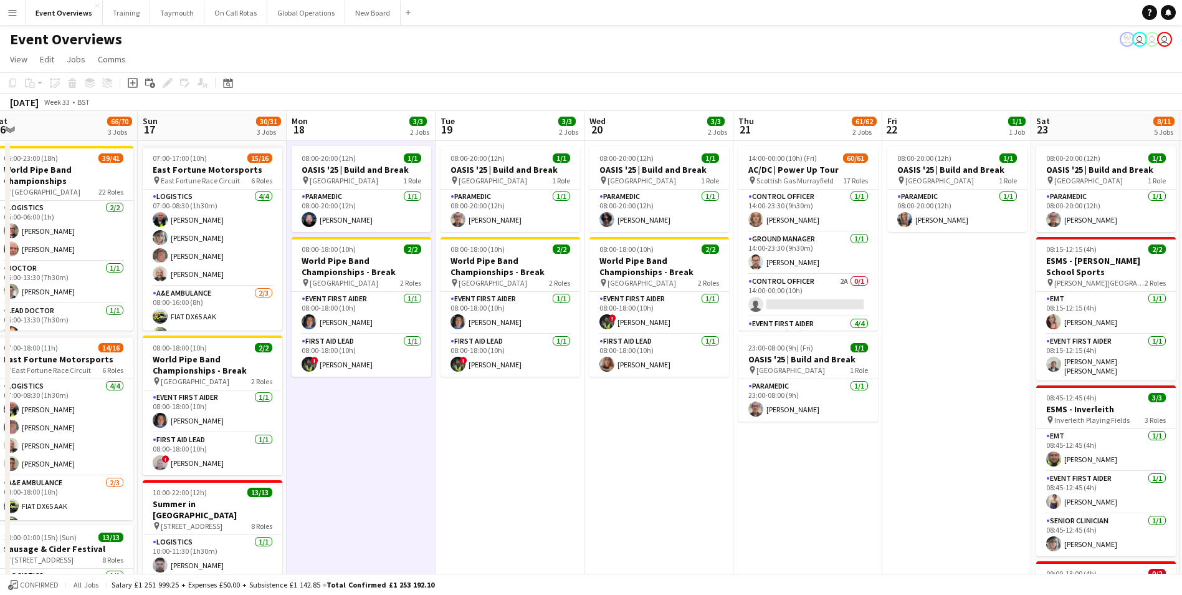
drag, startPoint x: 874, startPoint y: 520, endPoint x: 549, endPoint y: 520, distance: 324.7
click at [548, 520] on app-calendar-viewport "Wed 13 4/4 3 Jobs Thu 14 4/4 3 Jobs Fri 15 33/35 3 Jobs Sat 16 66/70 3 Jobs Sun…" at bounding box center [591, 534] width 1182 height 846
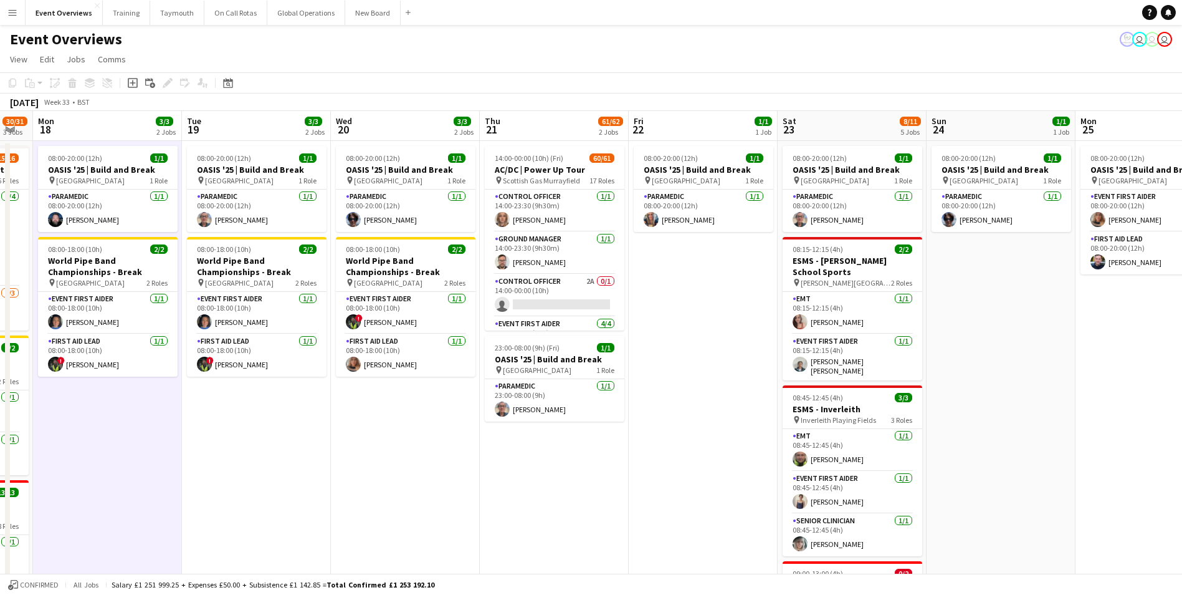
drag, startPoint x: 669, startPoint y: 535, endPoint x: 441, endPoint y: 542, distance: 228.2
click at [441, 542] on app-calendar-viewport "Fri 15 33/35 3 Jobs Sat 16 66/70 3 Jobs Sun 17 30/31 3 Jobs Mon 18 3/3 2 Jobs T…" at bounding box center [591, 534] width 1182 height 846
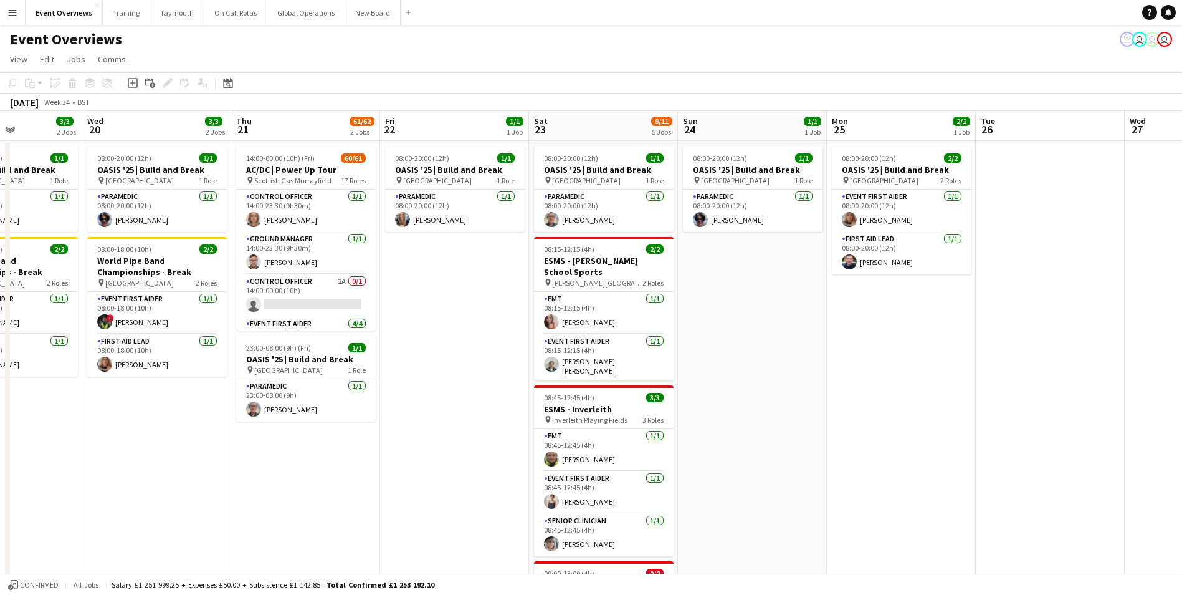
drag, startPoint x: 643, startPoint y: 505, endPoint x: 342, endPoint y: 515, distance: 300.6
click at [307, 519] on app-calendar-viewport "Sat 16 66/70 3 Jobs Sun 17 30/31 3 Jobs Mon 18 3/3 2 Jobs Tue 19 3/3 2 Jobs Wed…" at bounding box center [591, 534] width 1182 height 846
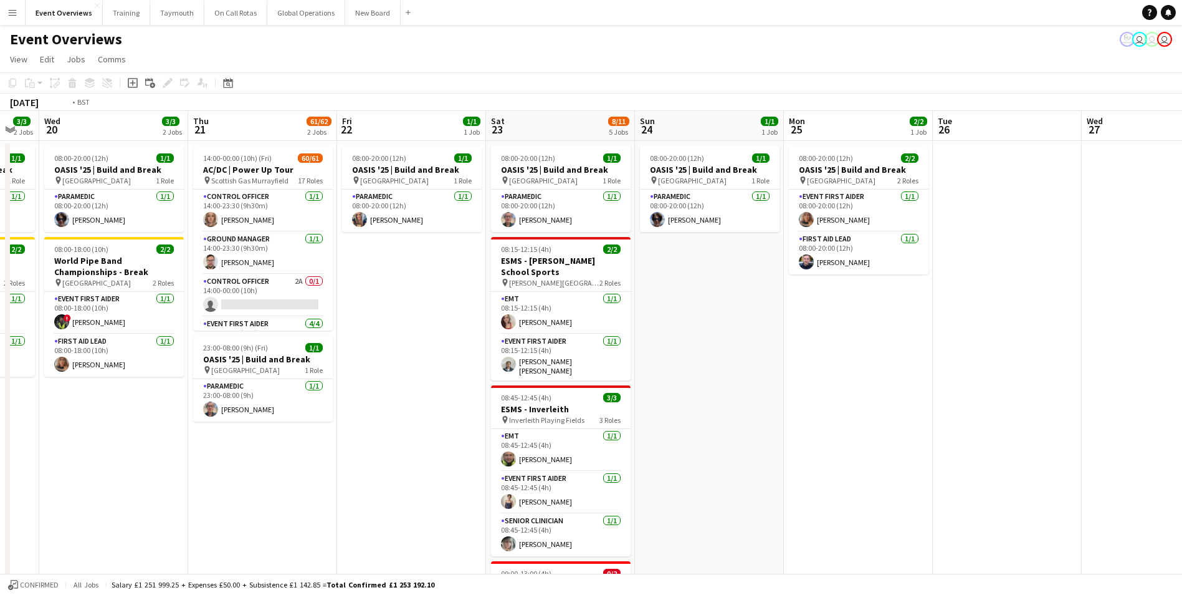
drag, startPoint x: 648, startPoint y: 483, endPoint x: 1306, endPoint y: 427, distance: 661.2
click at [1182, 427] on html "Menu Boards Boards Boards All jobs Status Workforce Workforce My Workforce Recr…" at bounding box center [591, 489] width 1182 height 979
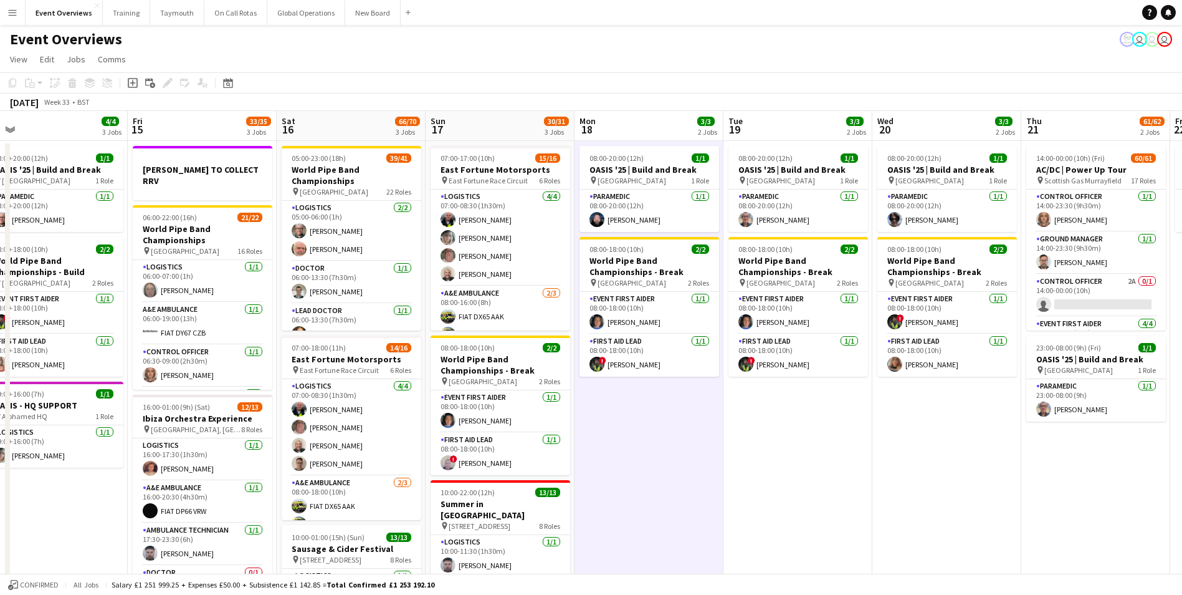
drag, startPoint x: 727, startPoint y: 516, endPoint x: 886, endPoint y: 505, distance: 159.3
click at [1113, 484] on app-calendar-viewport "Tue 12 85/86 4 Jobs Wed 13 4/4 3 Jobs Thu 14 4/4 3 Jobs Fri 15 33/35 3 Jobs Sat…" at bounding box center [591, 534] width 1182 height 846
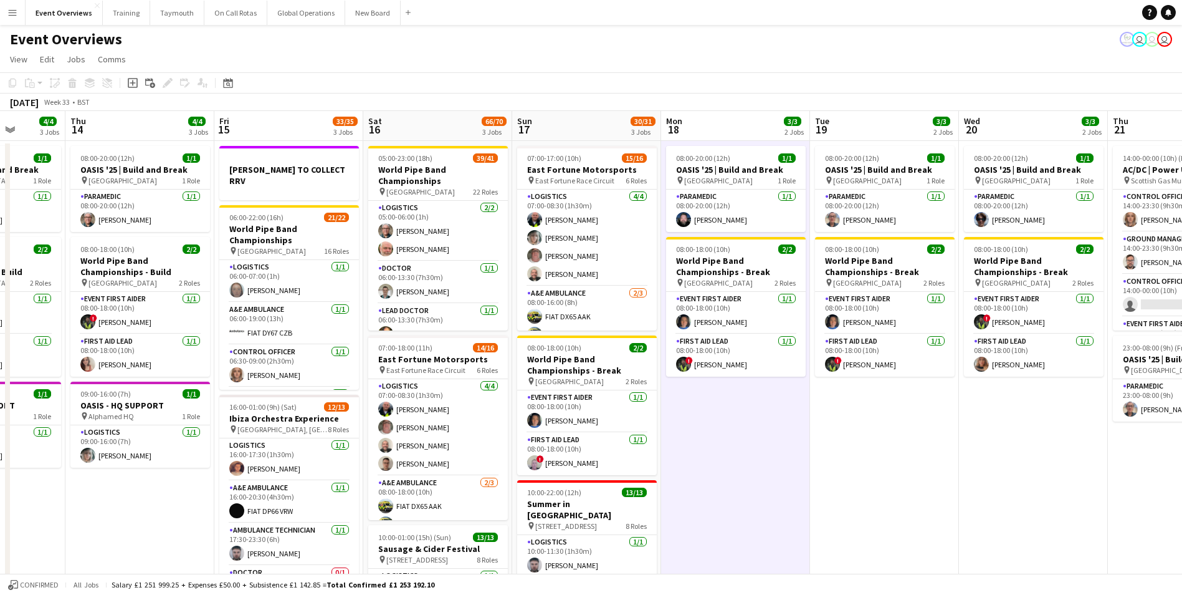
drag, startPoint x: 886, startPoint y: 505, endPoint x: 946, endPoint y: 485, distance: 63.1
click at [1122, 477] on app-calendar-viewport "Mon 11 2/2 1 Job Tue 12 85/86 4 Jobs Wed 13 4/4 3 Jobs Thu 14 4/4 3 Jobs Fri 15…" at bounding box center [591, 534] width 1182 height 846
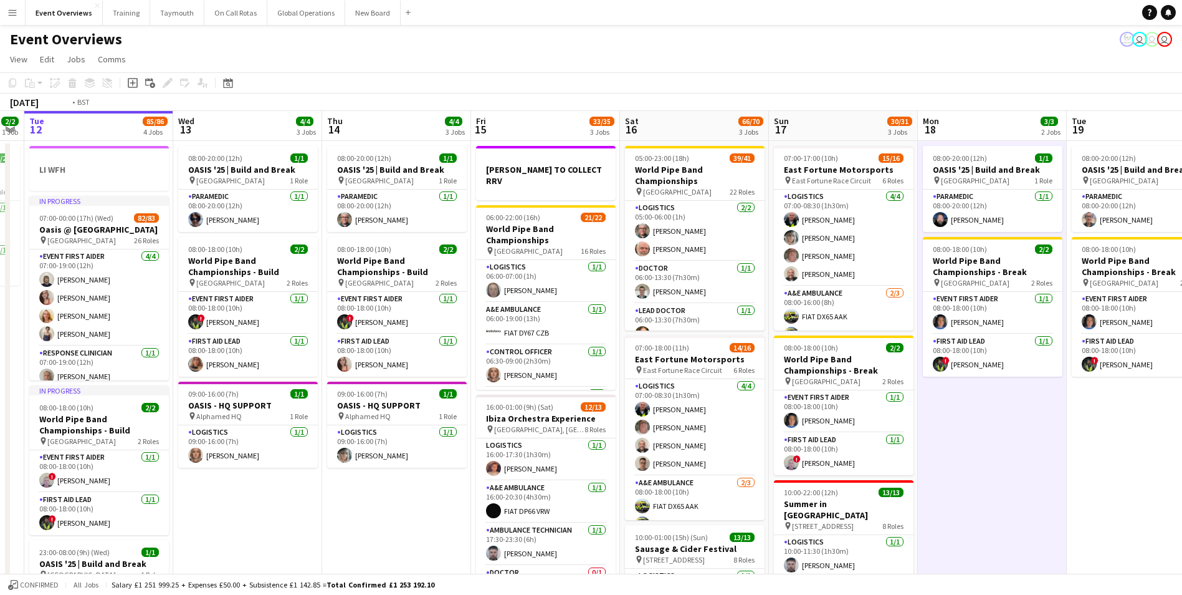
drag, startPoint x: 898, startPoint y: 488, endPoint x: 1155, endPoint y: 467, distance: 257.7
click at [1155, 467] on app-calendar-viewport "Sun 10 13/13 1 Job Mon 11 2/2 1 Job Tue 12 85/86 4 Jobs Wed 13 4/4 3 Jobs Thu 1…" at bounding box center [591, 534] width 1182 height 846
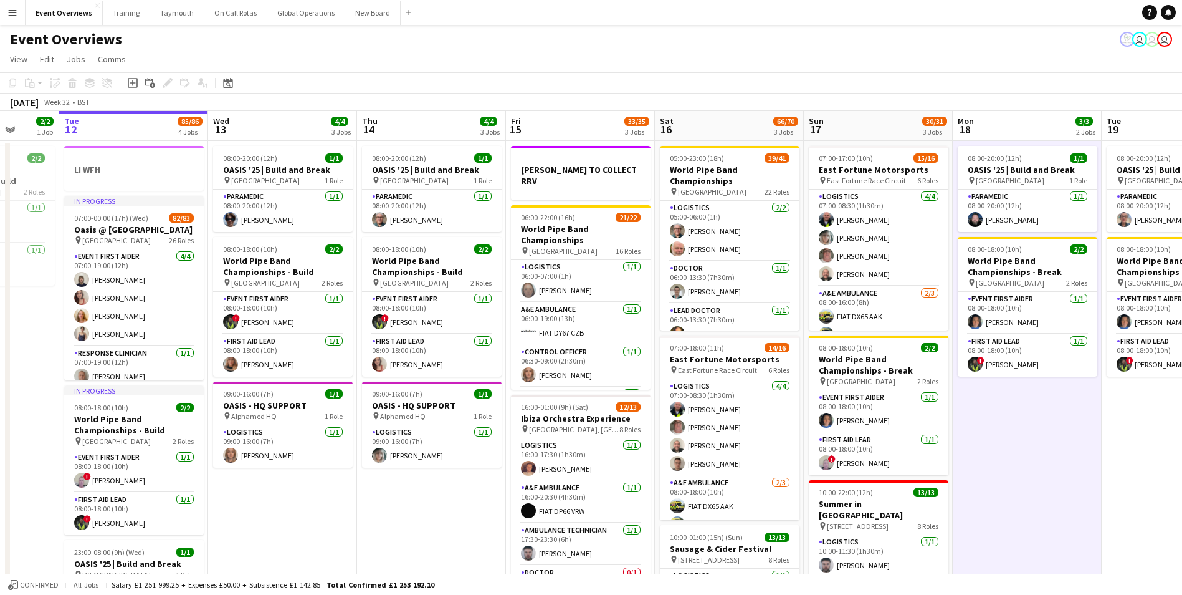
drag, startPoint x: 579, startPoint y: 512, endPoint x: 925, endPoint y: 502, distance: 346.1
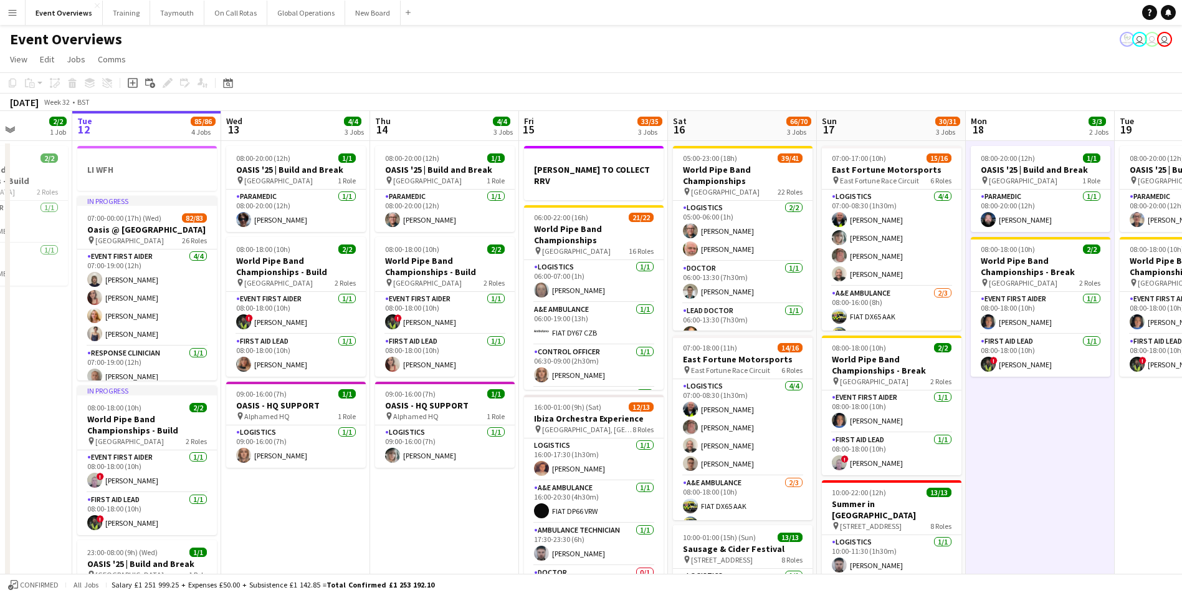
click at [925, 502] on app-calendar-viewport "Sat 9 94/95 2 Jobs Sun 10 13/13 1 Job Mon 11 2/2 1 Job Tue 12 85/86 4 Jobs Wed …" at bounding box center [591, 534] width 1182 height 846
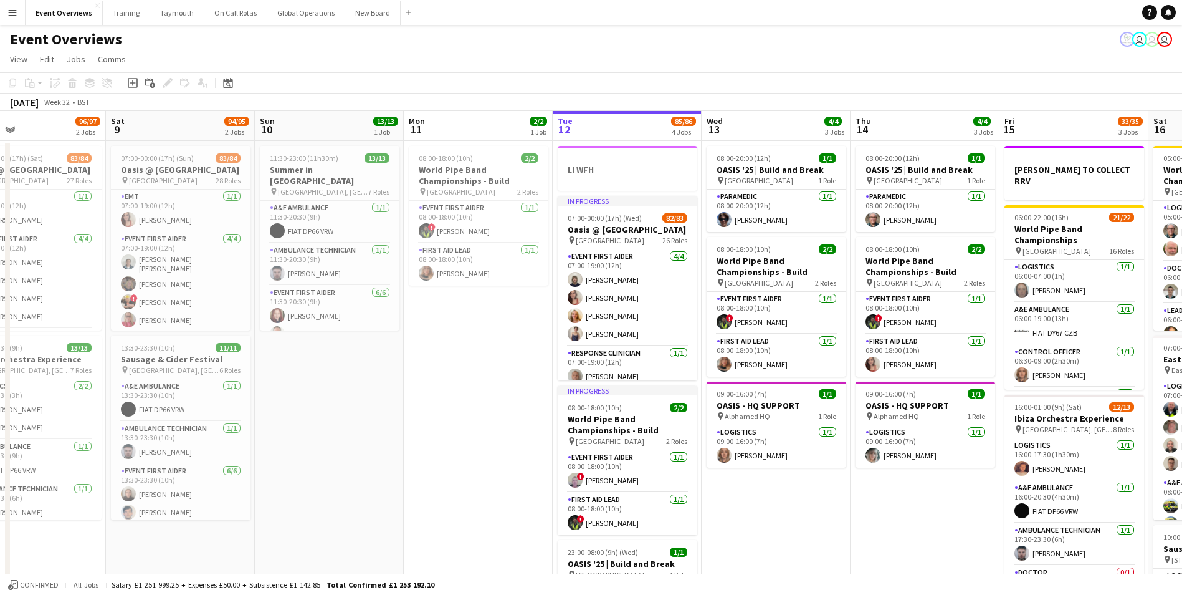
drag, startPoint x: 865, startPoint y: 513, endPoint x: 1048, endPoint y: 505, distance: 183.4
click at [1048, 505] on app-calendar-viewport "Wed 6 2/2 2 Jobs Thu 7 4/4 3 Jobs Fri 8 96/97 2 Jobs Sat 9 94/95 2 Jobs Sun 10 …" at bounding box center [591, 534] width 1182 height 846
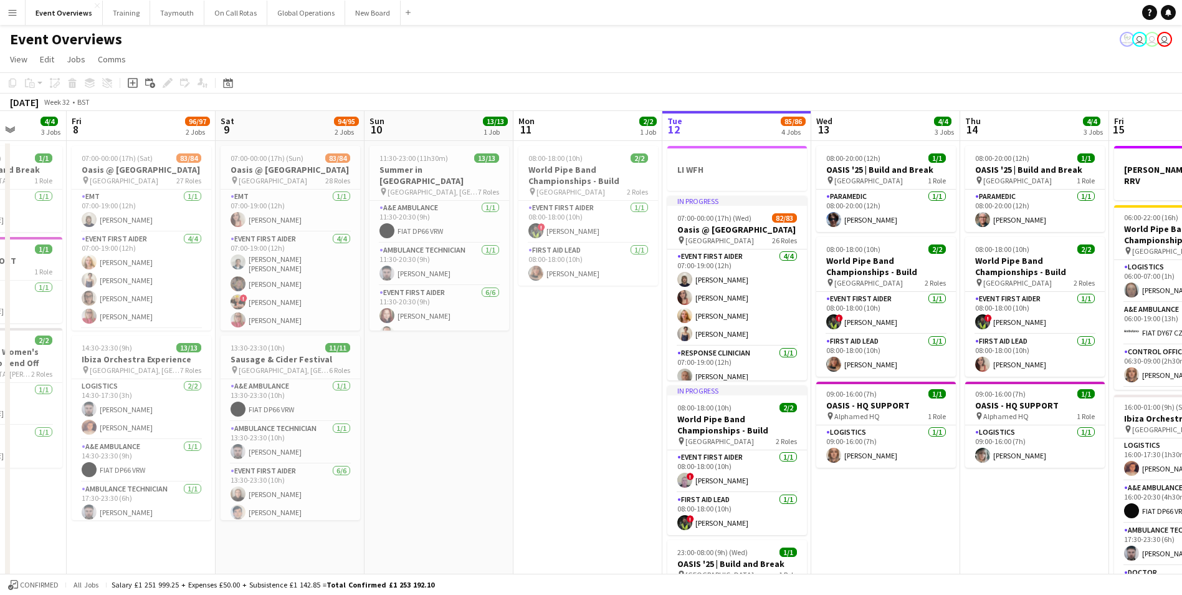
scroll to position [0, 499]
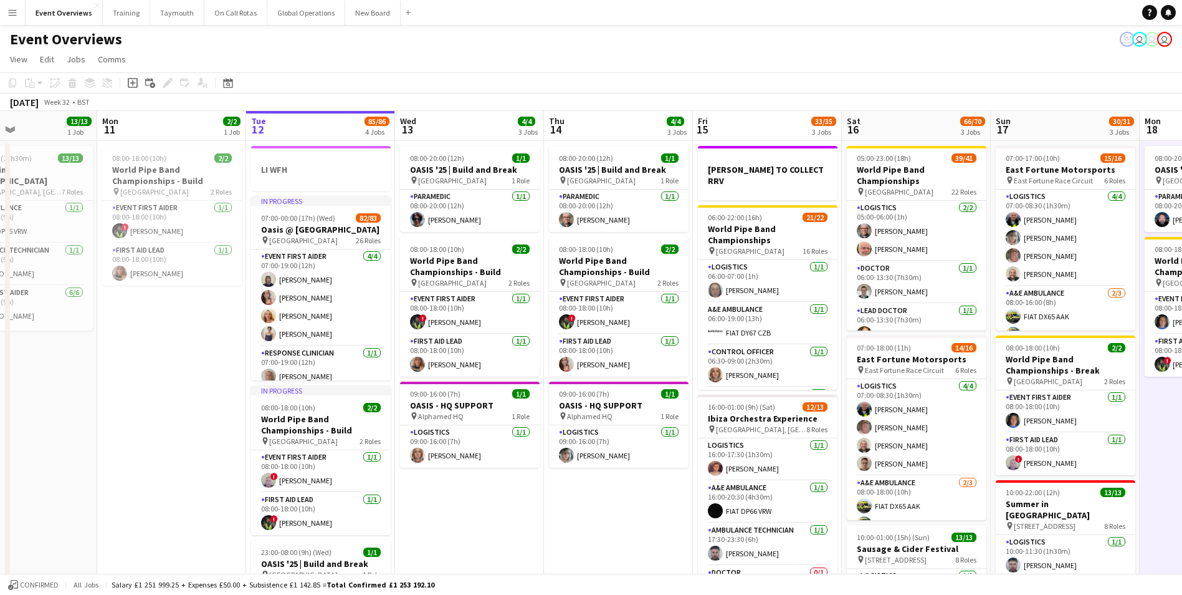
drag, startPoint x: 512, startPoint y: 503, endPoint x: -87, endPoint y: 524, distance: 599.4
click at [0, 524] on html "Menu Boards Boards Boards All jobs Status Workforce Workforce My Workforce Recr…" at bounding box center [591, 489] width 1182 height 979
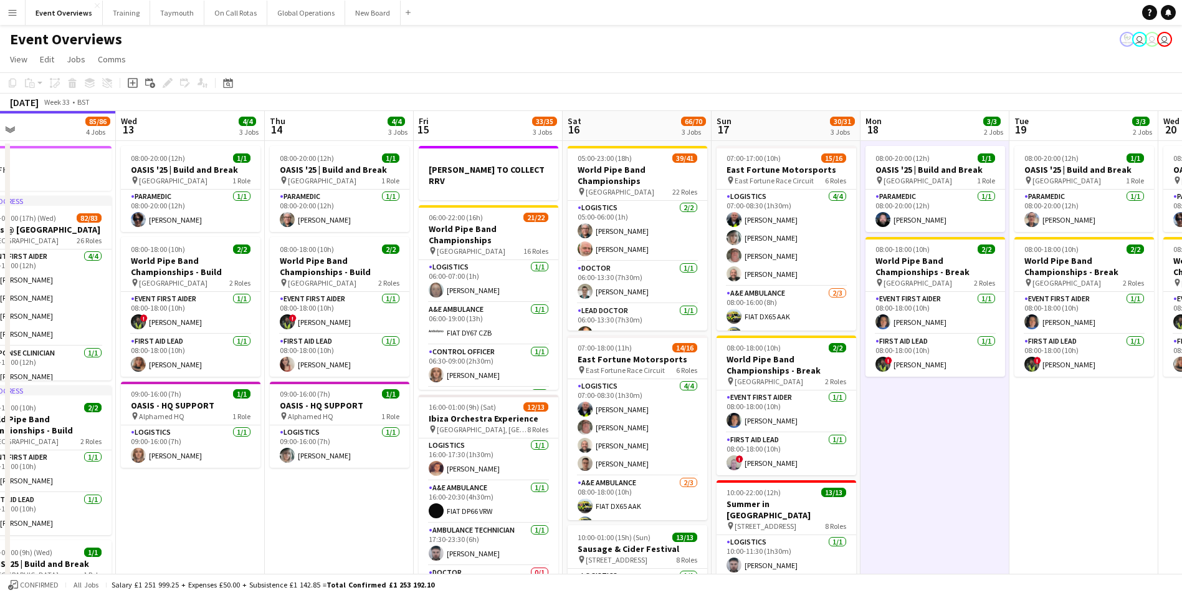
drag, startPoint x: 613, startPoint y: 522, endPoint x: 183, endPoint y: 537, distance: 431.0
click at [183, 537] on app-calendar-viewport "Sat 9 94/95 2 Jobs Sun 10 13/13 1 Job Mon 11 2/2 1 Job Tue 12 85/86 4 Jobs Wed …" at bounding box center [591, 534] width 1182 height 846
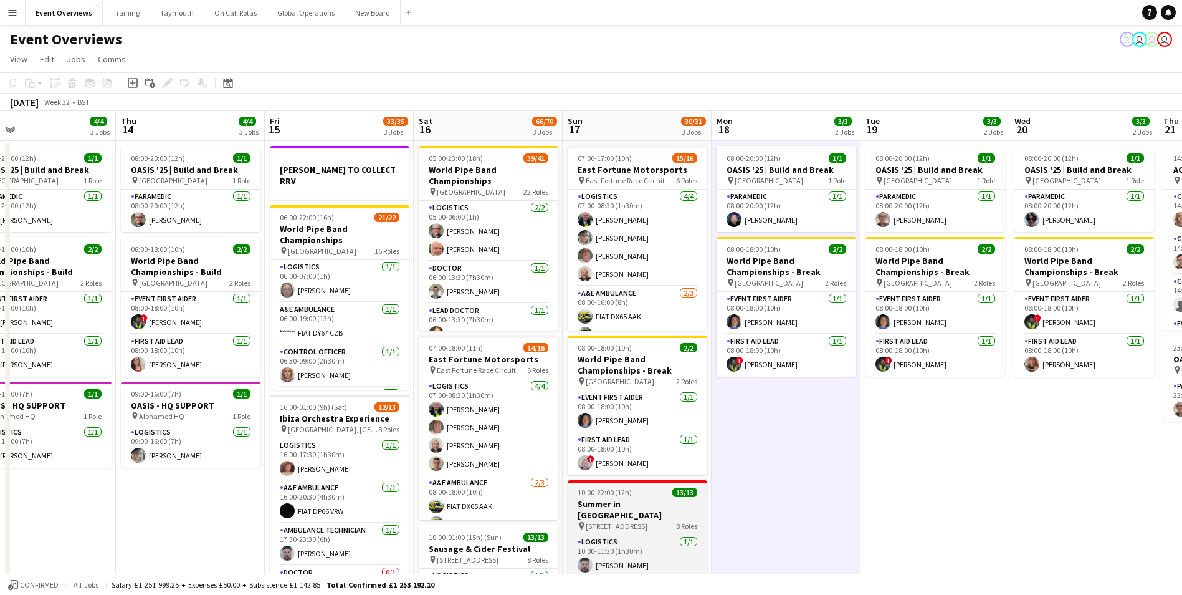
scroll to position [0, 482]
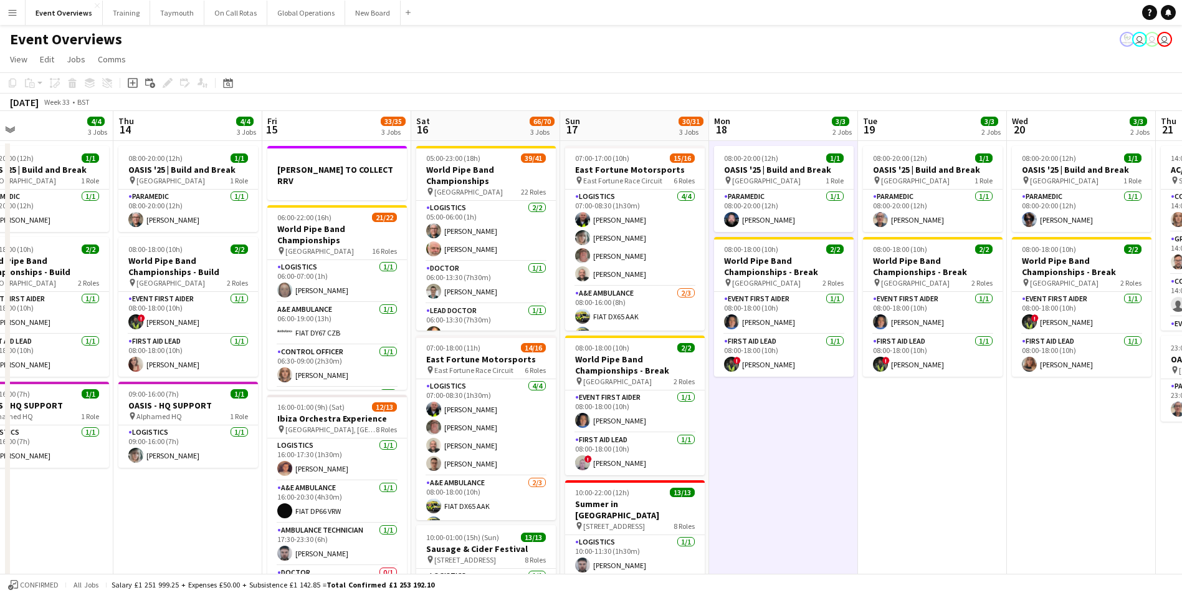
click at [826, 485] on app-date-cell "08:00-20:00 (12h) 1/1 OASIS '25 | Build and Break pin [GEOGRAPHIC_DATA] 1 Role …" at bounding box center [783, 549] width 149 height 817
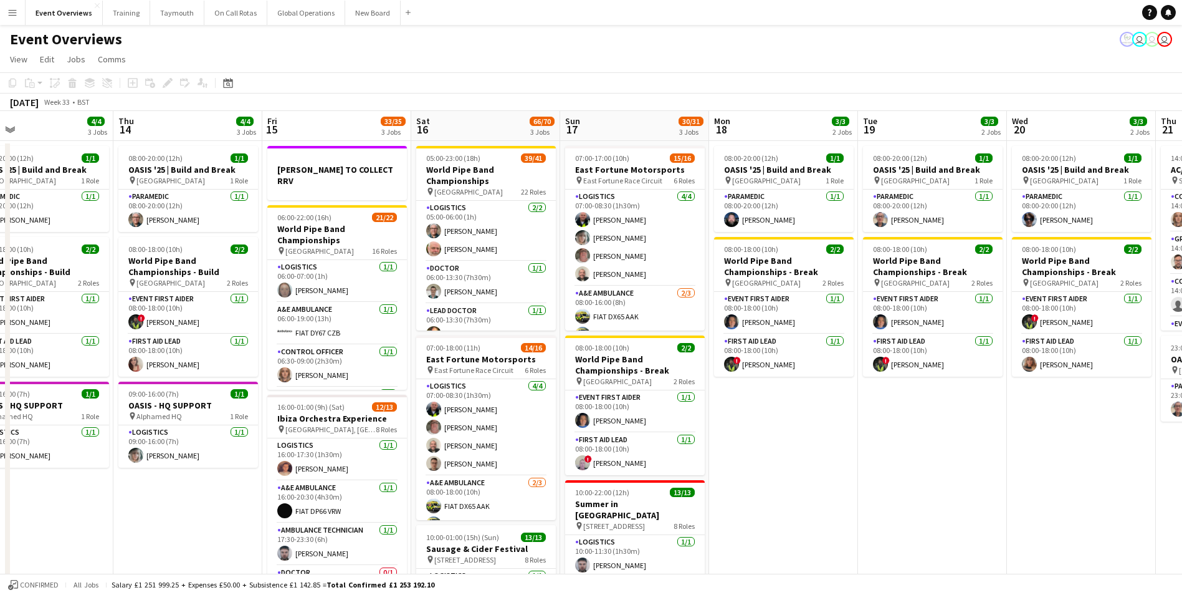
click at [940, 483] on app-date-cell "08:00-20:00 (12h) 1/1 OASIS '25 | Build and Break pin [GEOGRAPHIC_DATA] 1 Role …" at bounding box center [932, 549] width 149 height 817
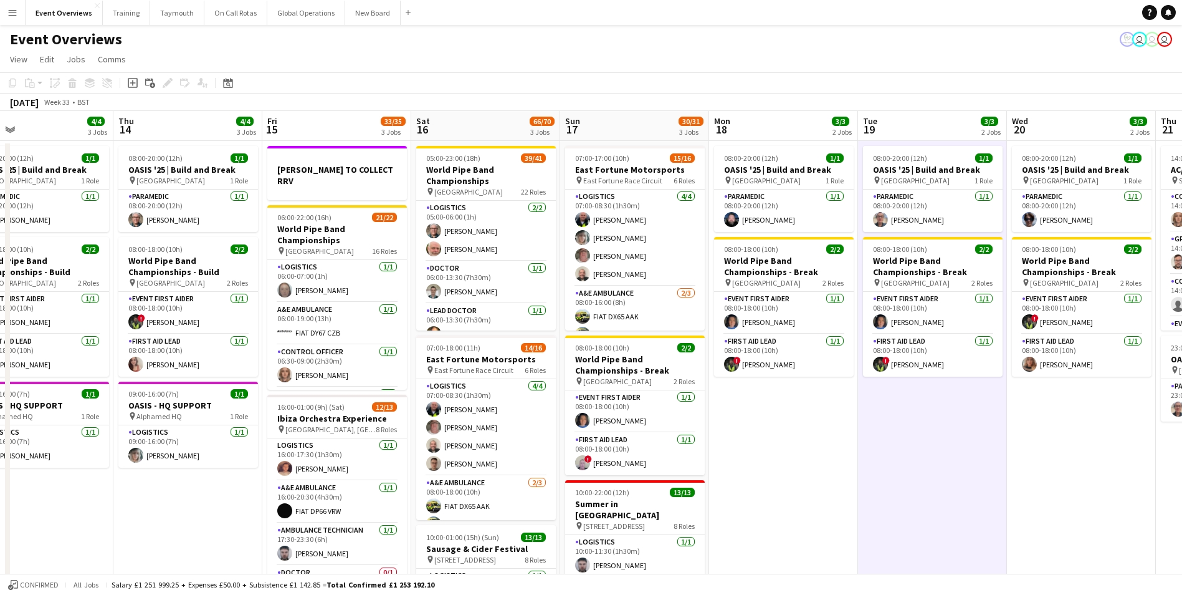
click at [807, 492] on app-date-cell "08:00-20:00 (12h) 1/1 OASIS '25 | Build and Break pin [GEOGRAPHIC_DATA] 1 Role …" at bounding box center [783, 549] width 149 height 817
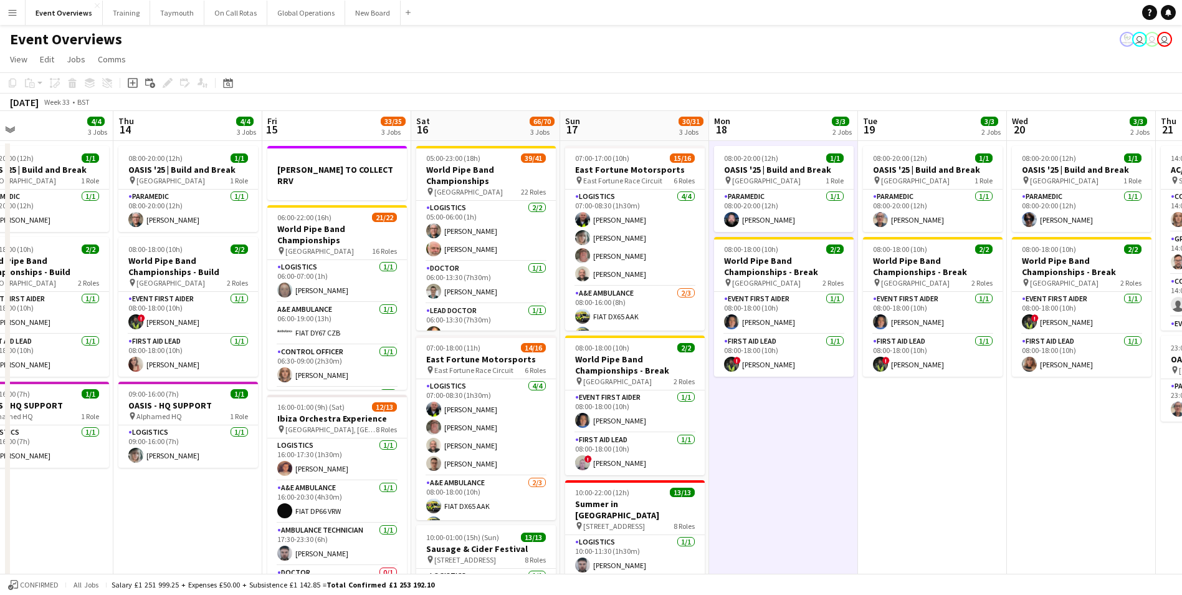
click at [936, 492] on app-date-cell "08:00-20:00 (12h) 1/1 OASIS '25 | Build and Break pin [GEOGRAPHIC_DATA] 1 Role …" at bounding box center [932, 549] width 149 height 817
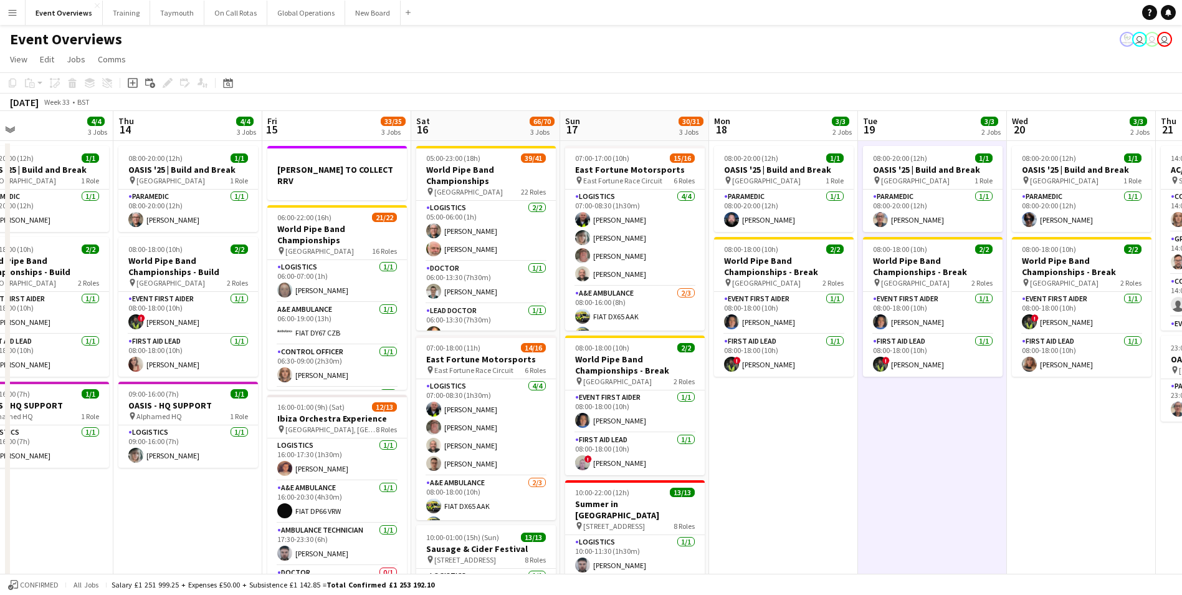
click at [1083, 474] on app-date-cell "08:00-20:00 (12h) 1/1 OASIS '25 | Build and Break pin [GEOGRAPHIC_DATA] 1 Role …" at bounding box center [1081, 549] width 149 height 817
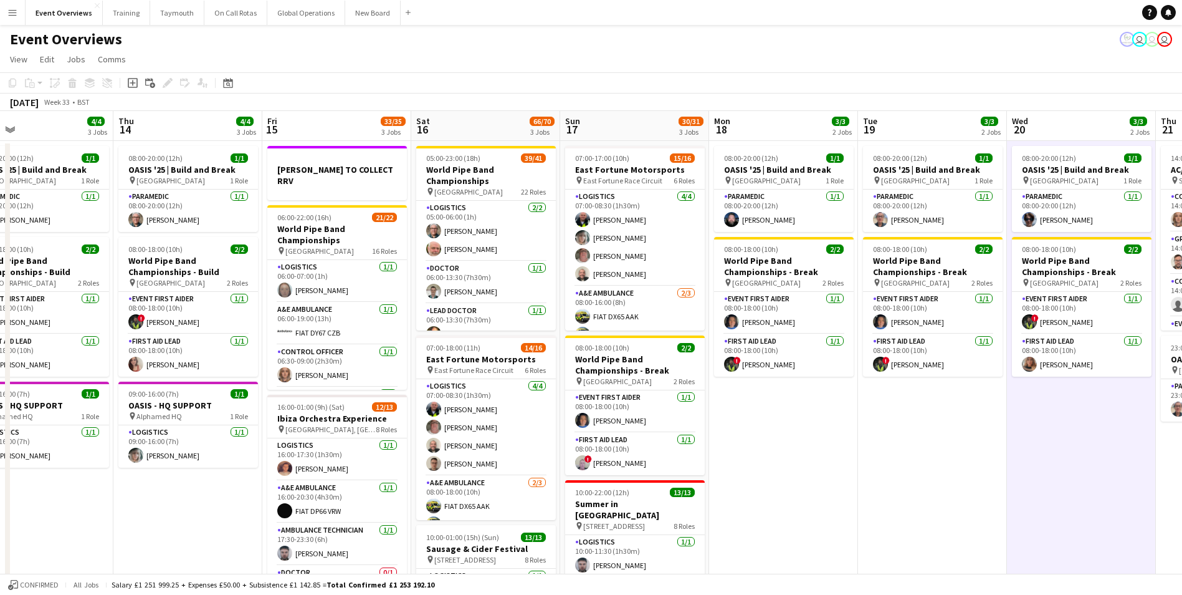
click at [881, 502] on app-date-cell "08:00-20:00 (12h) 1/1 OASIS '25 | Build and Break pin [GEOGRAPHIC_DATA] 1 Role …" at bounding box center [932, 549] width 149 height 817
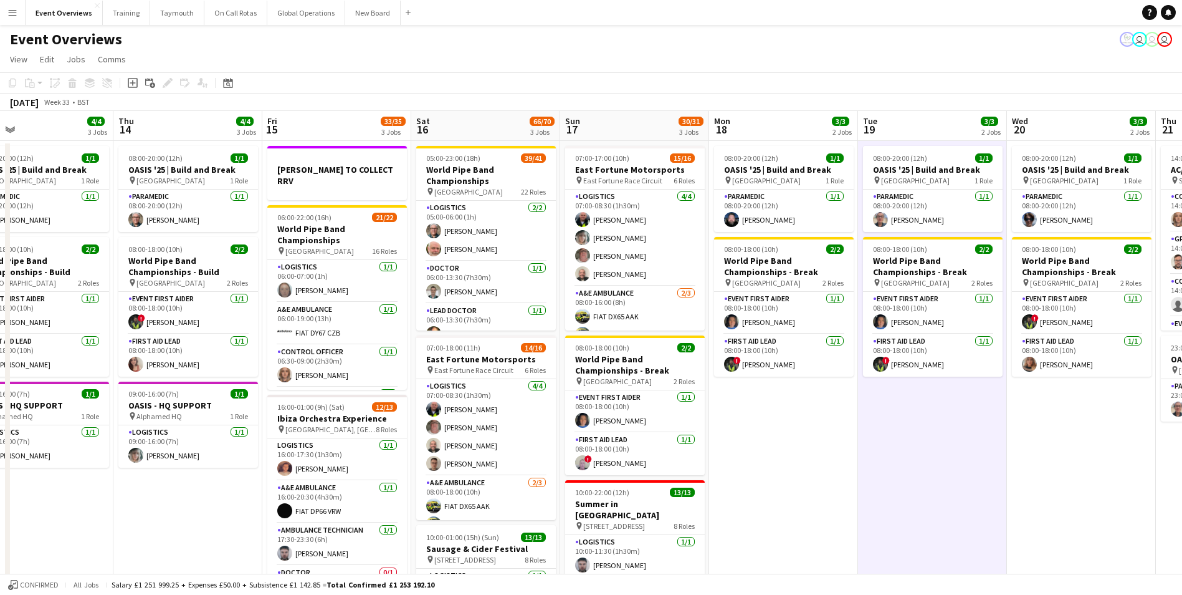
click at [798, 517] on app-date-cell "08:00-20:00 (12h) 1/1 OASIS '25 | Build and Break pin [GEOGRAPHIC_DATA] 1 Role …" at bounding box center [783, 549] width 149 height 817
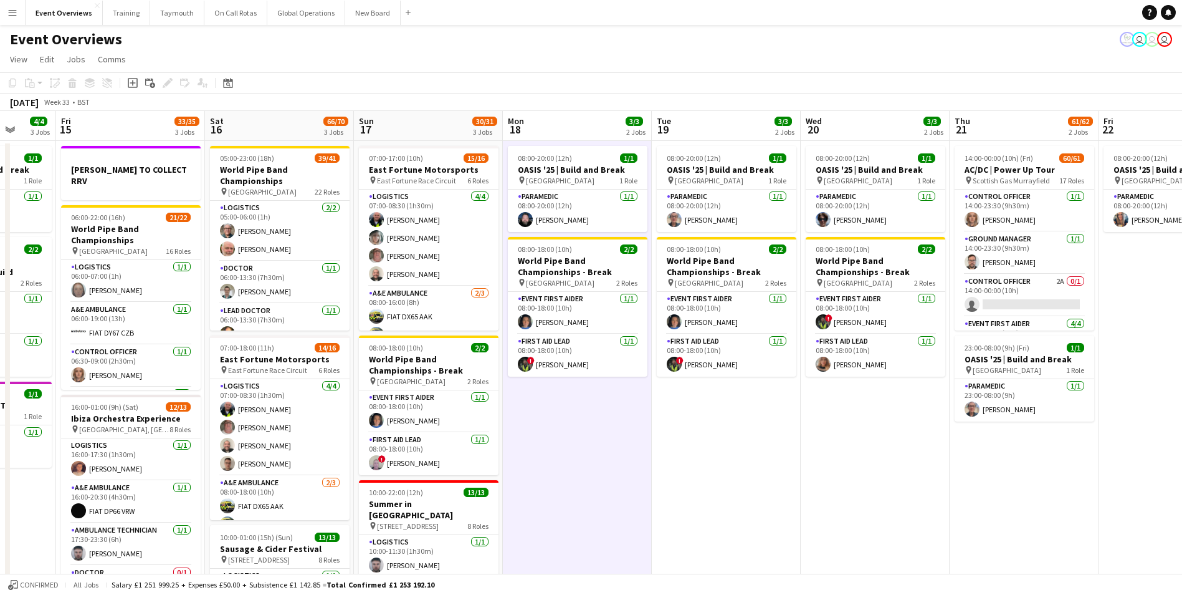
scroll to position [0, 403]
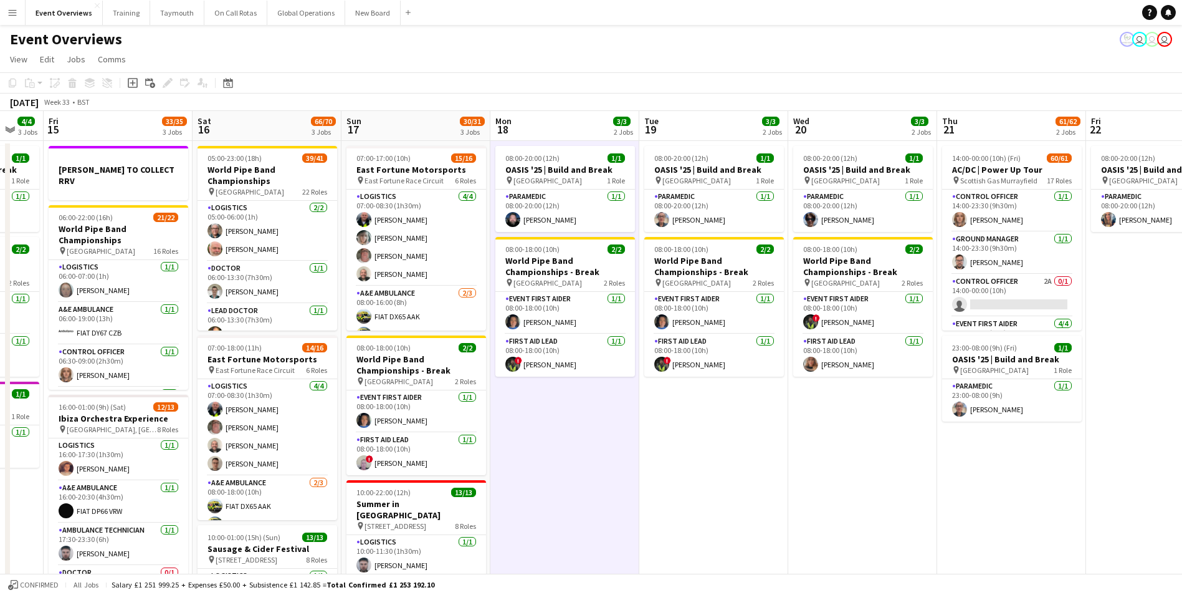
drag, startPoint x: 958, startPoint y: 509, endPoint x: 590, endPoint y: 532, distance: 368.5
click at [590, 532] on app-calendar-viewport "Tue 12 85/86 4 Jobs Wed 13 4/4 3 Jobs Thu 14 4/4 3 Jobs Fri 15 33/35 3 Jobs Sat…" at bounding box center [591, 534] width 1182 height 846
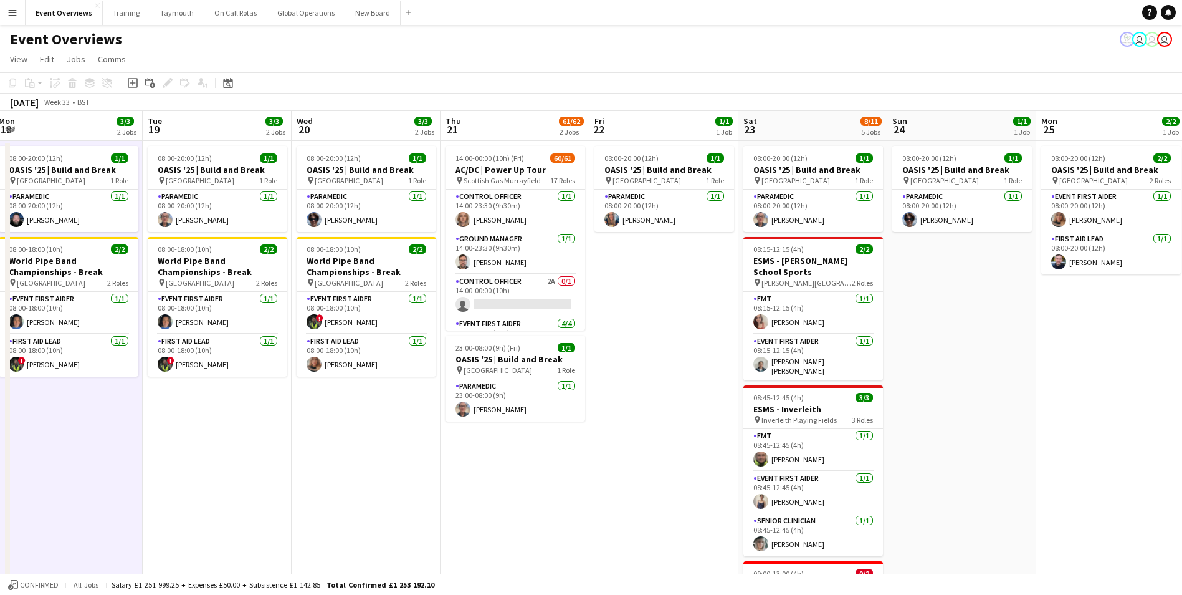
scroll to position [0, 365]
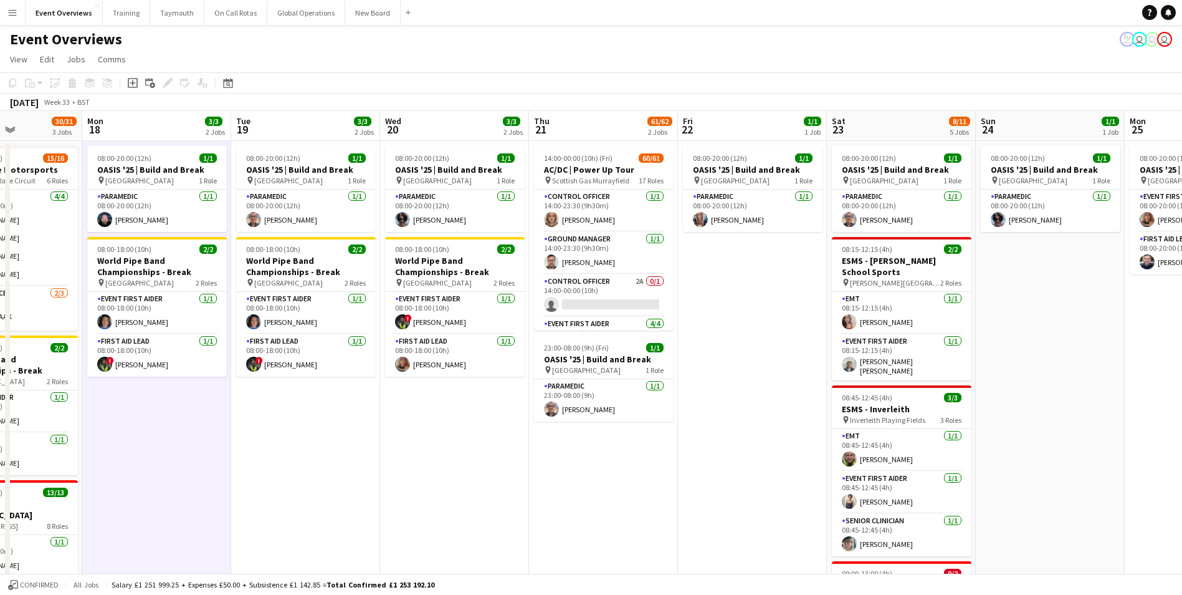
drag, startPoint x: 715, startPoint y: 517, endPoint x: 456, endPoint y: 519, distance: 259.3
click at [456, 519] on app-calendar-viewport "Fri 15 33/35 3 Jobs Sat 16 66/70 3 Jobs Sun 17 30/31 3 Jobs Mon 18 3/3 2 Jobs T…" at bounding box center [591, 534] width 1182 height 846
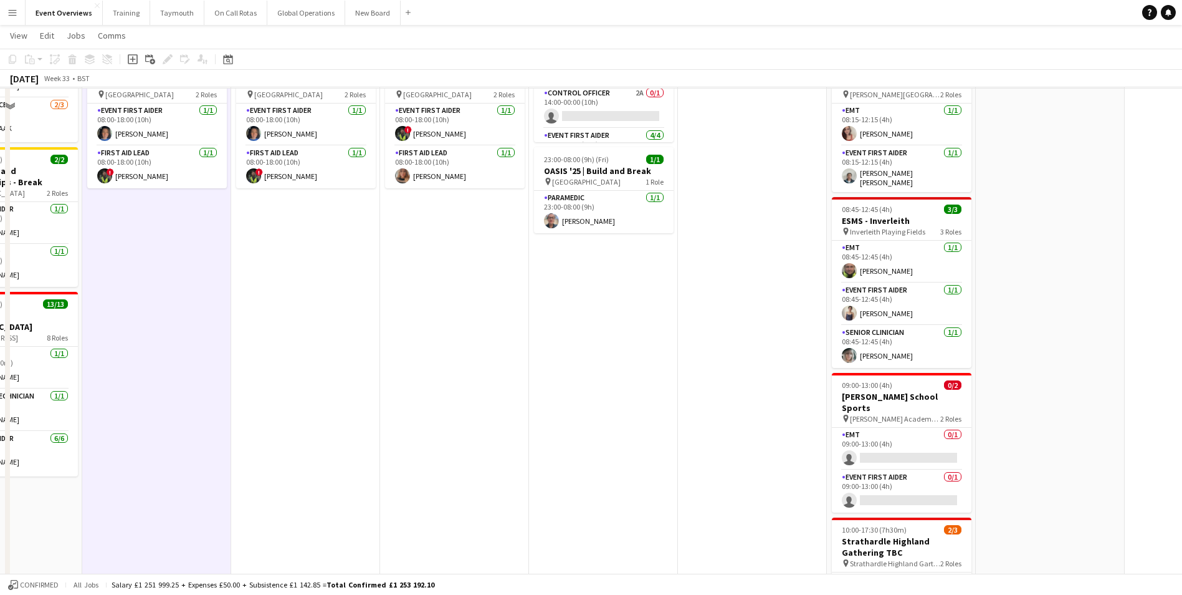
scroll to position [0, 0]
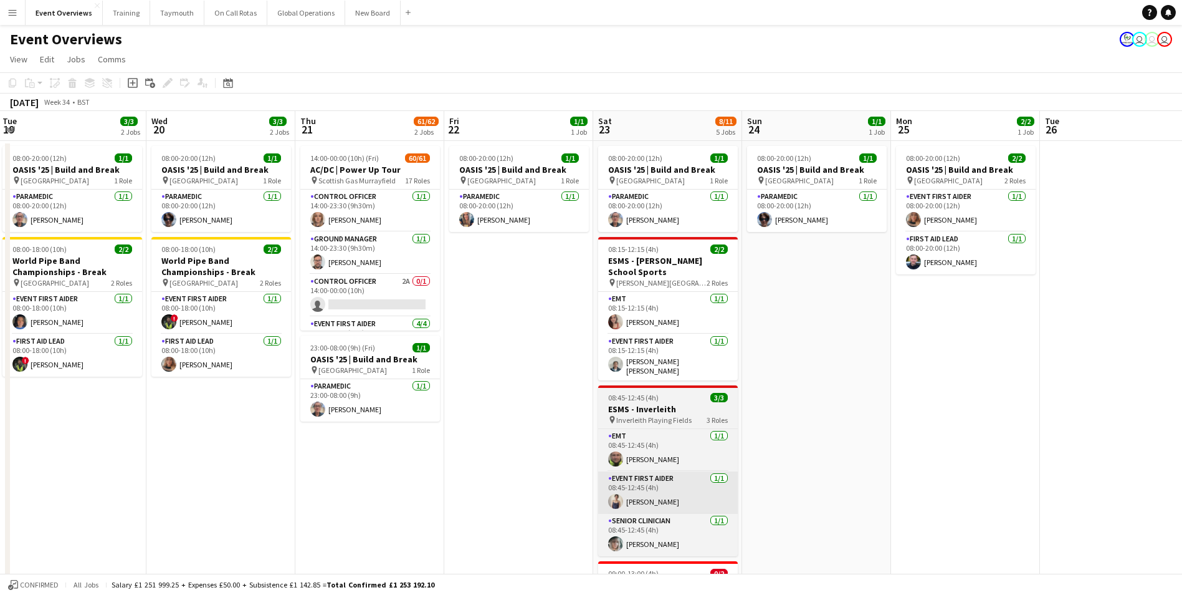
drag, startPoint x: 732, startPoint y: 432, endPoint x: 490, endPoint y: 478, distance: 246.8
click at [348, 487] on app-calendar-viewport "Sat 16 66/70 3 Jobs Sun 17 30/31 3 Jobs Mon 18 3/3 2 Jobs Tue 19 3/3 2 Jobs Wed…" at bounding box center [591, 534] width 1182 height 846
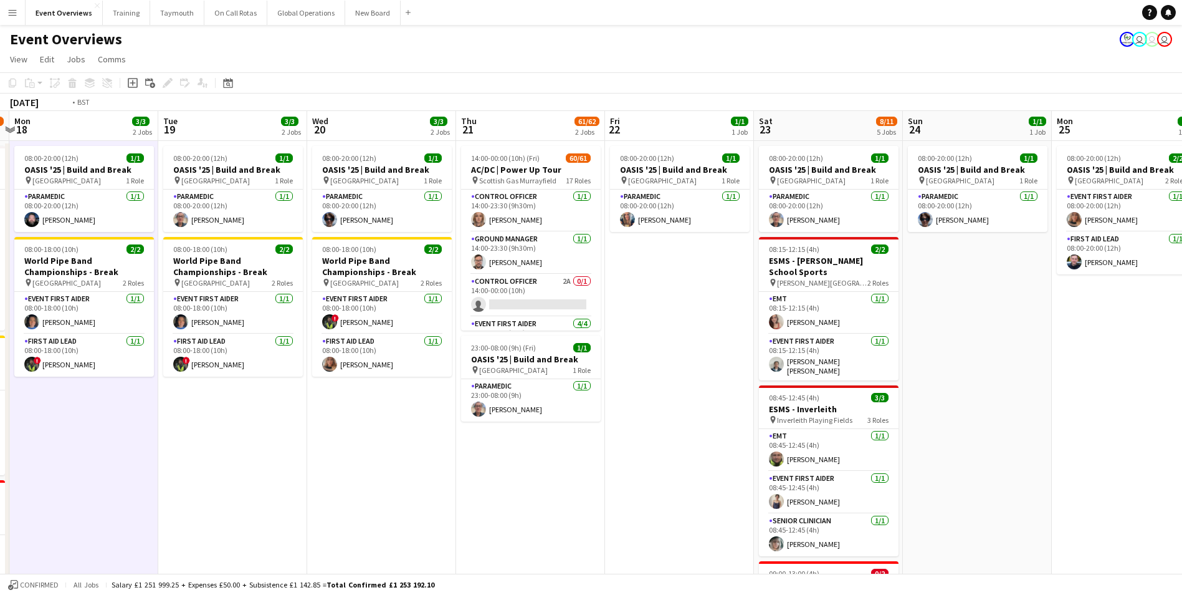
drag, startPoint x: 719, startPoint y: 461, endPoint x: 1020, endPoint y: 423, distance: 303.4
click at [1044, 411] on app-calendar-viewport "Sat 16 66/70 3 Jobs Sun 17 30/31 3 Jobs Mon 18 3/3 2 Jobs Tue 19 3/3 2 Jobs Wed…" at bounding box center [591, 534] width 1182 height 846
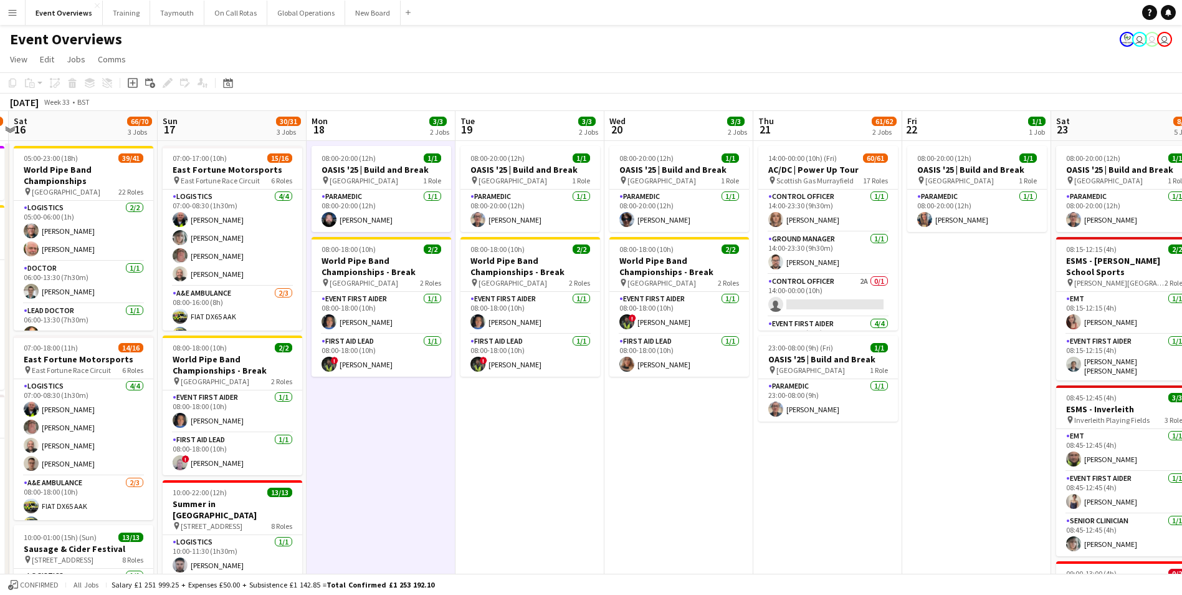
drag, startPoint x: 522, startPoint y: 513, endPoint x: 805, endPoint y: 486, distance: 284.9
click at [808, 486] on app-calendar-viewport "Thu 14 4/4 3 Jobs Fri 15 33/35 3 Jobs Sat 16 66/70 3 Jobs Sun 17 30/31 3 Jobs M…" at bounding box center [591, 534] width 1182 height 846
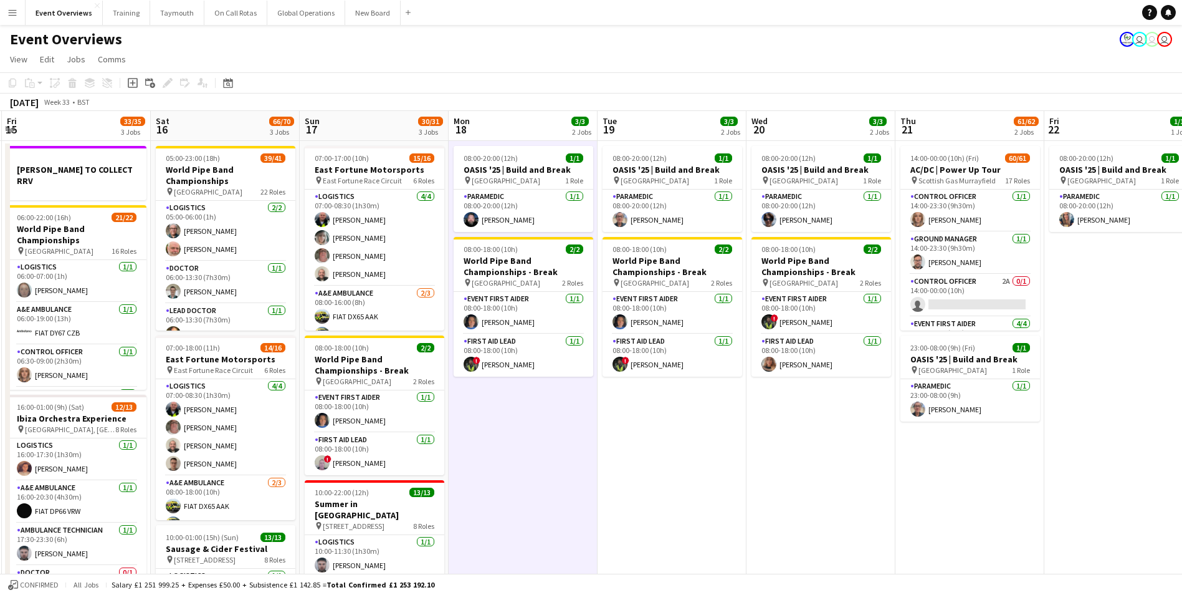
drag, startPoint x: 495, startPoint y: 489, endPoint x: 783, endPoint y: 480, distance: 288.1
click at [783, 480] on app-calendar-viewport "Wed 13 4/4 3 Jobs Thu 14 4/4 3 Jobs Fri 15 33/35 3 Jobs Sat 16 66/70 3 Jobs Sun…" at bounding box center [591, 534] width 1182 height 846
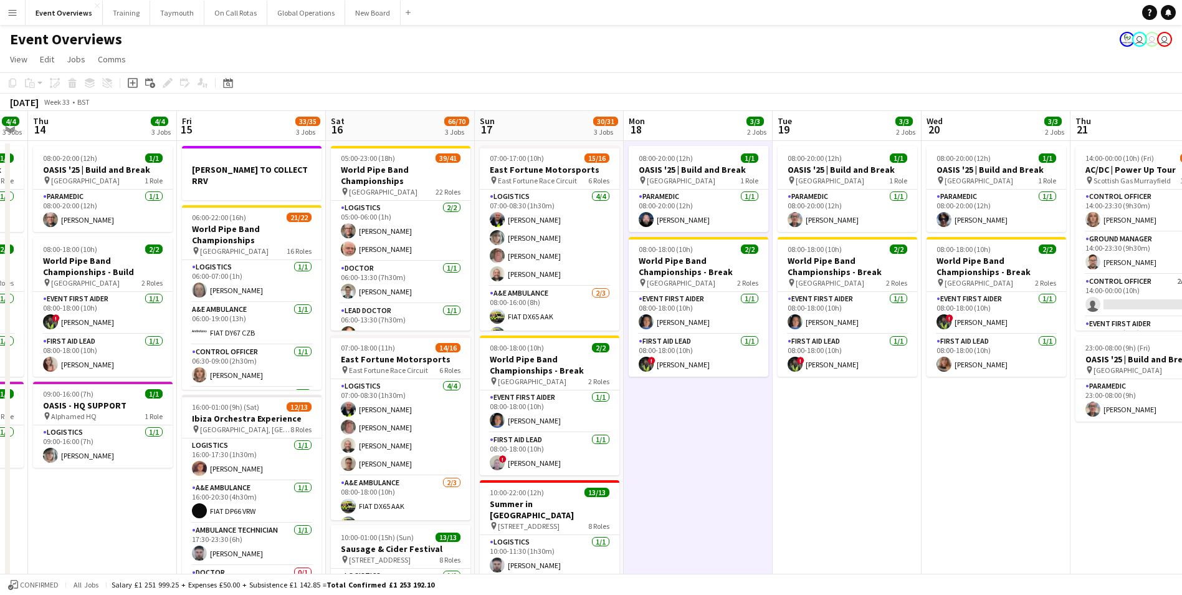
drag, startPoint x: 738, startPoint y: 485, endPoint x: 1003, endPoint y: 479, distance: 265.6
click at [1036, 471] on app-calendar-viewport "Tue 12 85/86 4 Jobs Wed 13 4/4 3 Jobs Thu 14 4/4 3 Jobs Fri 15 33/35 3 Jobs Sat…" at bounding box center [591, 534] width 1182 height 846
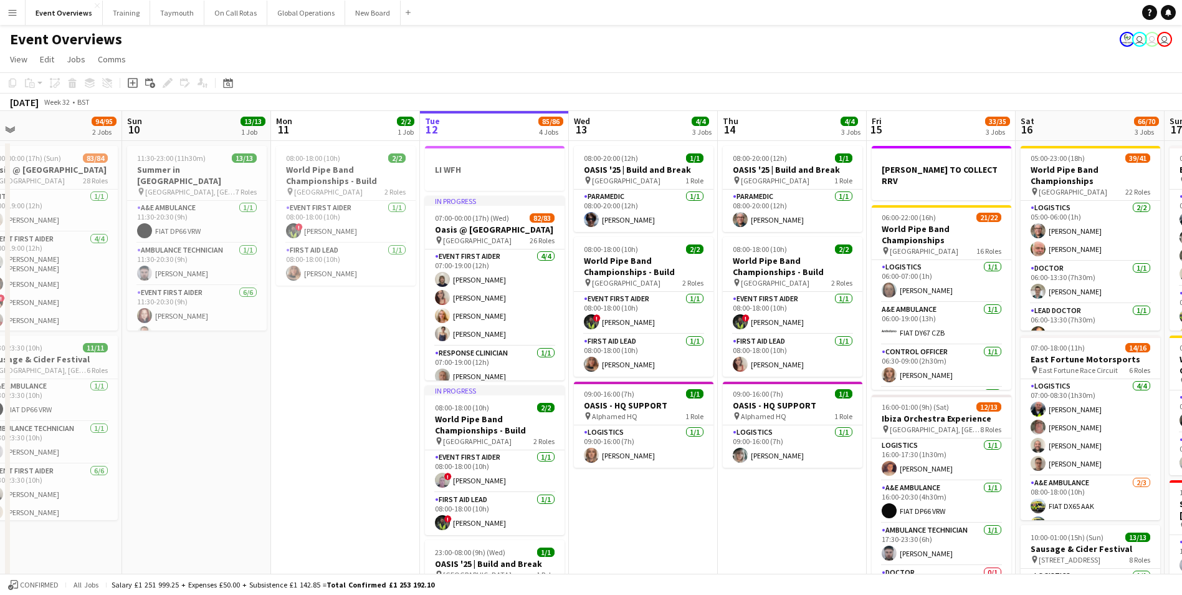
drag, startPoint x: 278, startPoint y: 529, endPoint x: 679, endPoint y: 523, distance: 400.8
click at [679, 523] on app-calendar-viewport "Thu 7 4/4 3 Jobs Fri 8 96/97 2 Jobs Sat 9 94/95 2 Jobs Sun 10 13/13 1 Job Mon 1…" at bounding box center [591, 534] width 1182 height 846
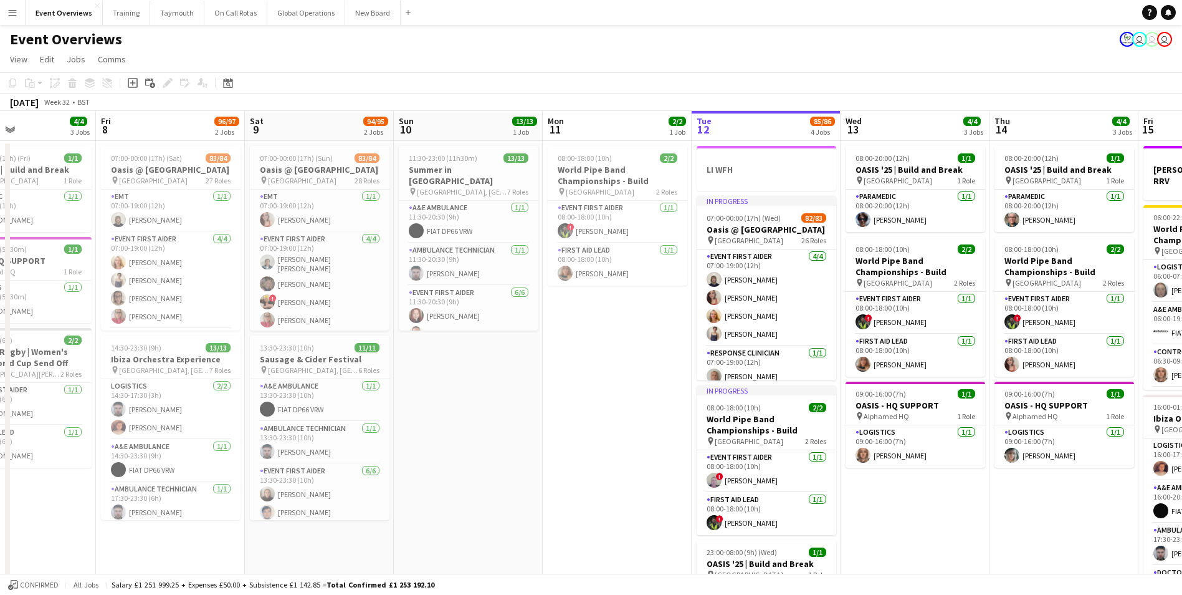
drag, startPoint x: 318, startPoint y: 517, endPoint x: 620, endPoint y: 513, distance: 302.3
click at [620, 513] on app-calendar-viewport "Tue 5 2/2 2 Jobs Wed 6 2/2 2 Jobs Thu 7 4/4 3 Jobs Fri 8 96/97 2 Jobs Sat 9 94/…" at bounding box center [591, 534] width 1182 height 846
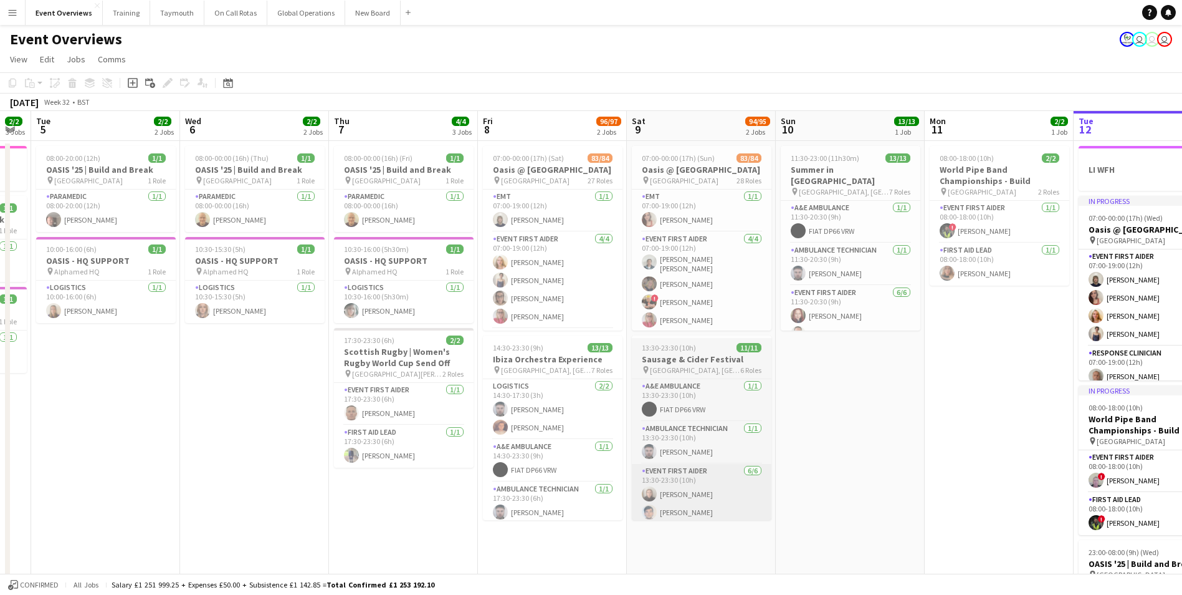
drag, startPoint x: 443, startPoint y: 514, endPoint x: 774, endPoint y: 507, distance: 330.4
click at [817, 504] on app-calendar-viewport "Sun 3 19/19 2 Jobs Mon 4 2/2 3 Jobs Tue 5 2/2 2 Jobs Wed 6 2/2 2 Jobs Thu 7 4/4…" at bounding box center [591, 534] width 1182 height 846
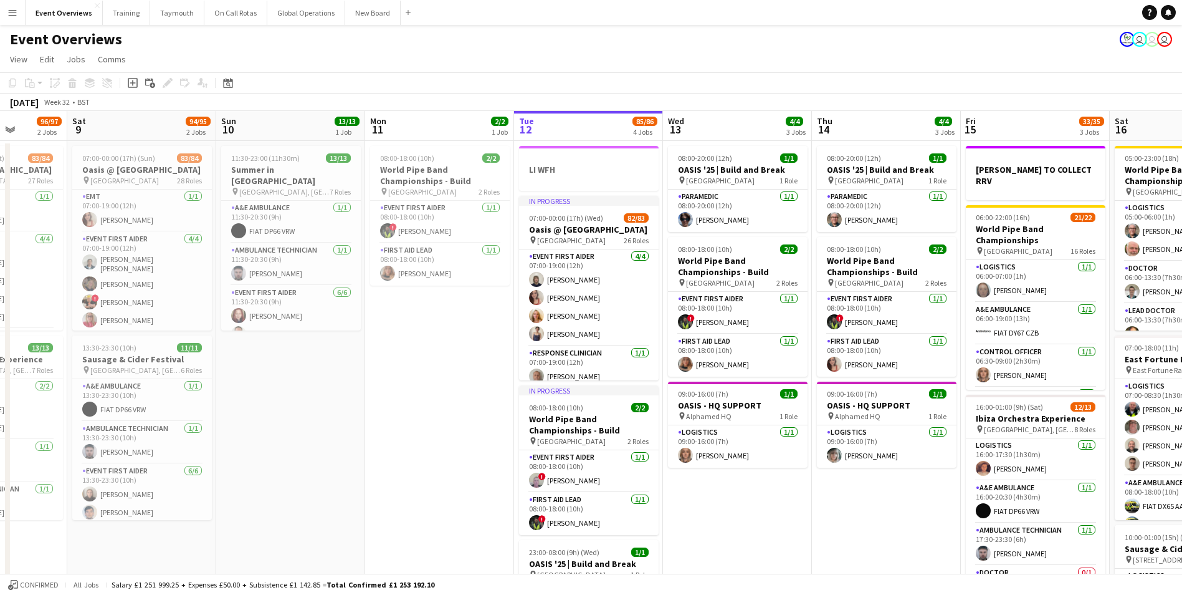
drag, startPoint x: 889, startPoint y: 504, endPoint x: 396, endPoint y: 520, distance: 493.3
click at [302, 519] on app-calendar-viewport "Wed 6 2/2 2 Jobs Thu 7 4/4 3 Jobs Fri 8 96/97 2 Jobs Sat 9 94/95 2 Jobs Sun 10 …" at bounding box center [591, 534] width 1182 height 846
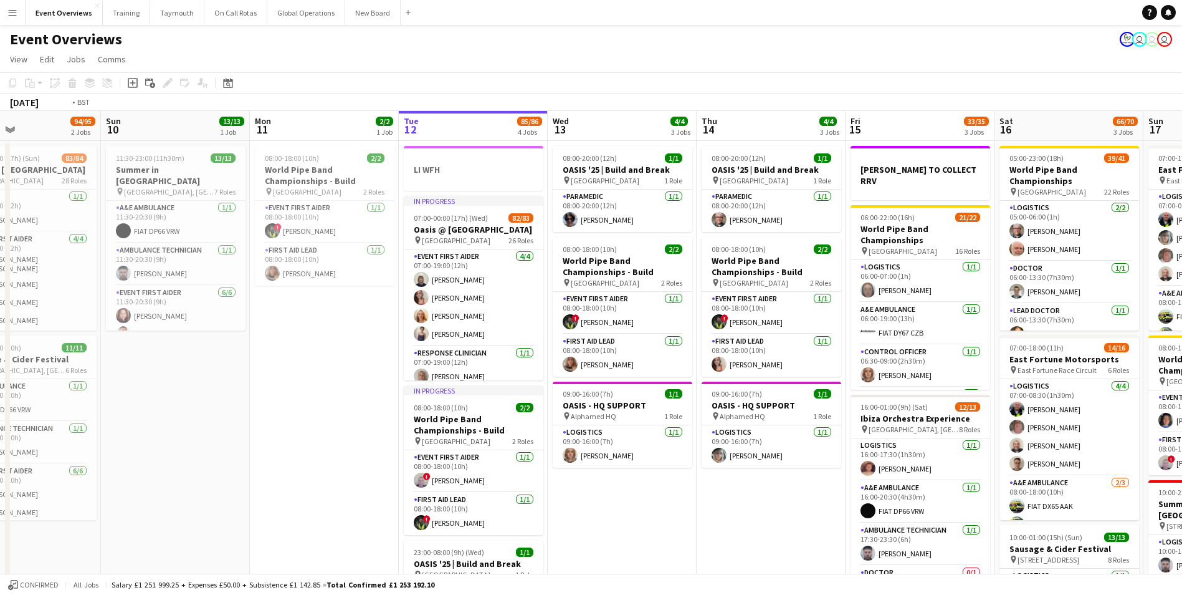
drag, startPoint x: 747, startPoint y: 520, endPoint x: 330, endPoint y: 514, distance: 417.7
click at [332, 514] on app-calendar-viewport "Wed 6 2/2 2 Jobs Thu 7 4/4 3 Jobs Fri 8 96/97 2 Jobs Sat 9 94/95 2 Jobs Sun 10 …" at bounding box center [591, 534] width 1182 height 846
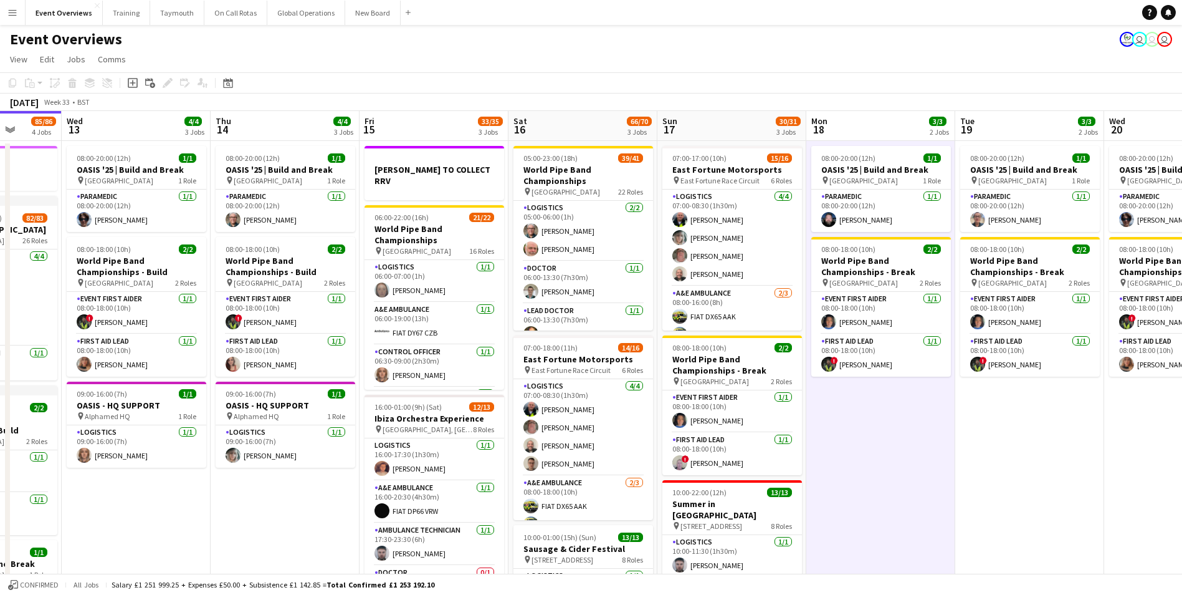
scroll to position [0, 398]
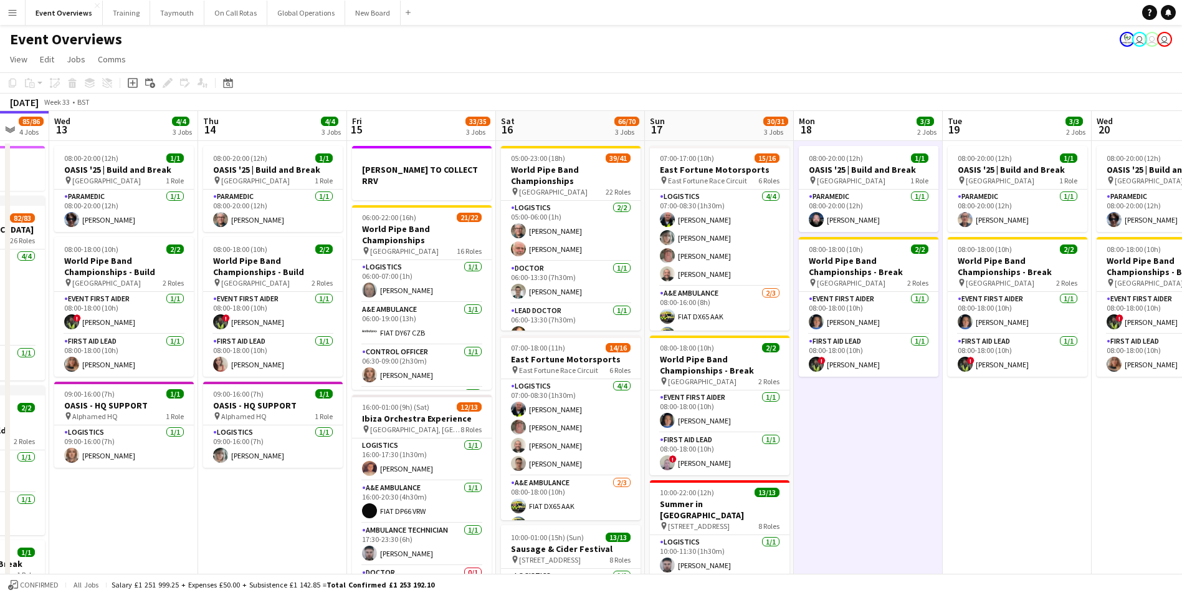
drag, startPoint x: 1048, startPoint y: 469, endPoint x: 855, endPoint y: 490, distance: 194.3
click at [855, 490] on app-calendar-viewport "Sun 10 13/13 1 Job Mon 11 2/2 1 Job Tue 12 85/86 4 Jobs Wed 13 4/4 3 Jobs Thu 1…" at bounding box center [591, 534] width 1182 height 846
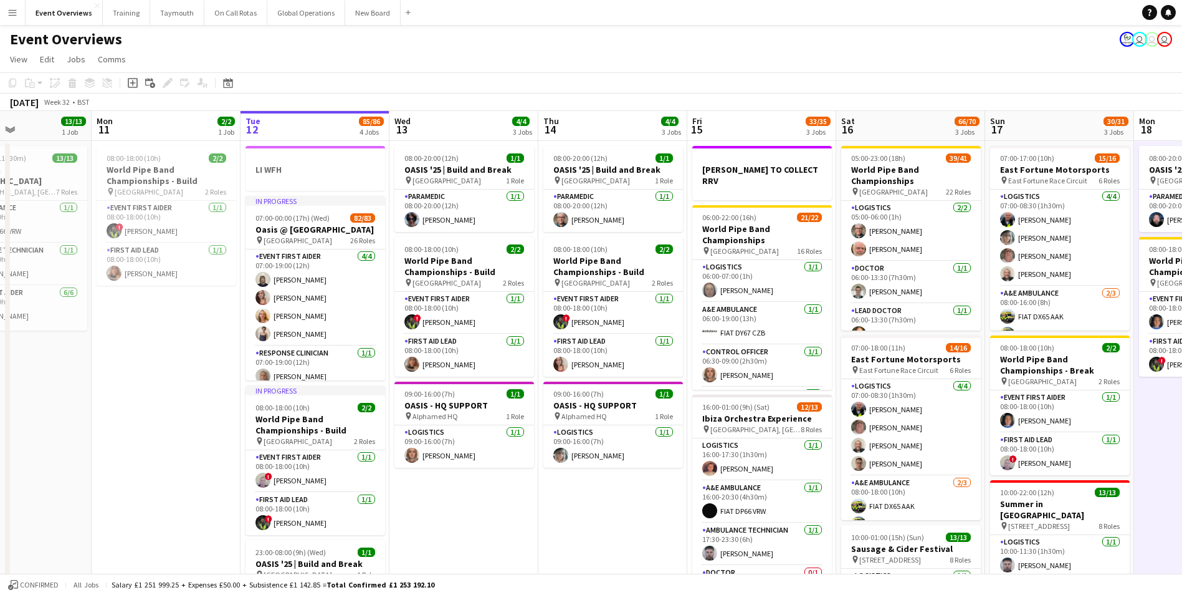
drag, startPoint x: 240, startPoint y: 510, endPoint x: 592, endPoint y: 509, distance: 351.5
click at [592, 509] on app-calendar-viewport "Fri 8 96/97 2 Jobs Sat 9 94/95 2 Jobs Sun 10 13/13 1 Job Mon 11 2/2 1 Job Tue 1…" at bounding box center [591, 534] width 1182 height 846
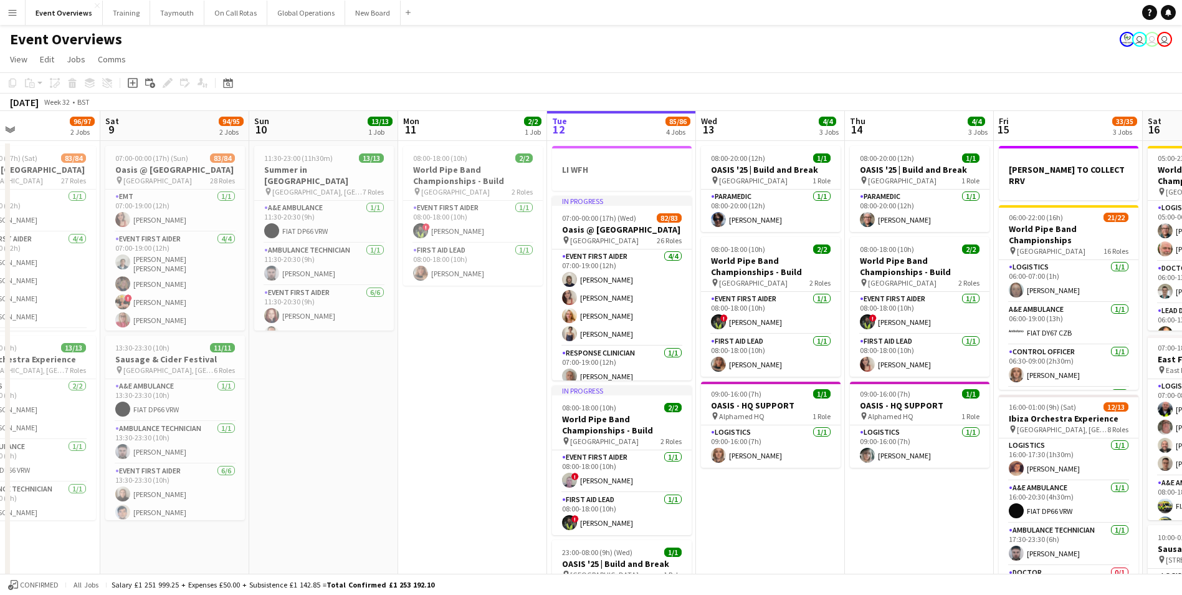
scroll to position [0, 312]
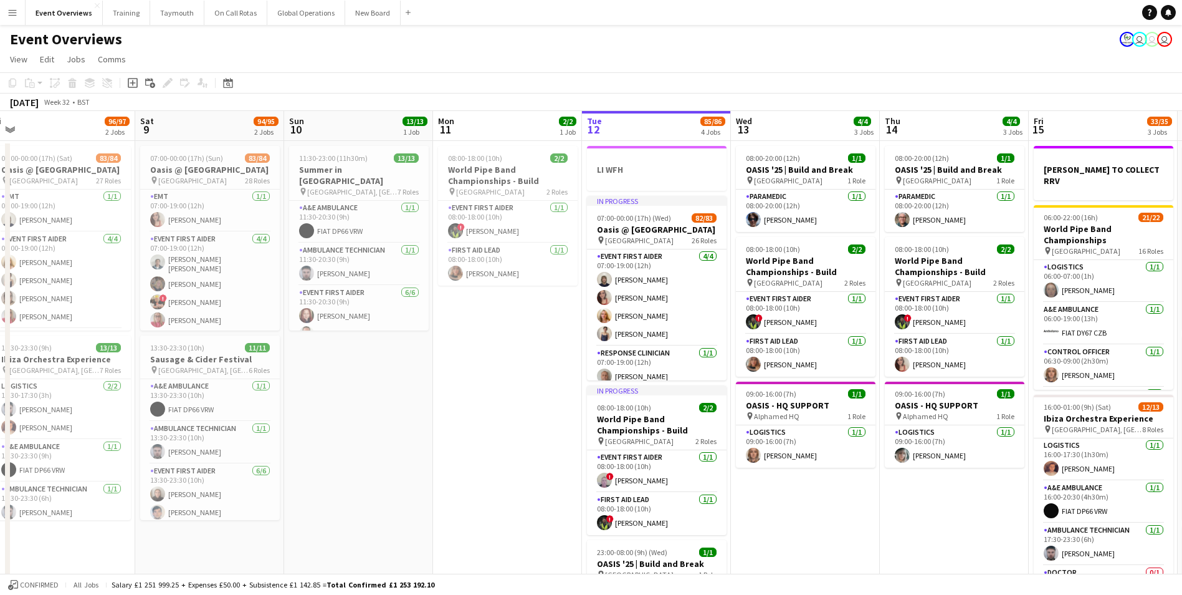
drag, startPoint x: 100, startPoint y: 461, endPoint x: 430, endPoint y: 449, distance: 330.5
click at [430, 449] on app-calendar-viewport "Wed 6 2/2 2 Jobs Thu 7 4/4 3 Jobs Fri 8 96/97 2 Jobs Sat 9 94/95 2 Jobs Sun 10 …" at bounding box center [591, 534] width 1182 height 846
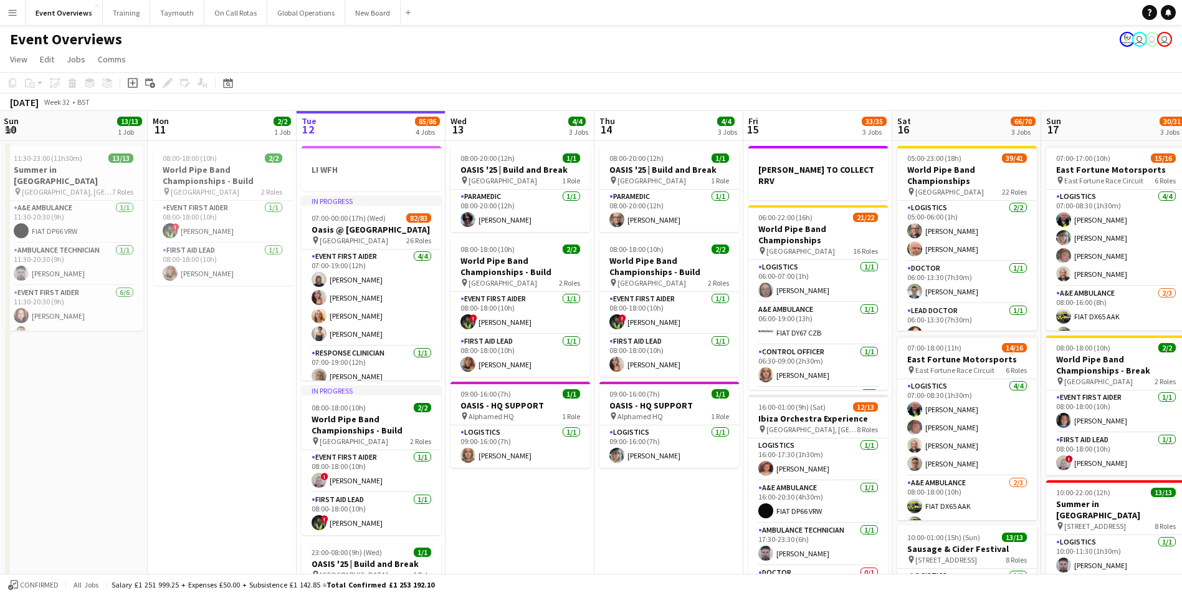
scroll to position [0, 454]
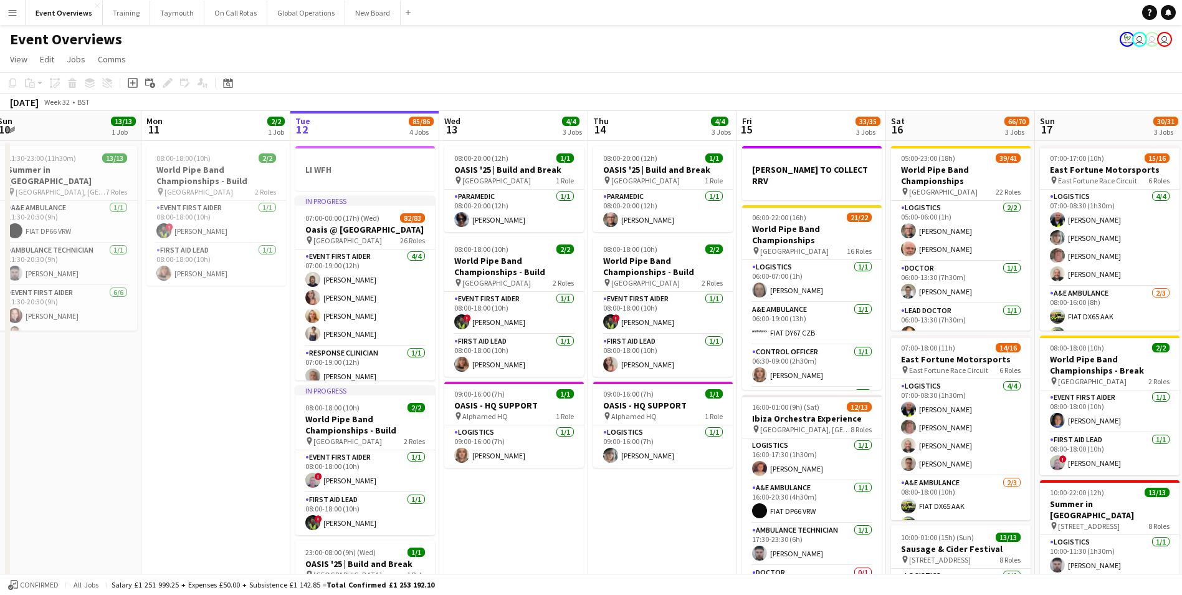
drag, startPoint x: 880, startPoint y: 504, endPoint x: 588, endPoint y: 532, distance: 293.7
click at [588, 532] on app-calendar-viewport "Thu 7 4/4 3 Jobs Fri 8 96/97 2 Jobs Sat 9 94/95 2 Jobs Sun 10 13/13 1 Job Mon 1…" at bounding box center [591, 534] width 1182 height 846
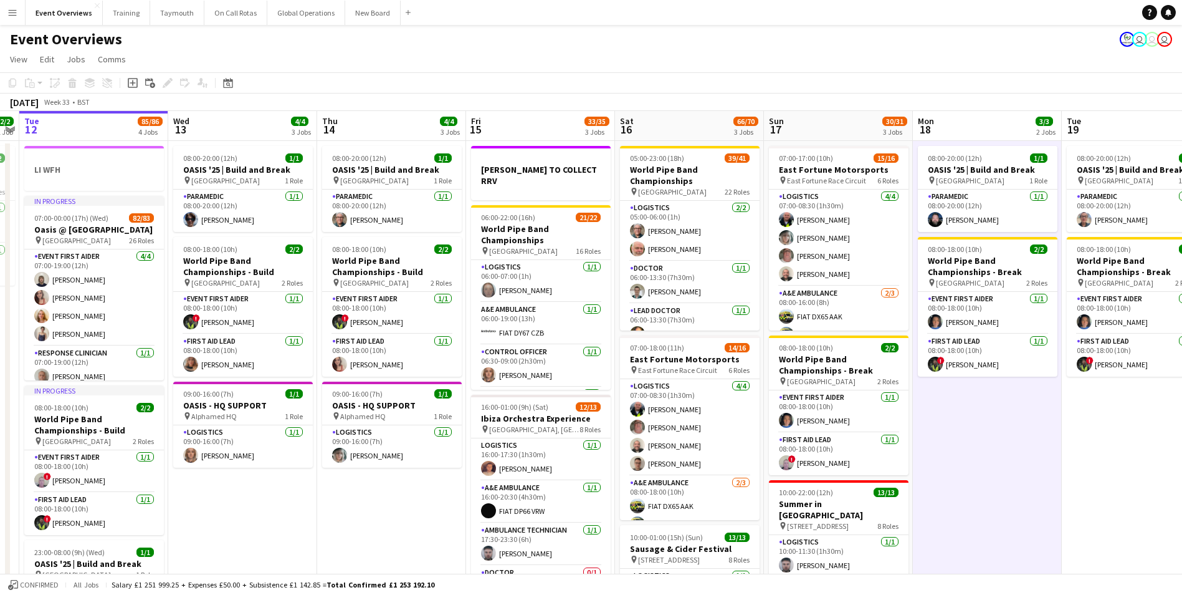
drag, startPoint x: 669, startPoint y: 518, endPoint x: 366, endPoint y: 539, distance: 303.7
click at [367, 539] on app-calendar-viewport "Sat 9 94/95 2 Jobs Sun 10 13/13 1 Job Mon 11 2/2 1 Job Tue 12 85/86 4 Jobs Wed …" at bounding box center [591, 534] width 1182 height 846
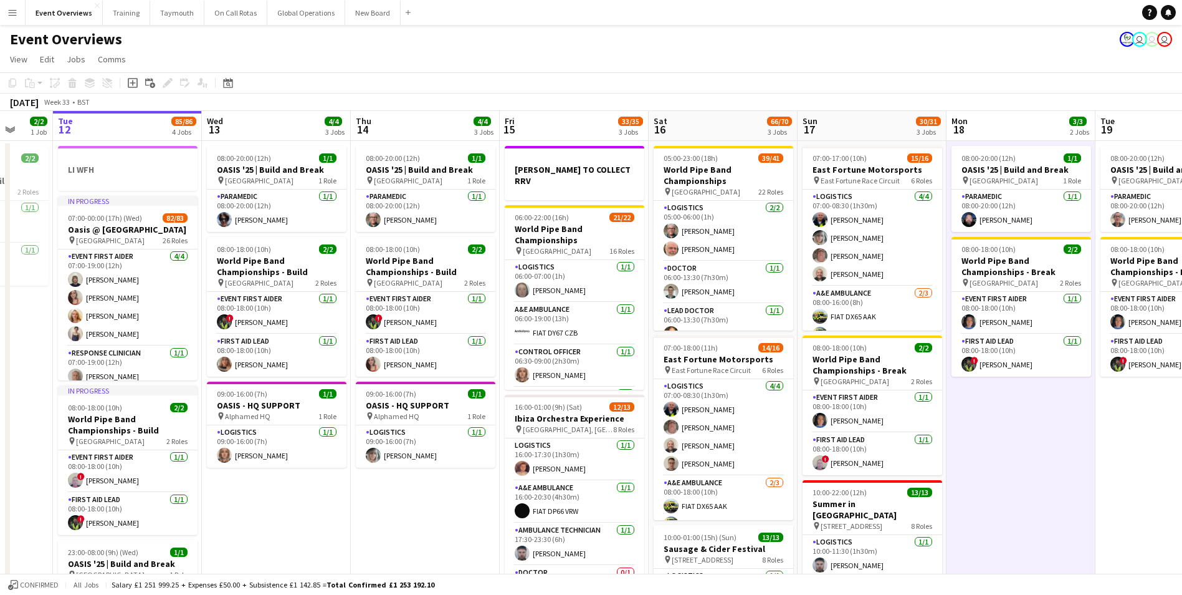
scroll to position [0, 403]
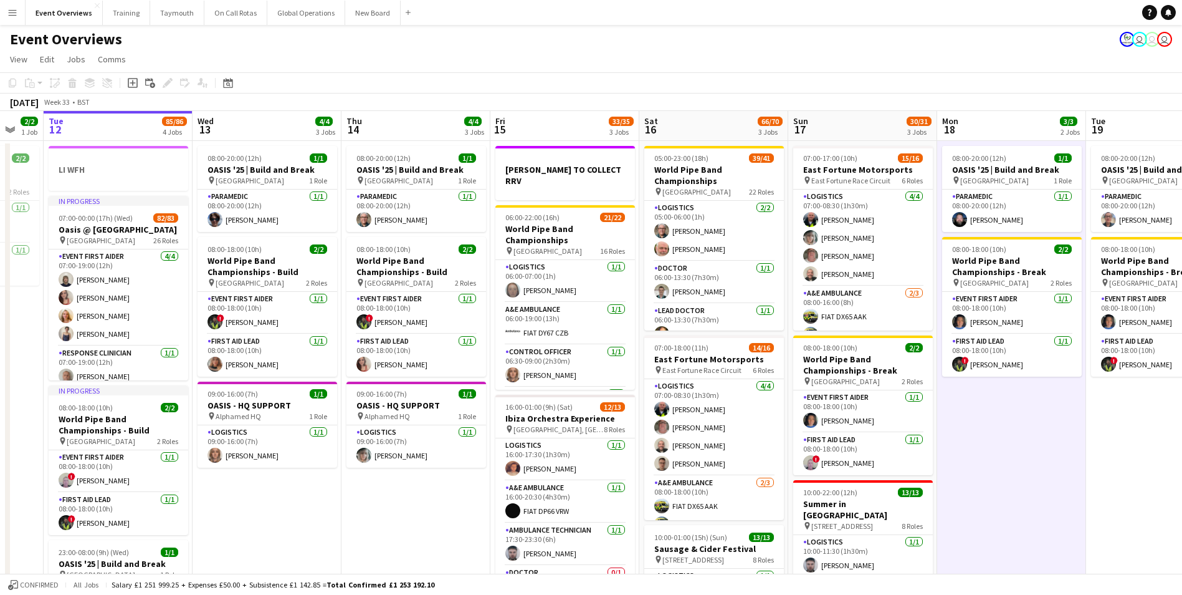
drag, startPoint x: 975, startPoint y: 489, endPoint x: 732, endPoint y: 526, distance: 245.8
click at [732, 526] on app-calendar-viewport "Sat 9 94/95 2 Jobs Sun 10 13/13 1 Job Mon 11 2/2 1 Job Tue 12 85/86 4 Jobs Wed …" at bounding box center [591, 534] width 1182 height 846
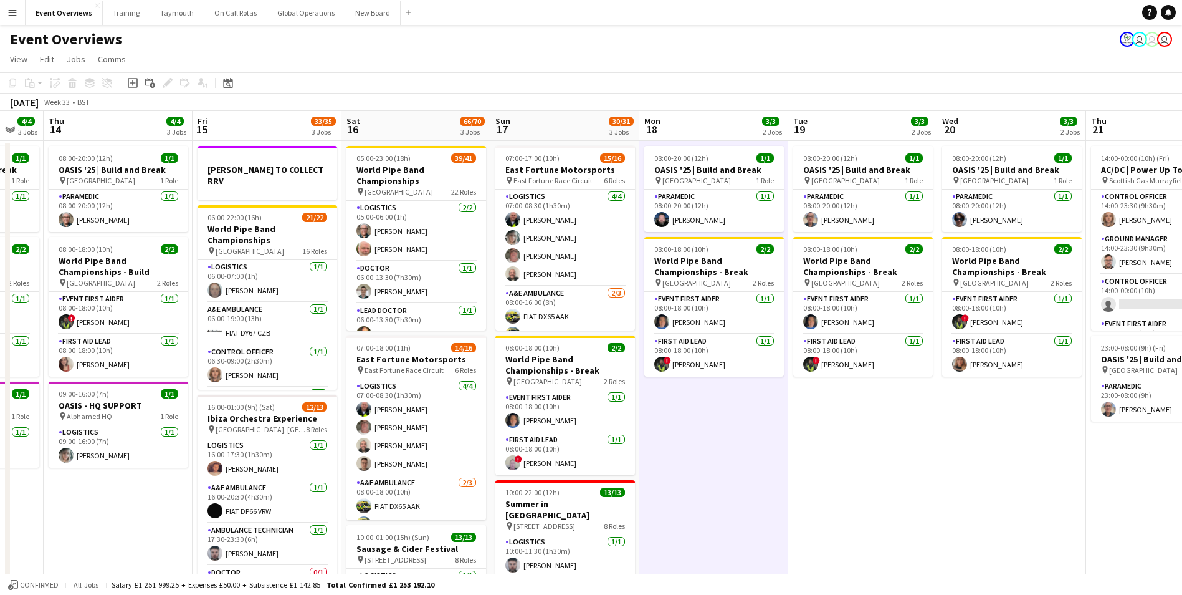
click at [903, 501] on app-date-cell "08:00-20:00 (12h) 1/1 OASIS '25 | Build and Break pin [GEOGRAPHIC_DATA] 1 Role …" at bounding box center [862, 549] width 149 height 817
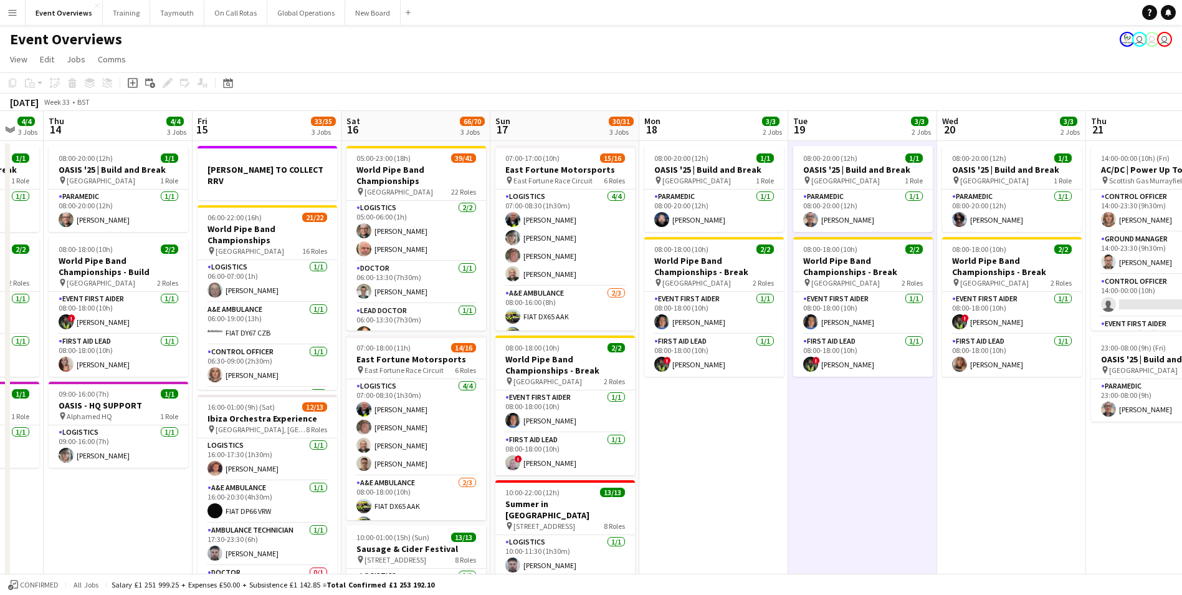
click at [992, 486] on app-date-cell "08:00-20:00 (12h) 1/1 OASIS '25 | Build and Break pin [GEOGRAPHIC_DATA] 1 Role …" at bounding box center [1011, 549] width 149 height 817
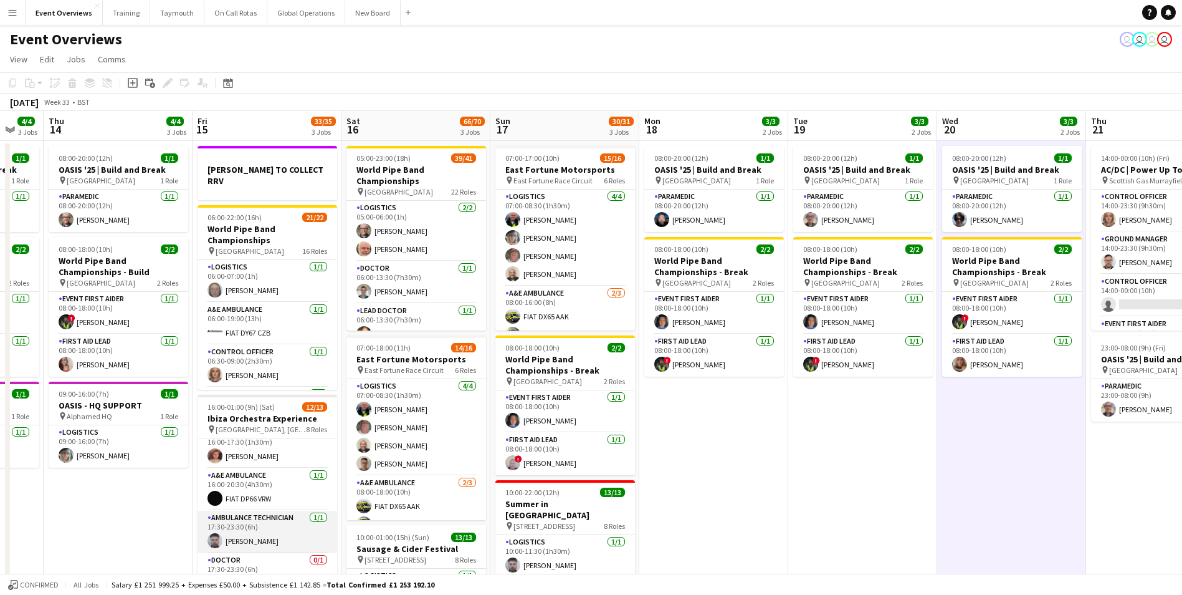
scroll to position [0, 0]
click at [822, 478] on app-date-cell "08:00-20:00 (12h) 1/1 OASIS '25 | Build and Break pin [GEOGRAPHIC_DATA] 1 Role …" at bounding box center [862, 549] width 149 height 817
